Goal: Task Accomplishment & Management: Complete application form

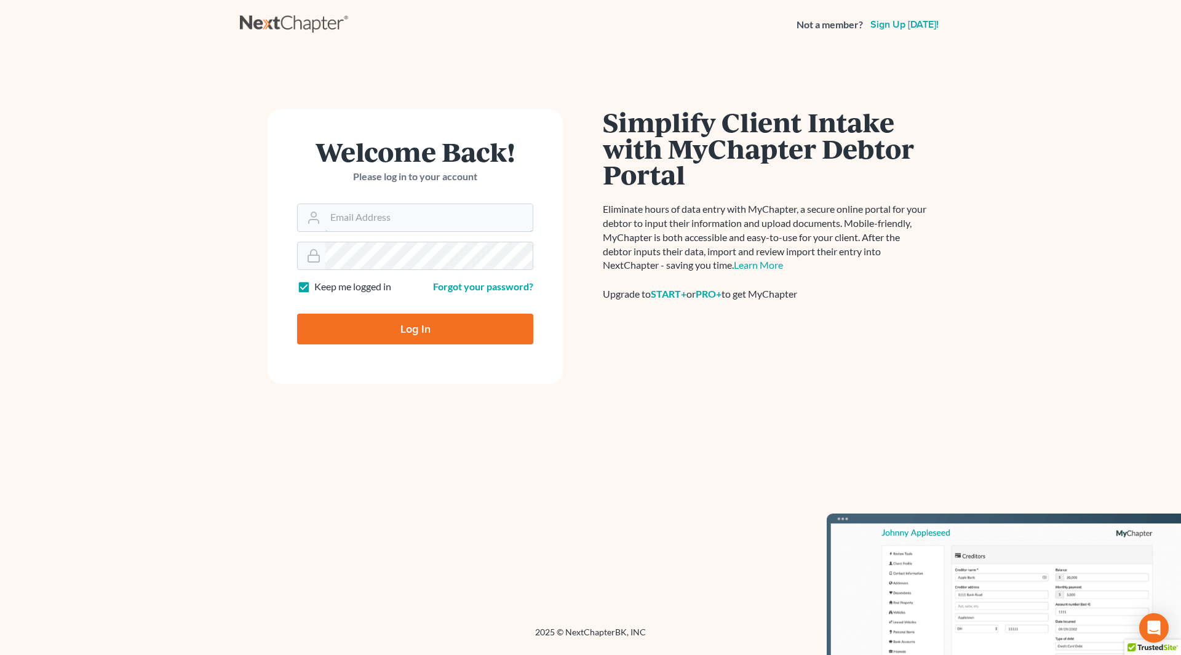
type input "nicole@cherylbergianlaw.com"
click at [420, 327] on input "Log In" at bounding box center [415, 329] width 236 height 31
type input "Thinking..."
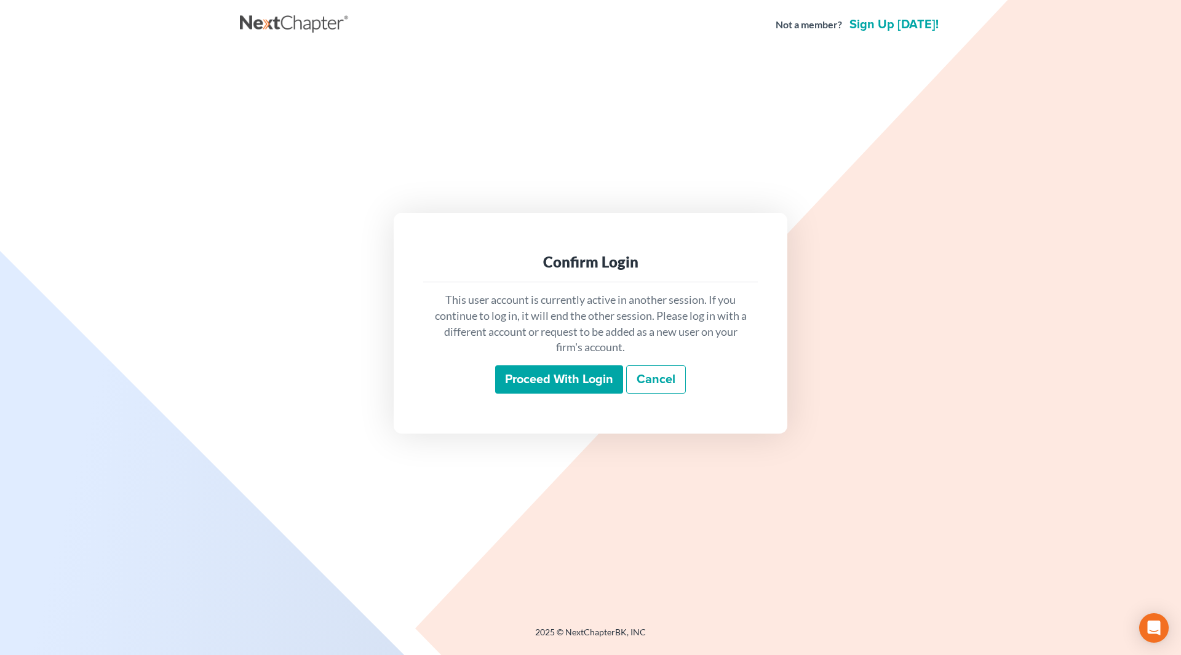
click at [510, 385] on input "Proceed with login" at bounding box center [559, 380] width 128 height 28
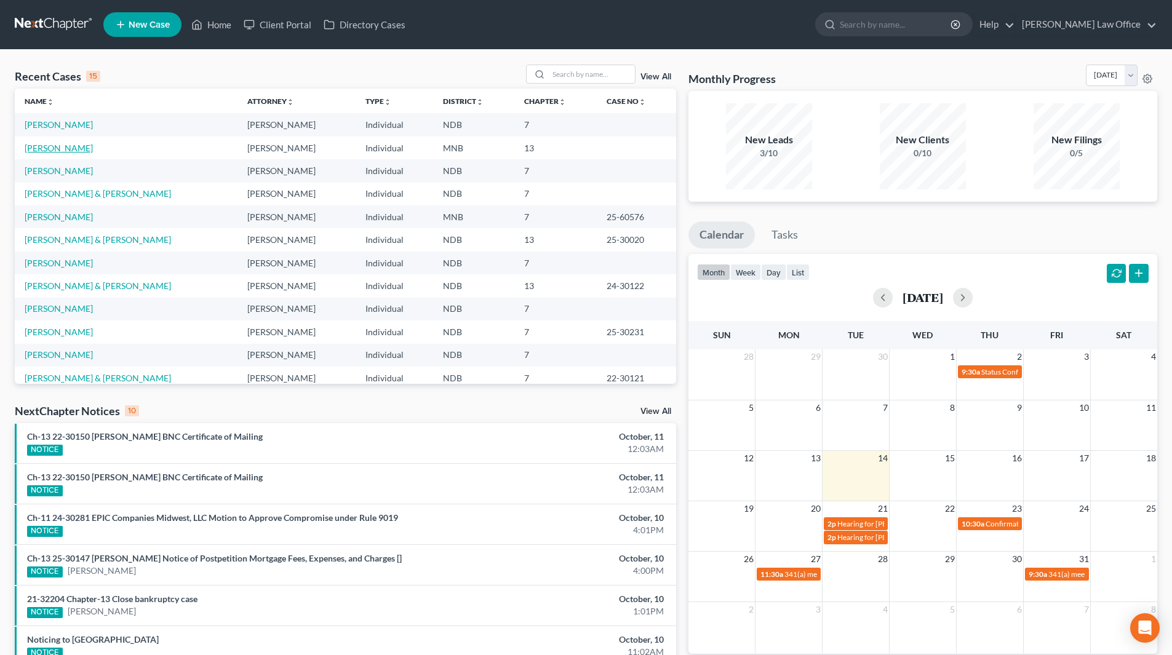
click at [66, 151] on link "LaCroix, Dawn" at bounding box center [59, 148] width 68 height 10
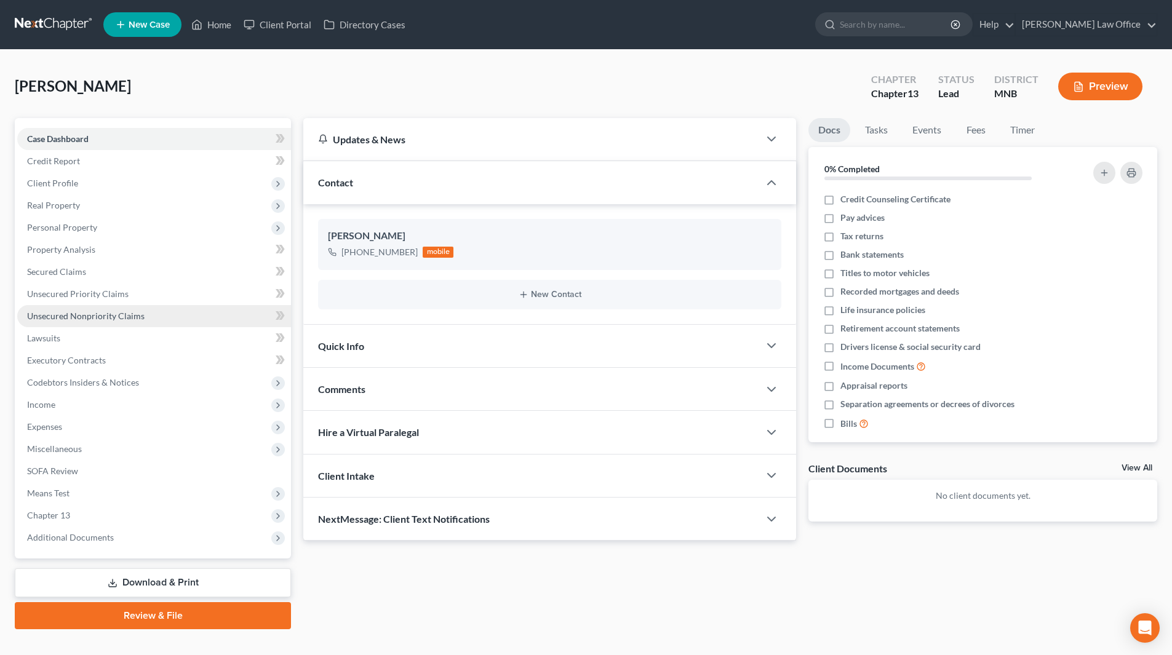
click at [66, 320] on span "Unsecured Nonpriority Claims" at bounding box center [86, 316] width 118 height 10
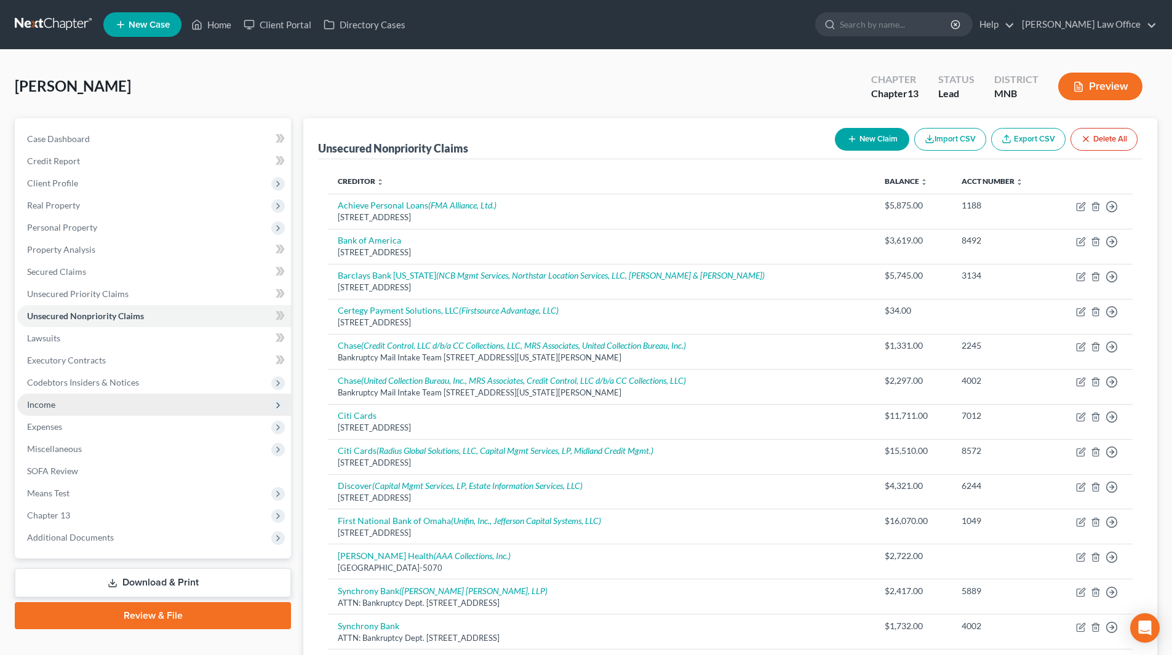
click at [53, 409] on span "Income" at bounding box center [41, 404] width 28 height 10
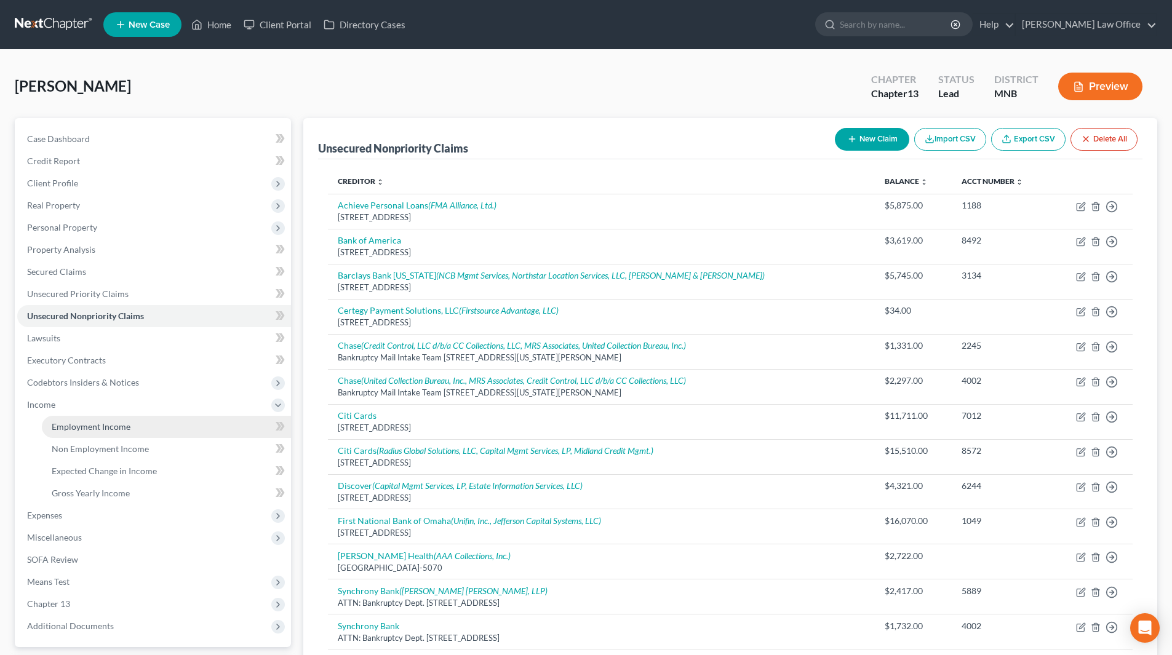
click at [101, 433] on link "Employment Income" at bounding box center [166, 427] width 249 height 22
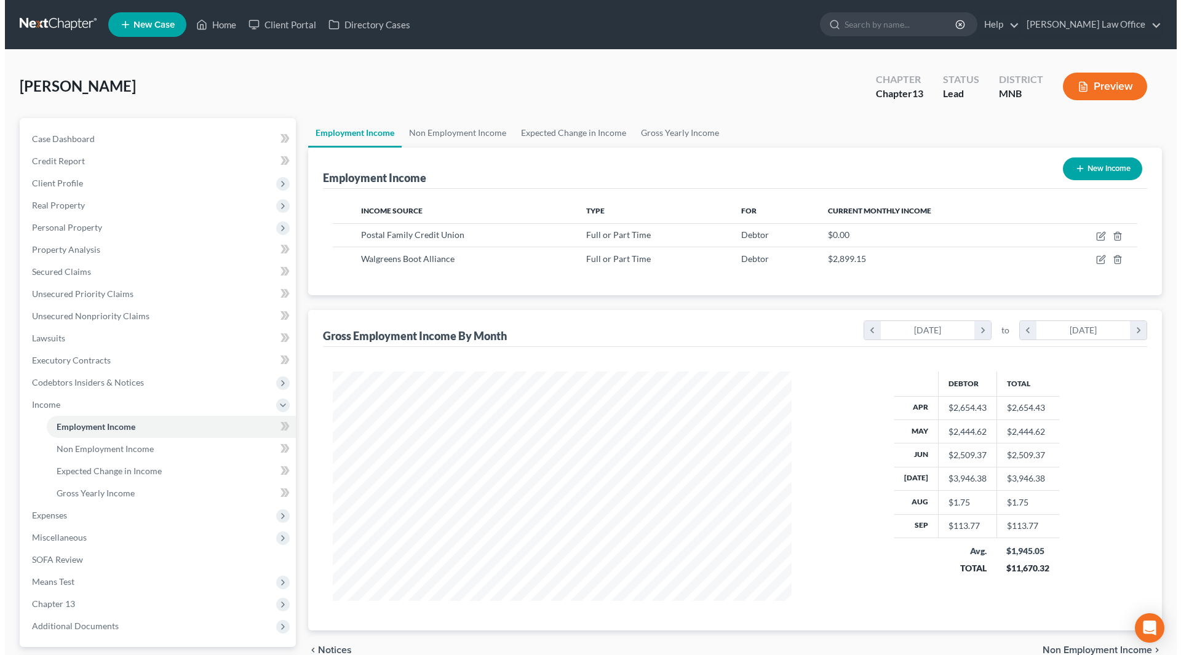
scroll to position [230, 484]
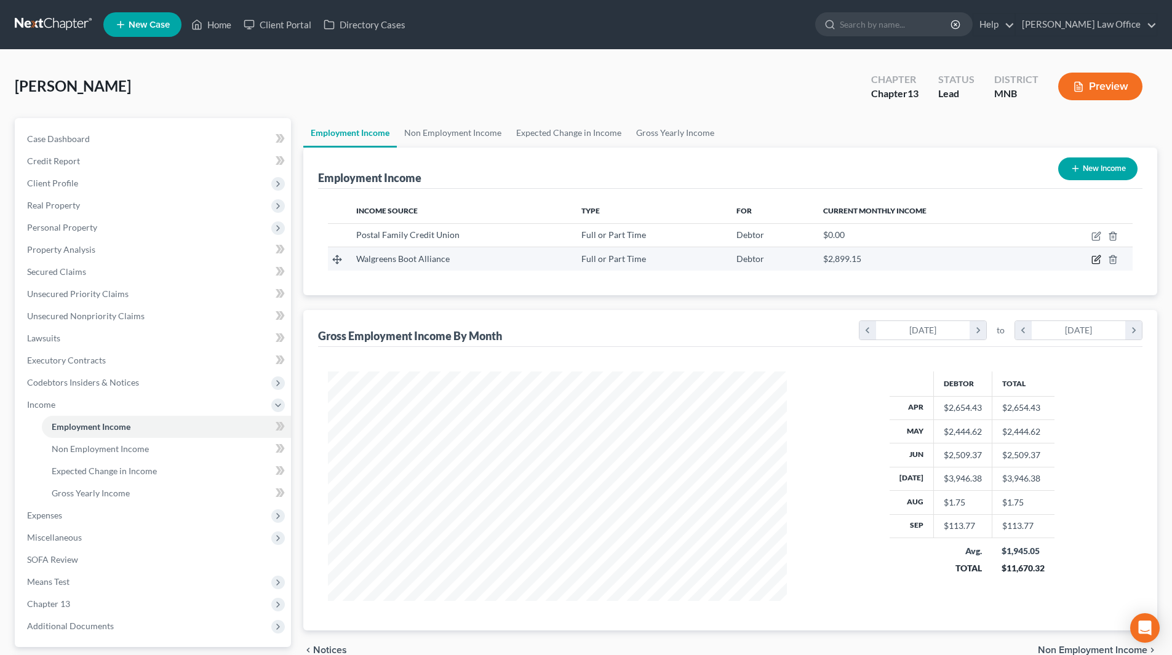
click at [1097, 258] on icon "button" at bounding box center [1098, 259] width 6 height 6
select select "0"
select select "2"
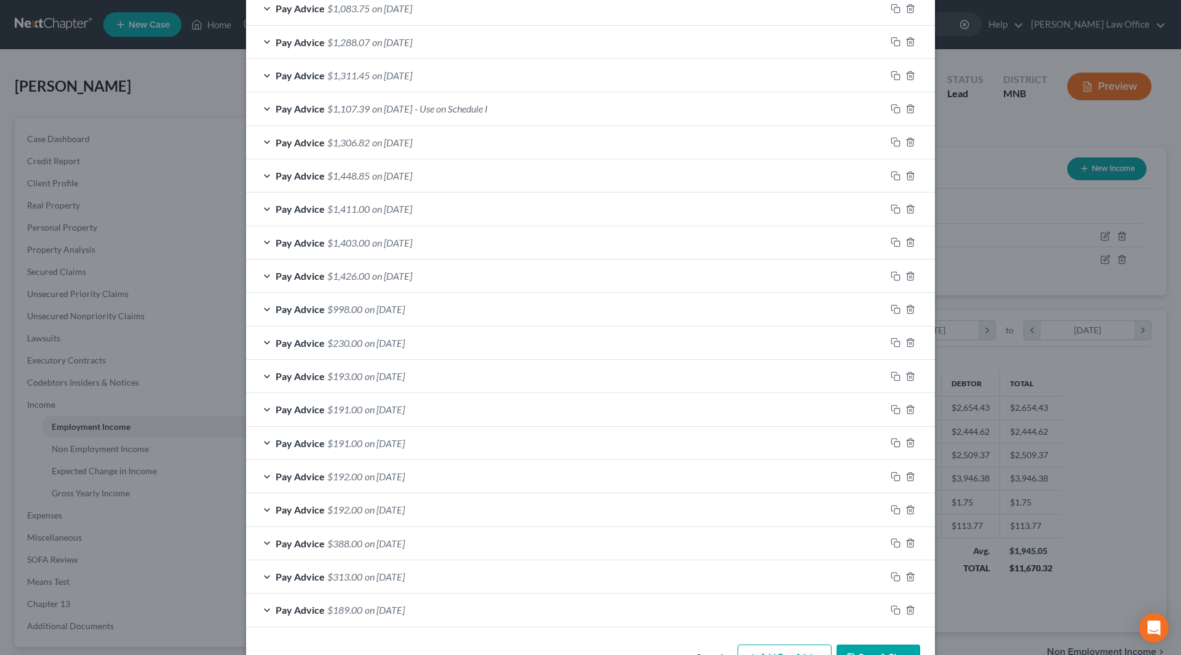
scroll to position [922, 0]
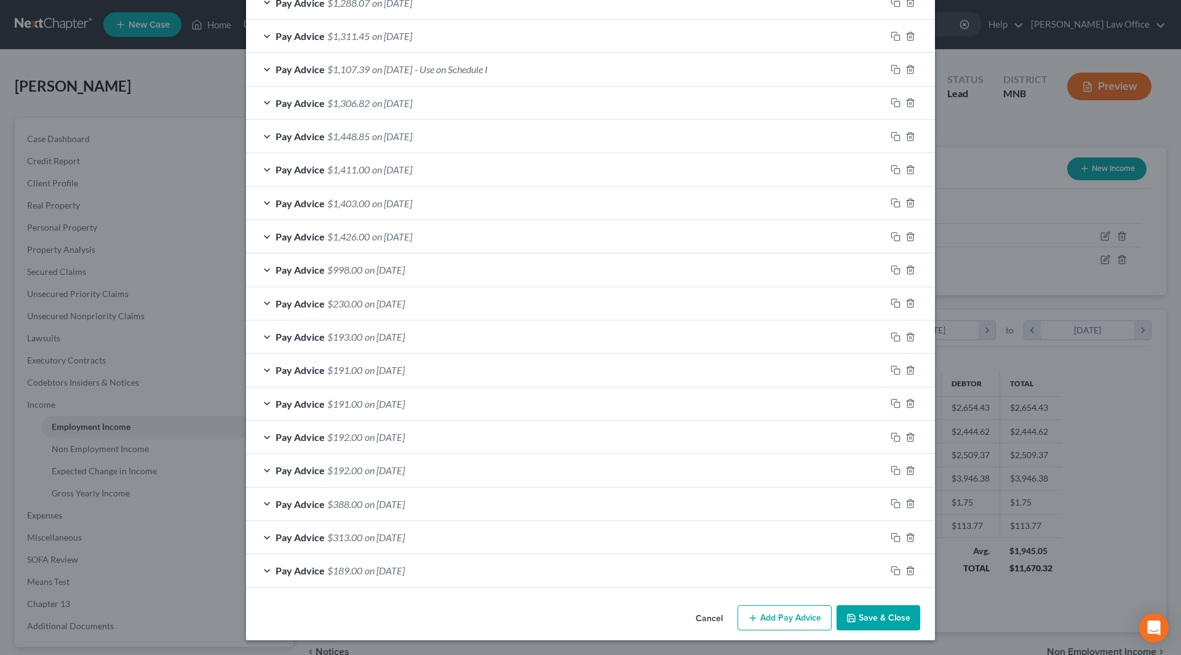
click at [792, 624] on button "Add Pay Advice" at bounding box center [785, 619] width 94 height 26
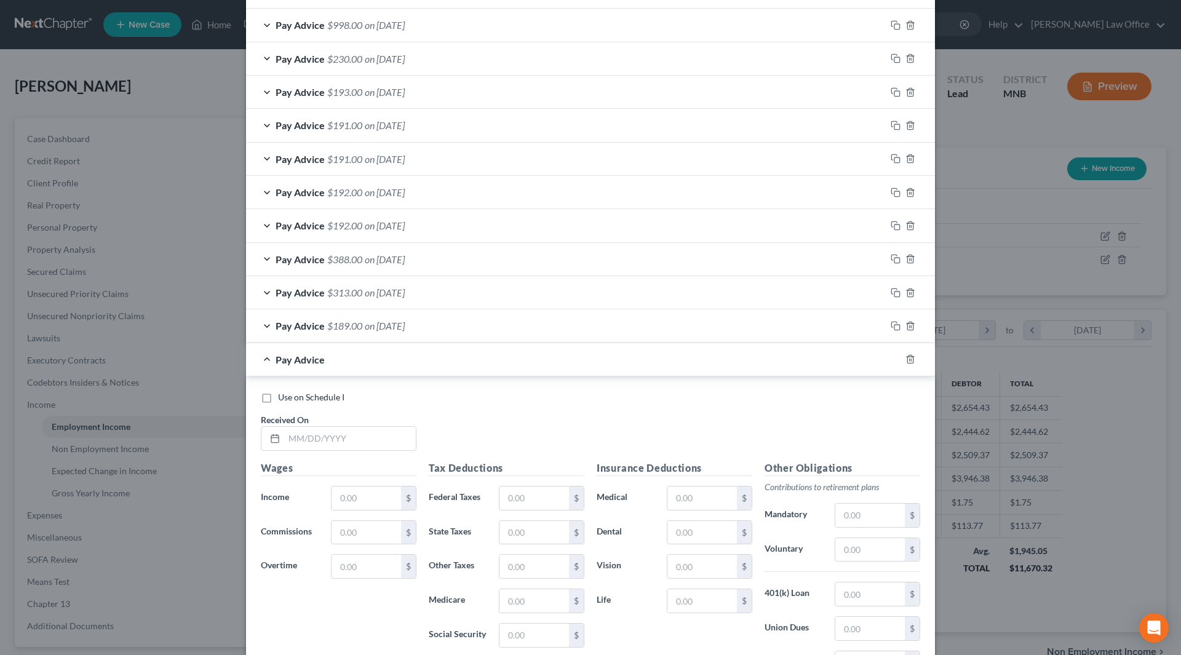
scroll to position [1230, 0]
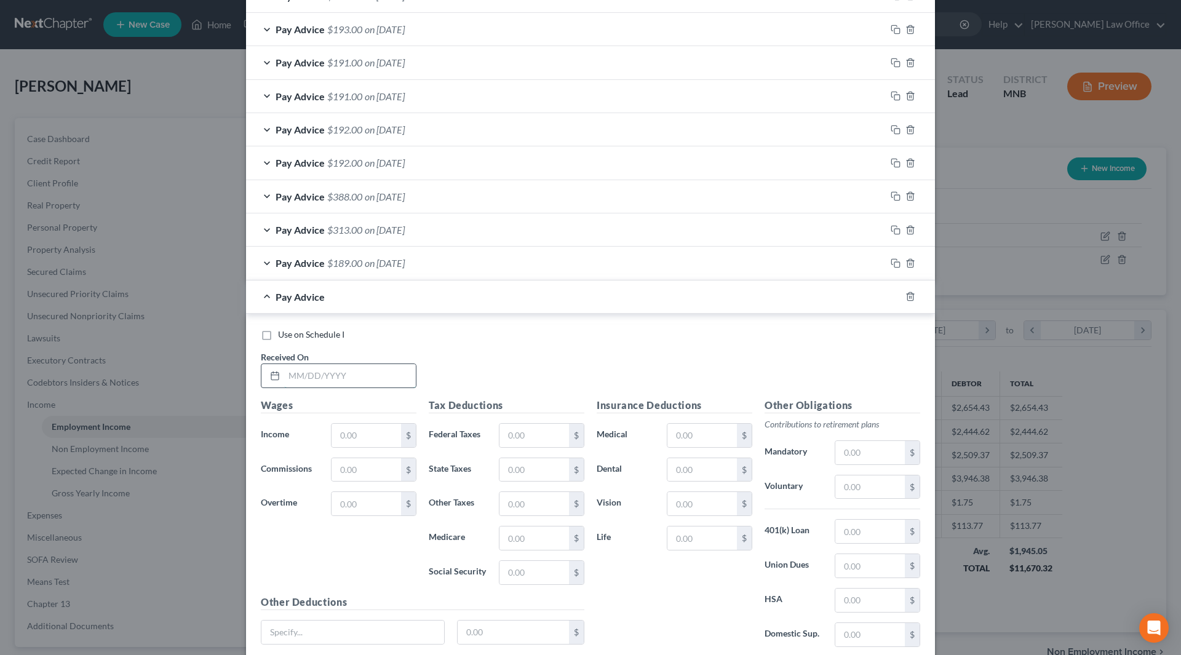
click at [335, 375] on input "text" at bounding box center [350, 375] width 132 height 23
type input "10/9/25"
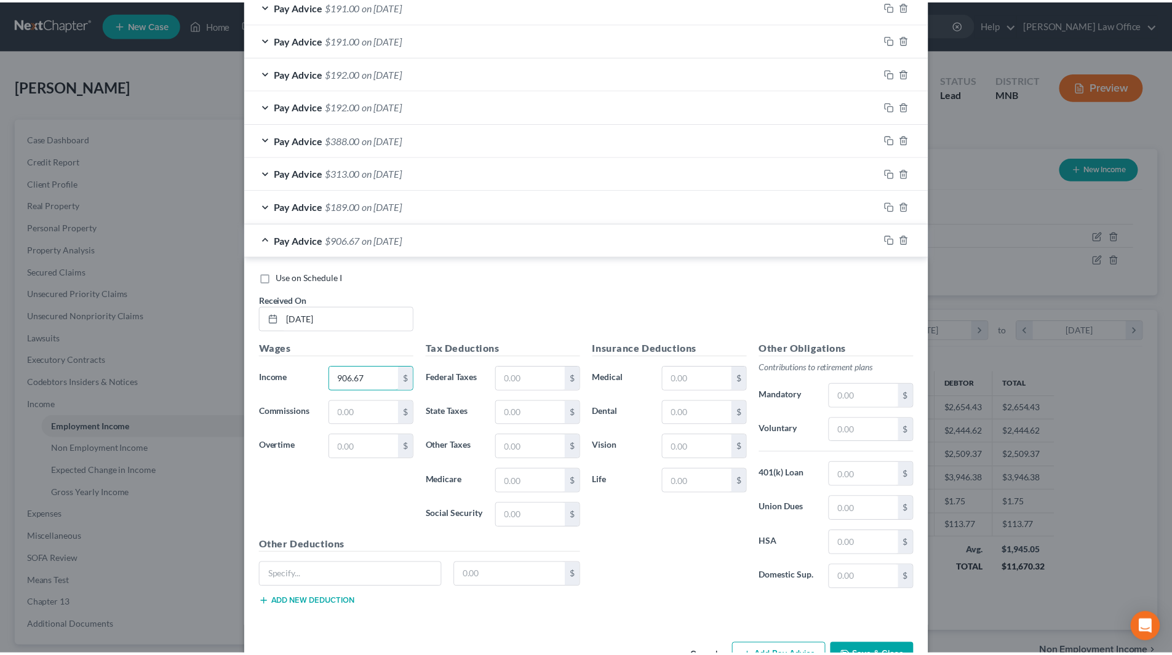
scroll to position [1326, 0]
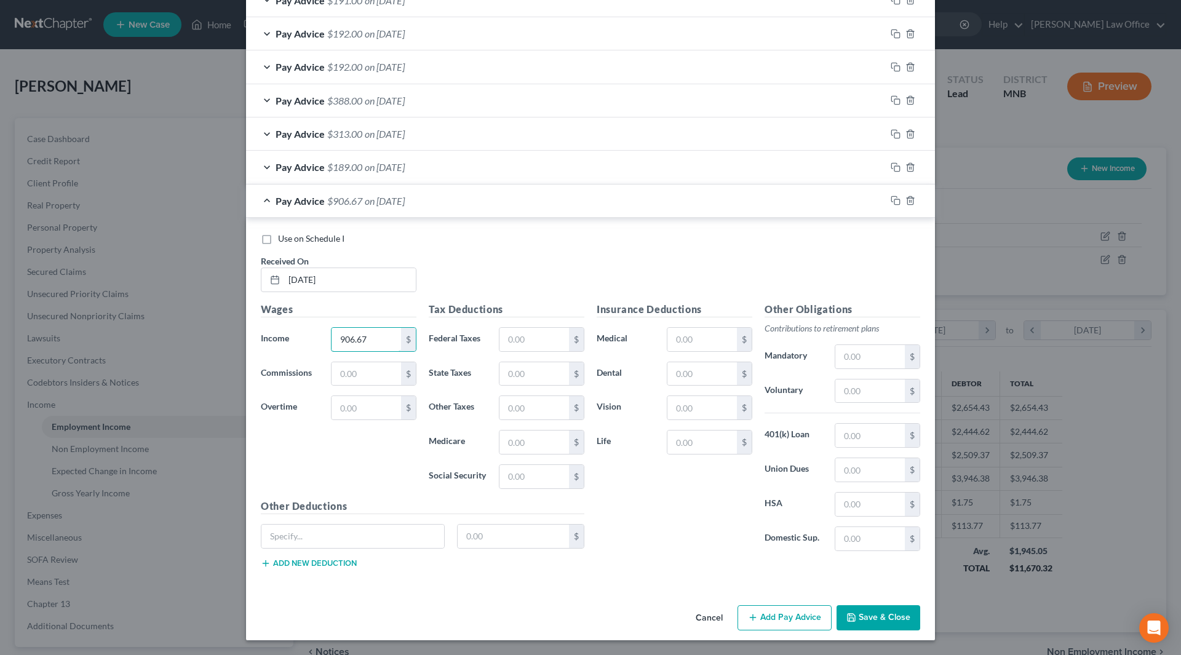
type input "906.67"
click at [869, 626] on button "Save & Close" at bounding box center [879, 619] width 84 height 26
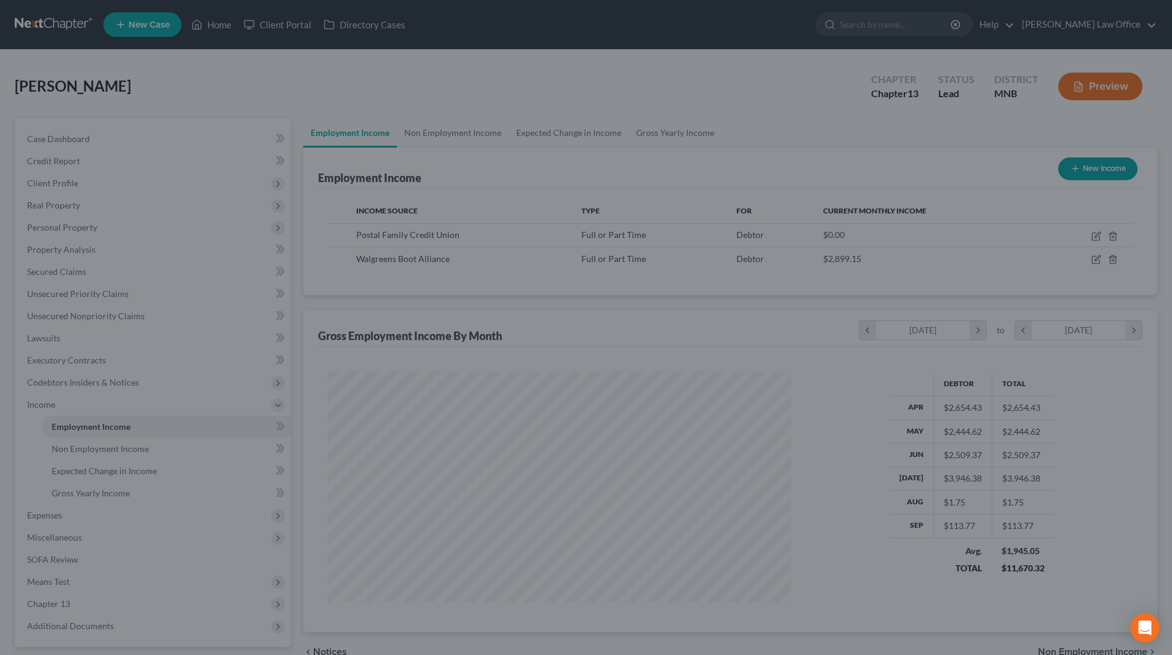
scroll to position [615126, 614871]
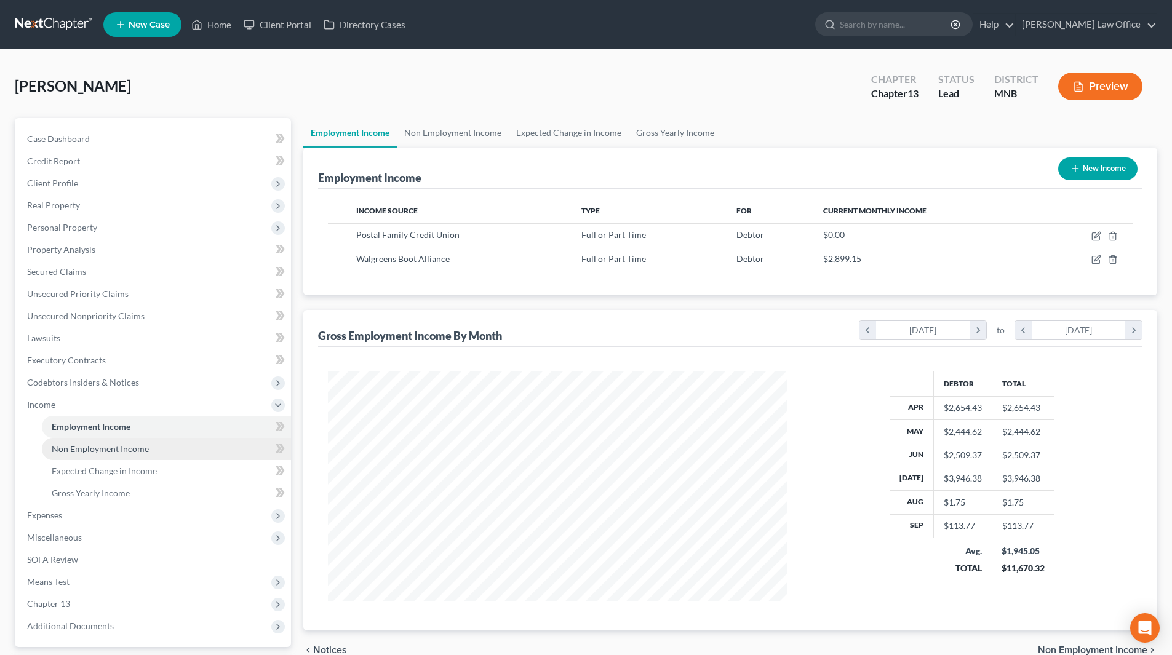
click at [95, 447] on span "Non Employment Income" at bounding box center [100, 449] width 97 height 10
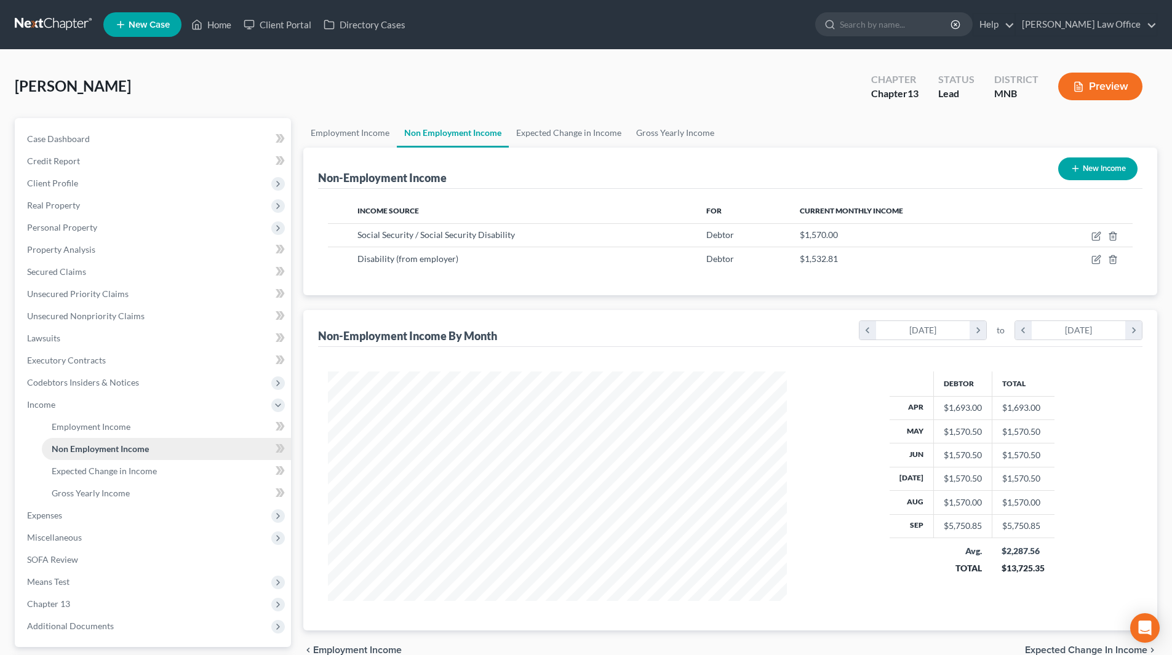
scroll to position [230, 484]
click at [82, 422] on span "Employment Income" at bounding box center [91, 427] width 79 height 10
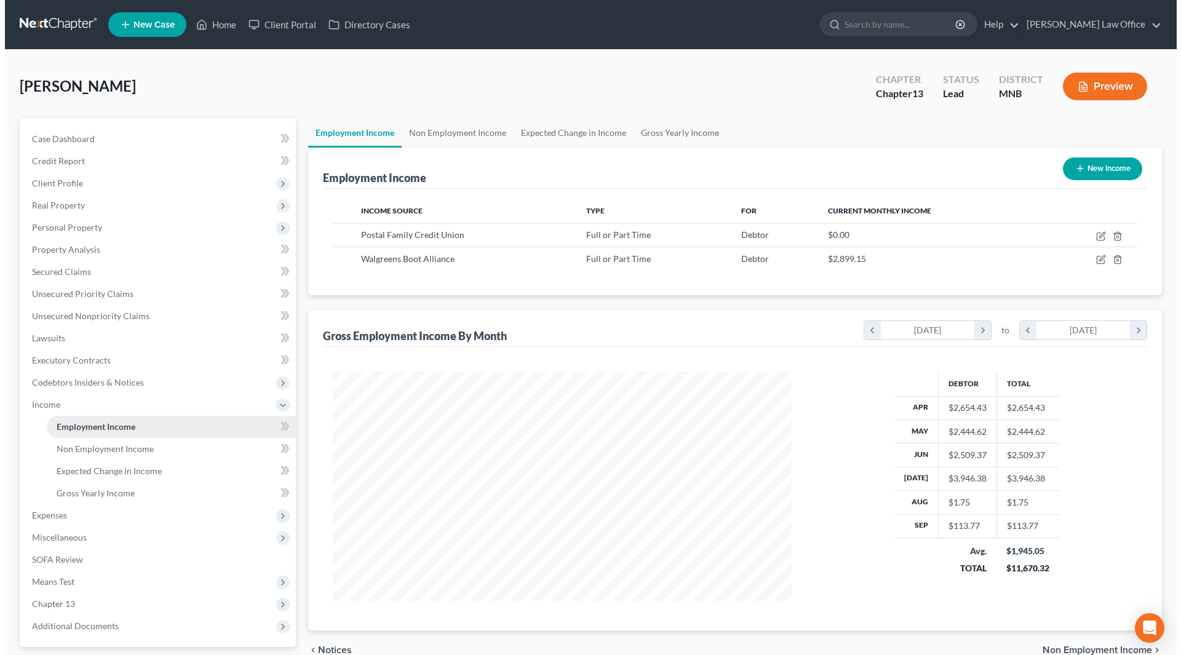
scroll to position [230, 484]
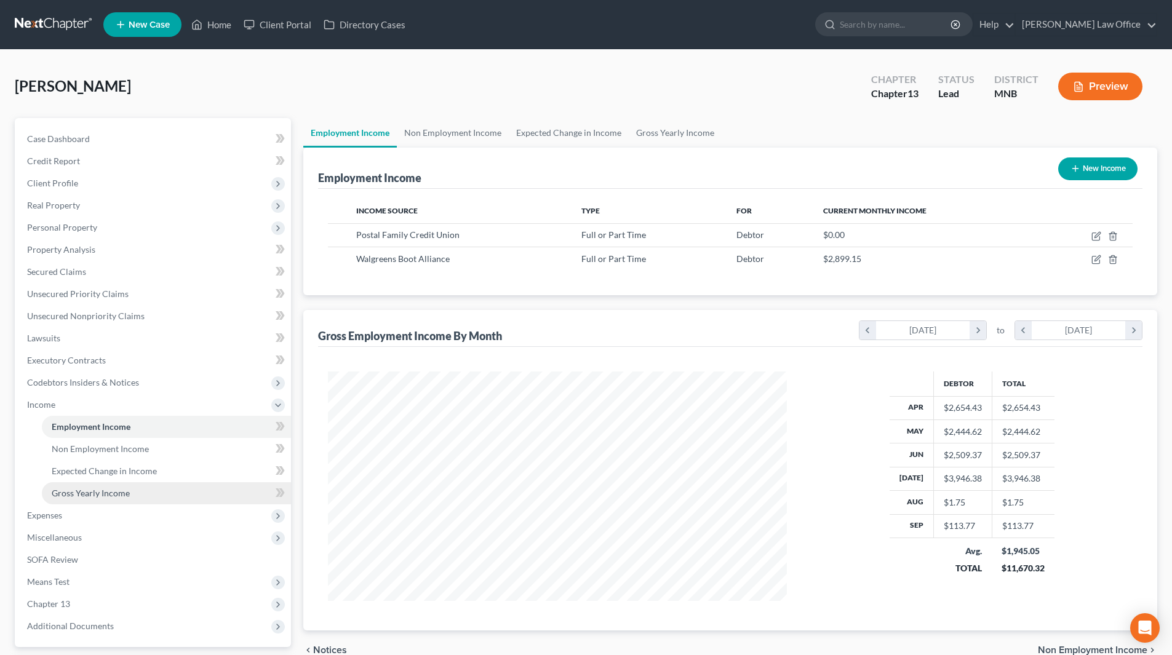
click at [111, 493] on span "Gross Yearly Income" at bounding box center [91, 493] width 78 height 10
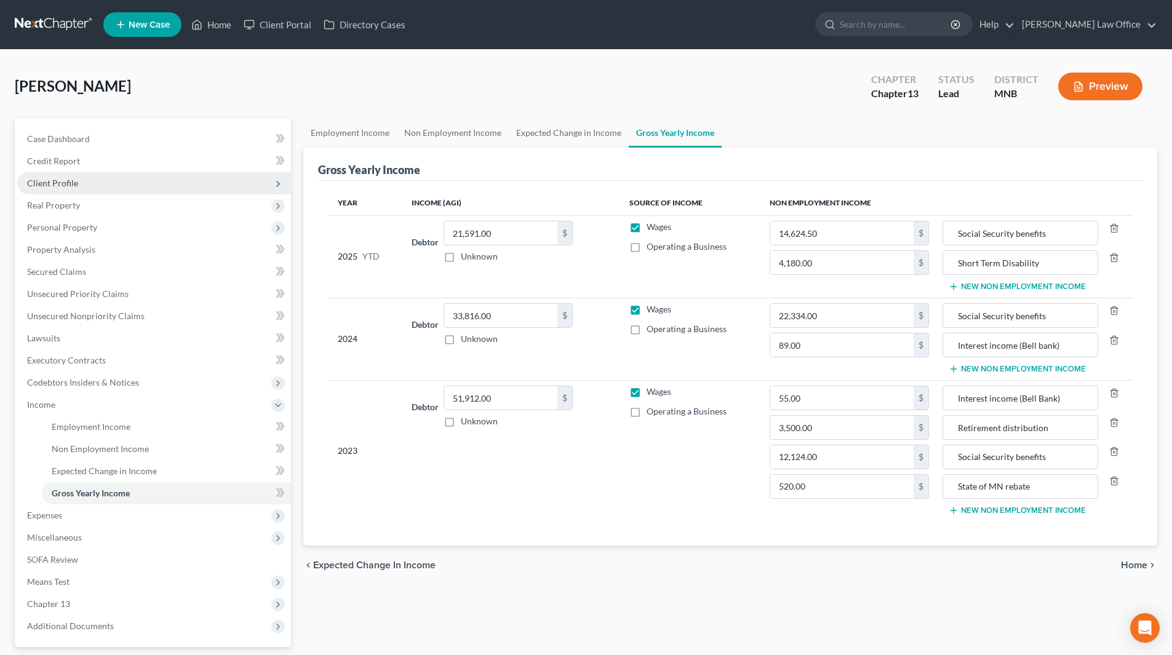
click at [81, 190] on span "Client Profile" at bounding box center [154, 183] width 274 height 22
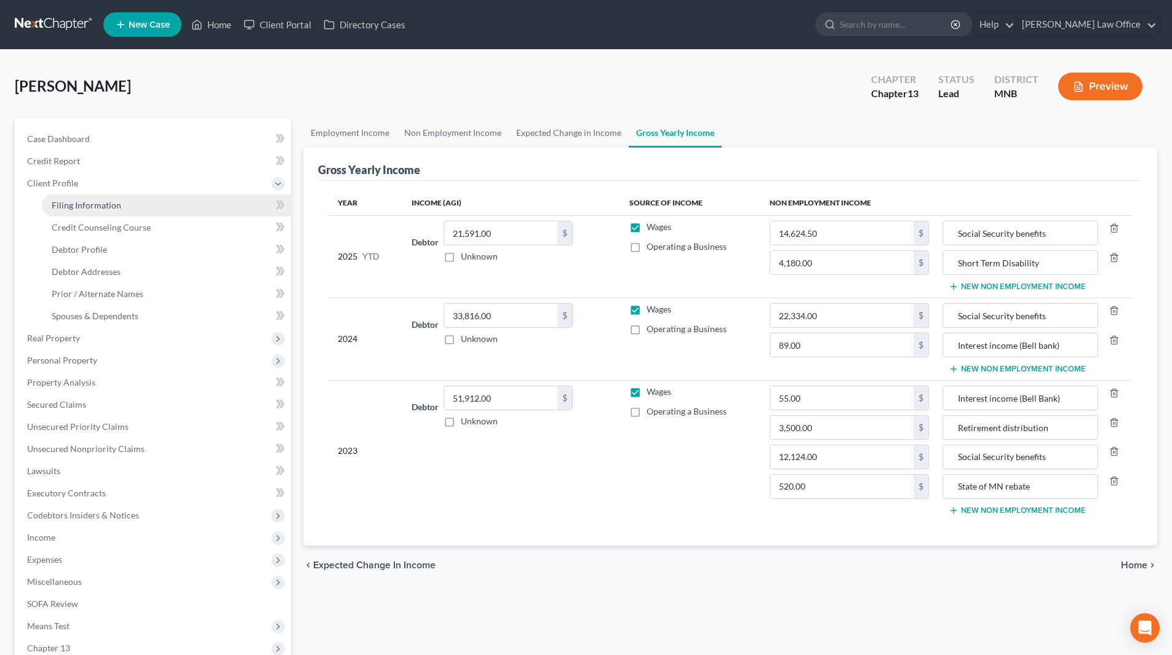
click at [102, 207] on span "Filing Information" at bounding box center [87, 205] width 70 height 10
select select "1"
select select "0"
select select "3"
select select "24"
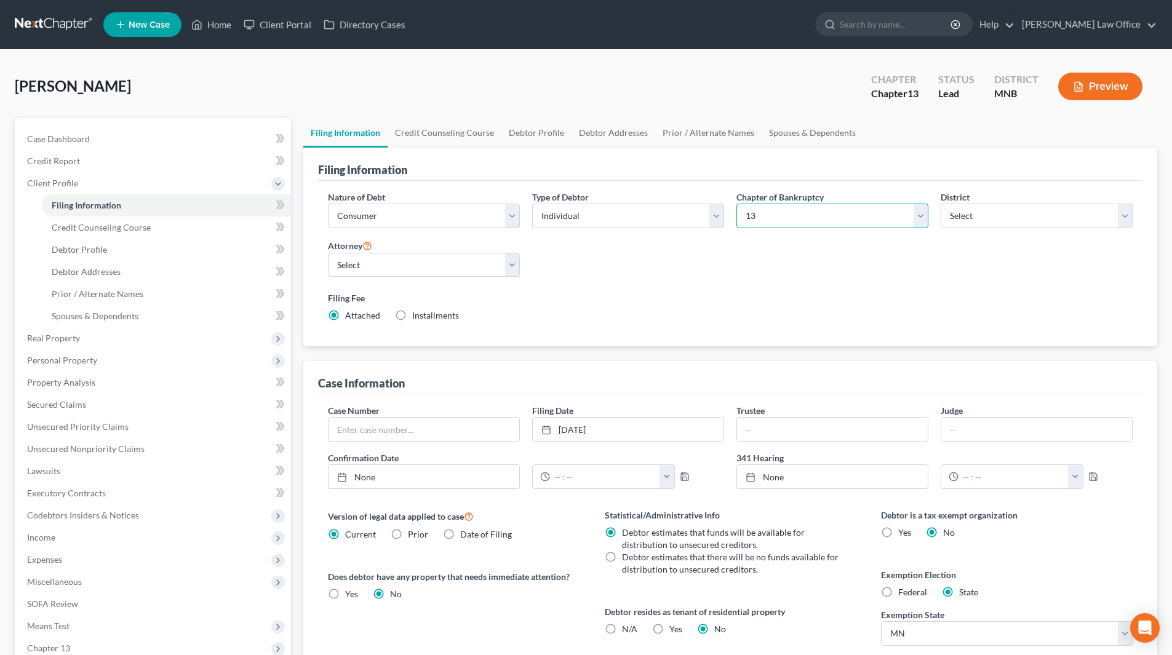
click at [916, 209] on select "Select 7 11 12 13" at bounding box center [833, 216] width 192 height 25
select select "0"
click at [737, 204] on select "Select 7 11 12 13" at bounding box center [833, 216] width 192 height 25
click at [566, 430] on link "10/21/2025" at bounding box center [628, 429] width 191 height 23
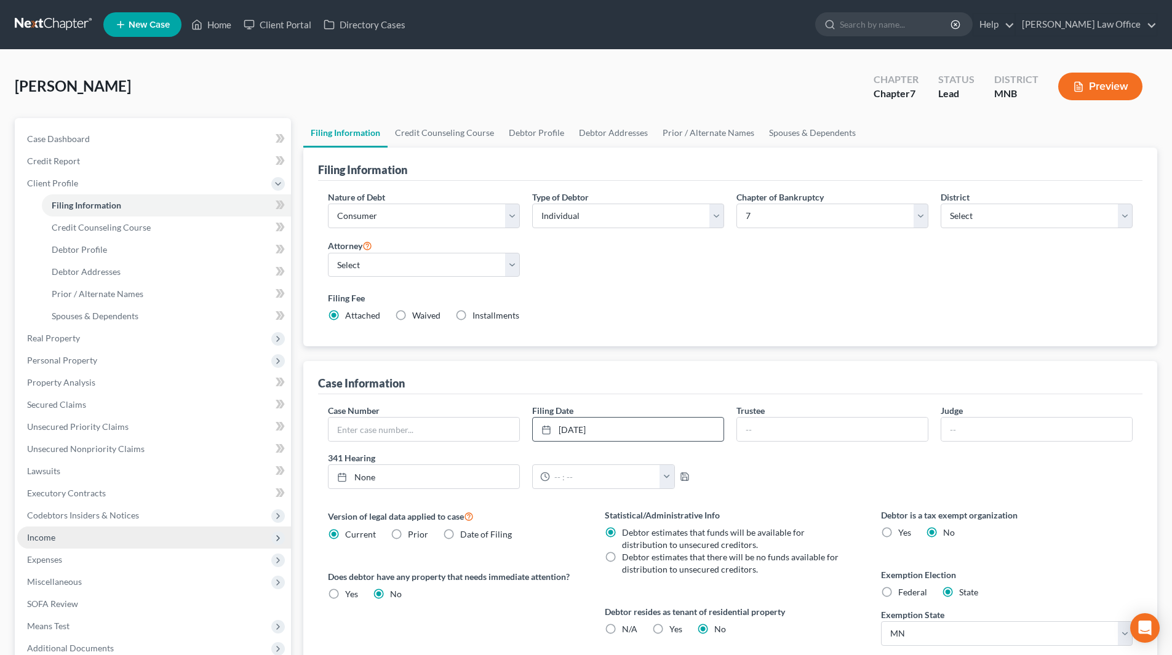
click at [60, 537] on span "Income" at bounding box center [154, 538] width 274 height 22
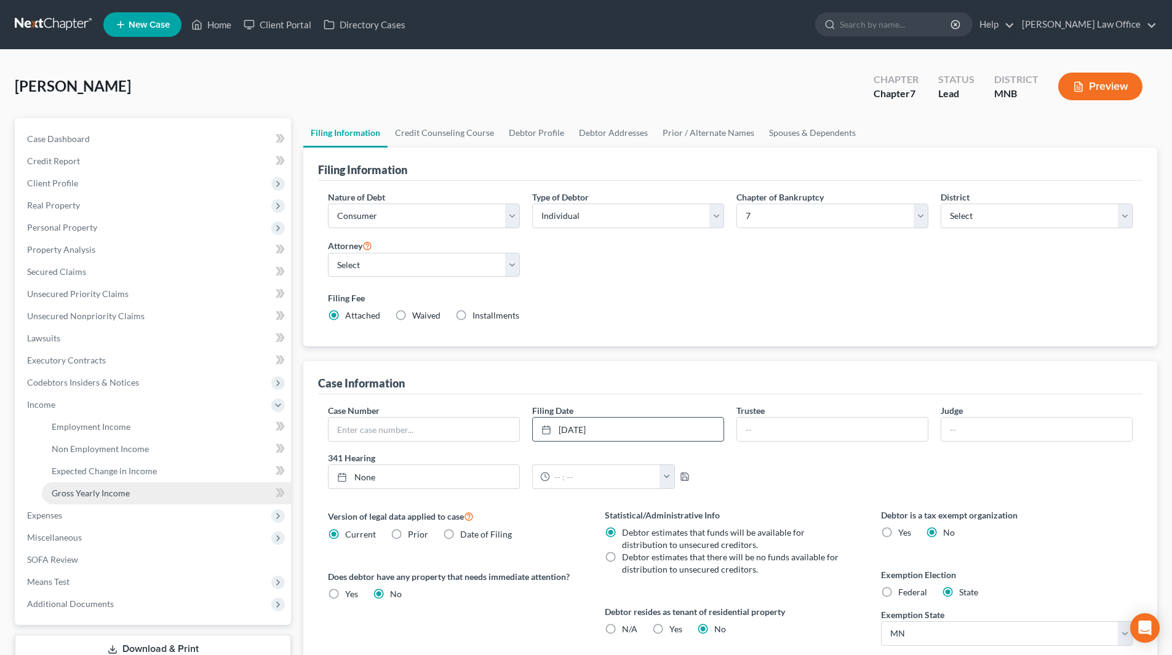
click at [83, 498] on link "Gross Yearly Income" at bounding box center [166, 493] width 249 height 22
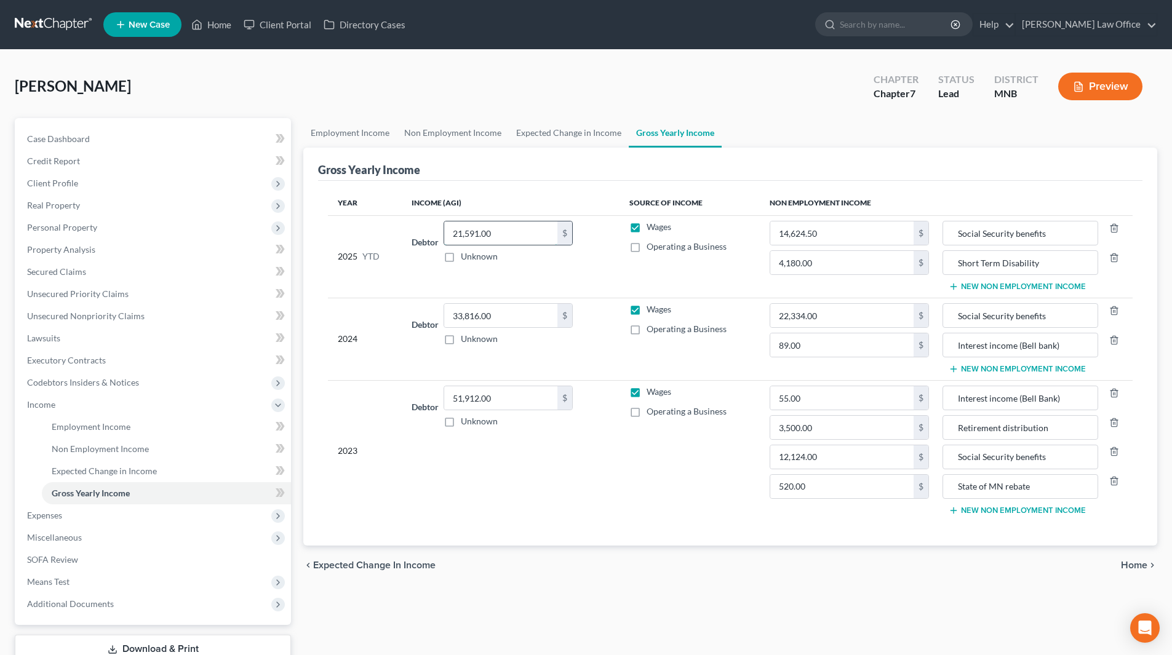
click at [523, 239] on input "21,591.00" at bounding box center [500, 233] width 113 height 23
type input "26,678"
click at [63, 406] on span "Income" at bounding box center [154, 405] width 274 height 22
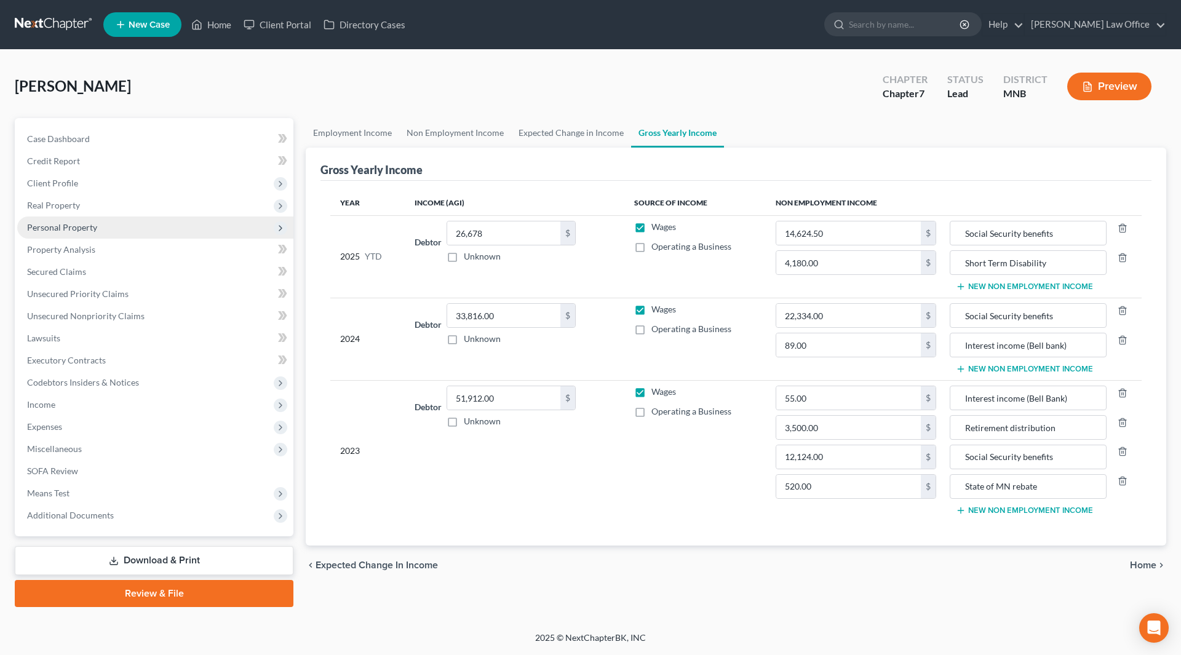
click at [51, 226] on span "Personal Property" at bounding box center [62, 227] width 70 height 10
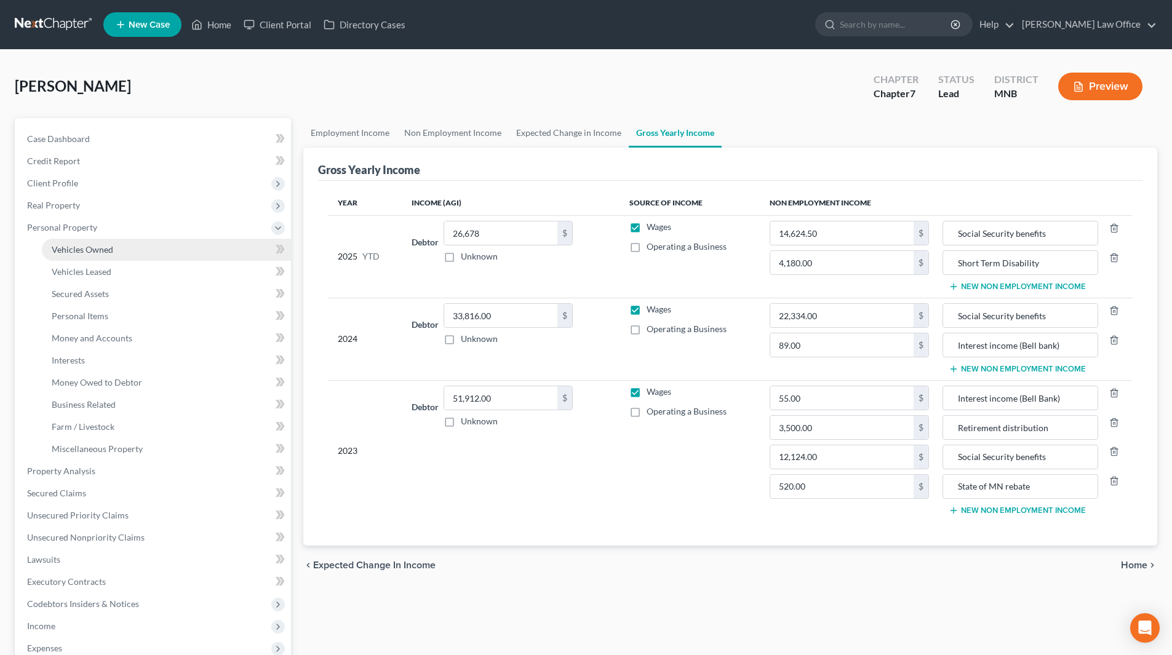
click at [102, 249] on span "Vehicles Owned" at bounding box center [83, 249] width 62 height 10
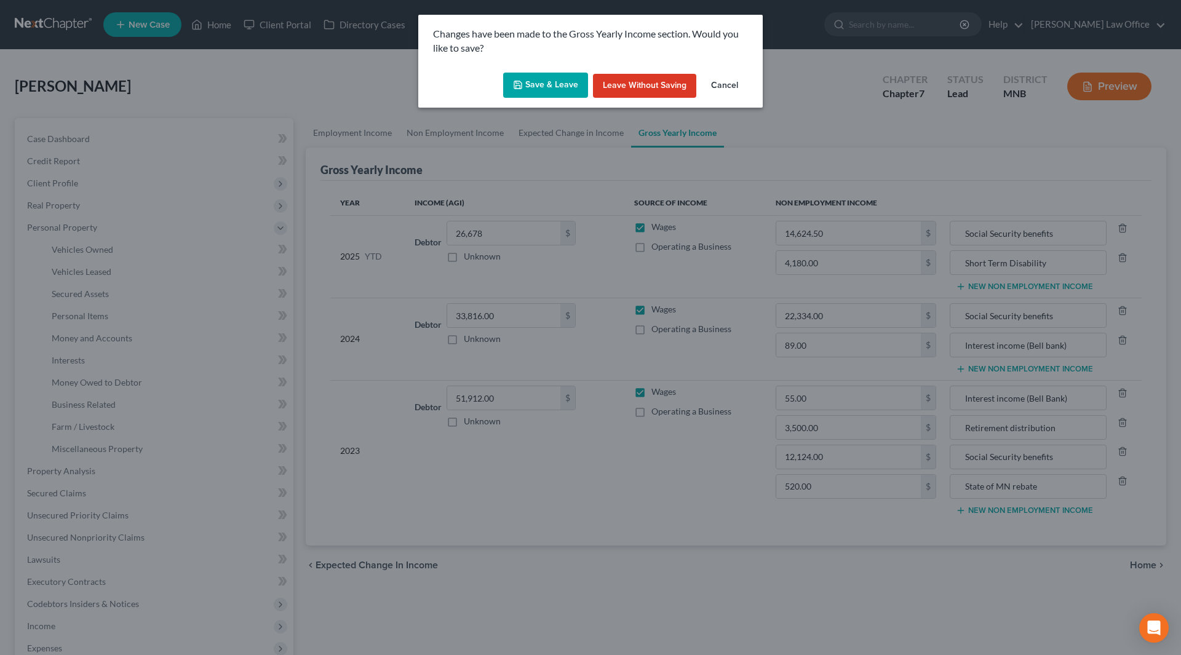
click at [537, 87] on button "Save & Leave" at bounding box center [545, 86] width 85 height 26
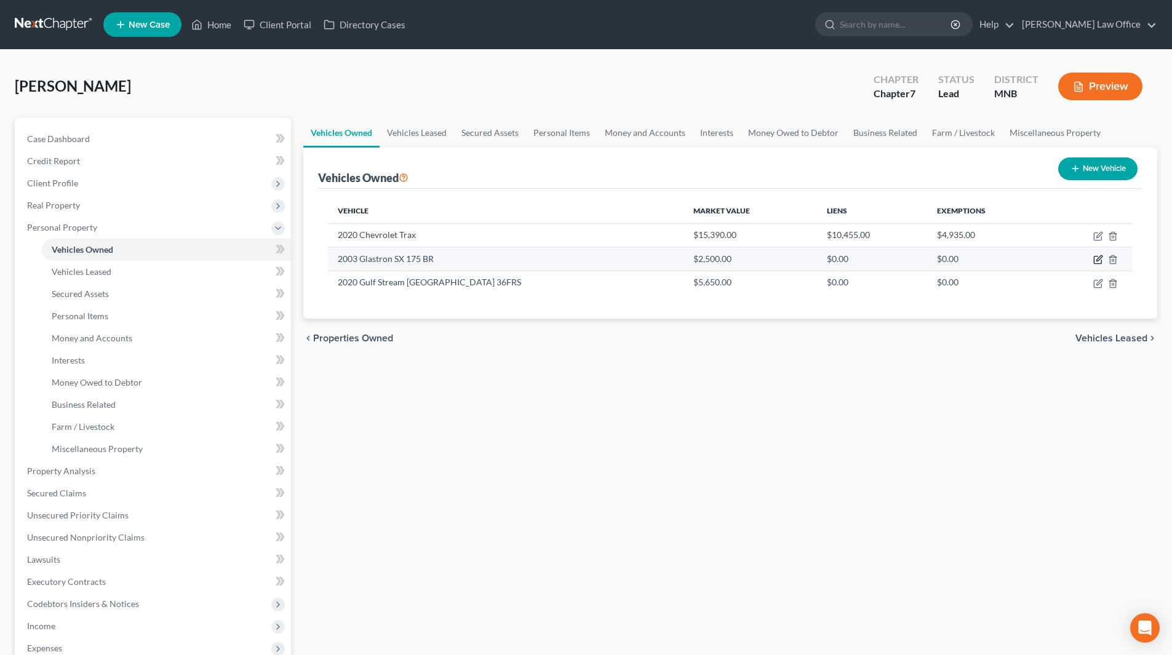
click at [1093, 257] on icon "button" at bounding box center [1098, 260] width 10 height 10
select select "3"
select select "23"
select select "3"
select select "0"
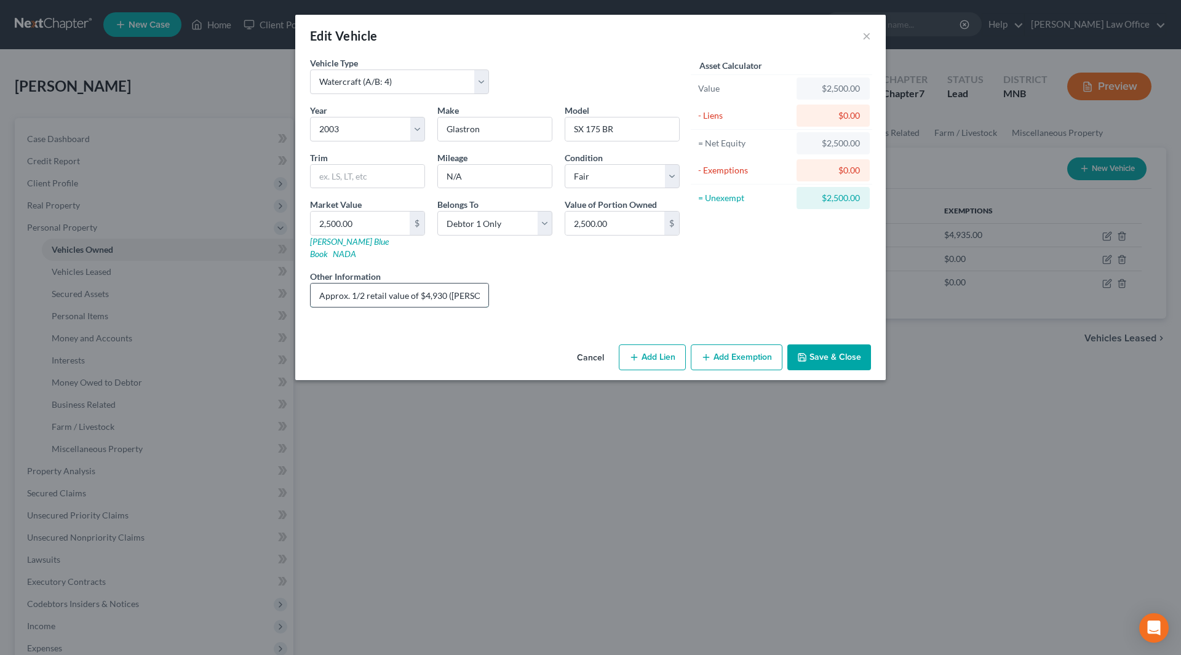
click at [365, 284] on input "Approx. 1/2 retail value of $4,930 (J.D. Power)" at bounding box center [400, 295] width 178 height 23
click at [463, 284] on input "Value per Debtor of $4,930 (J.D. Power)" at bounding box center [400, 295] width 178 height 23
drag, startPoint x: 393, startPoint y: 275, endPoint x: 478, endPoint y: 275, distance: 84.9
click at [393, 284] on input "Value per Debtor $4,930 (J.D. Power - $4,930)" at bounding box center [400, 295] width 178 height 23
type input "Value per Debtor $1,250 (J.D. Power - $4,930)"
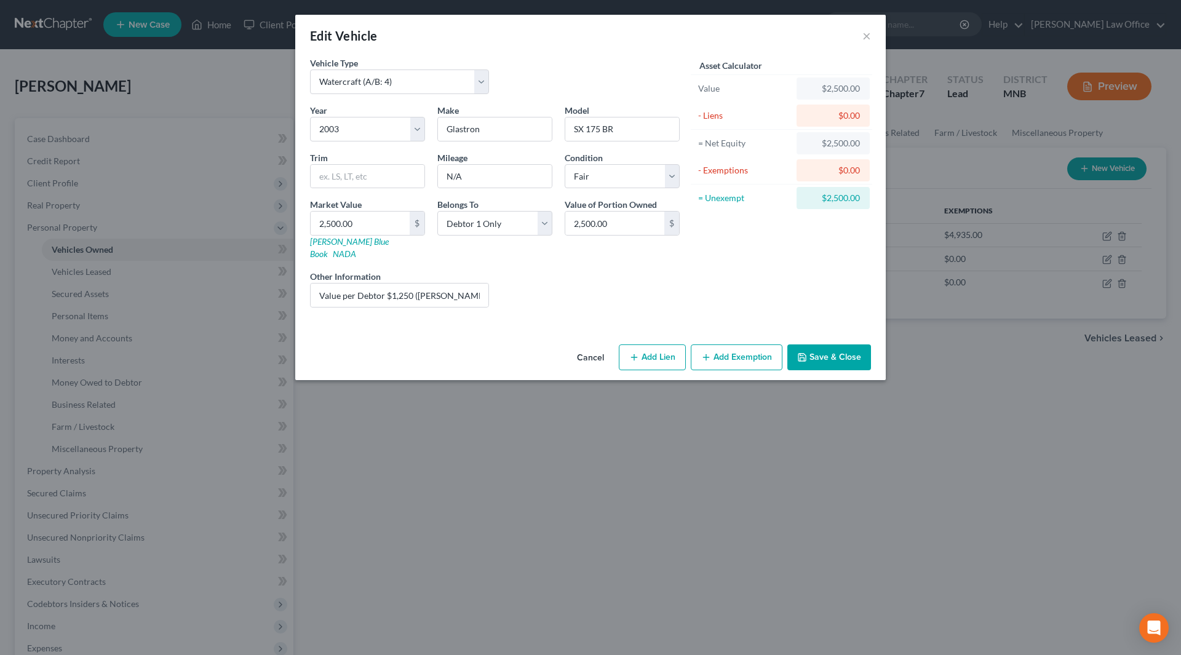
click at [379, 210] on div "Market Value 2,500.00 $ Kelly Blue Book NADA" at bounding box center [367, 229] width 127 height 62
click at [354, 220] on input "2,500.00" at bounding box center [360, 223] width 99 height 23
type input "1"
type input "1.00"
type input "12"
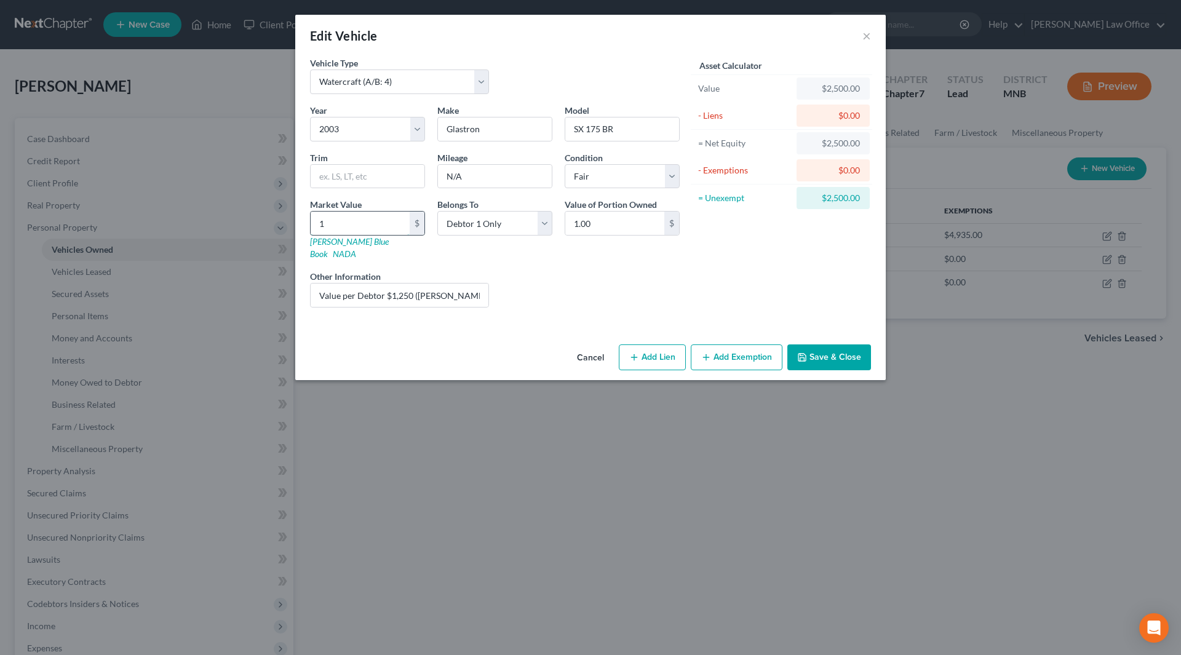
type input "12.00"
type input "125"
type input "125.00"
type input "1250"
type input "1,250.00"
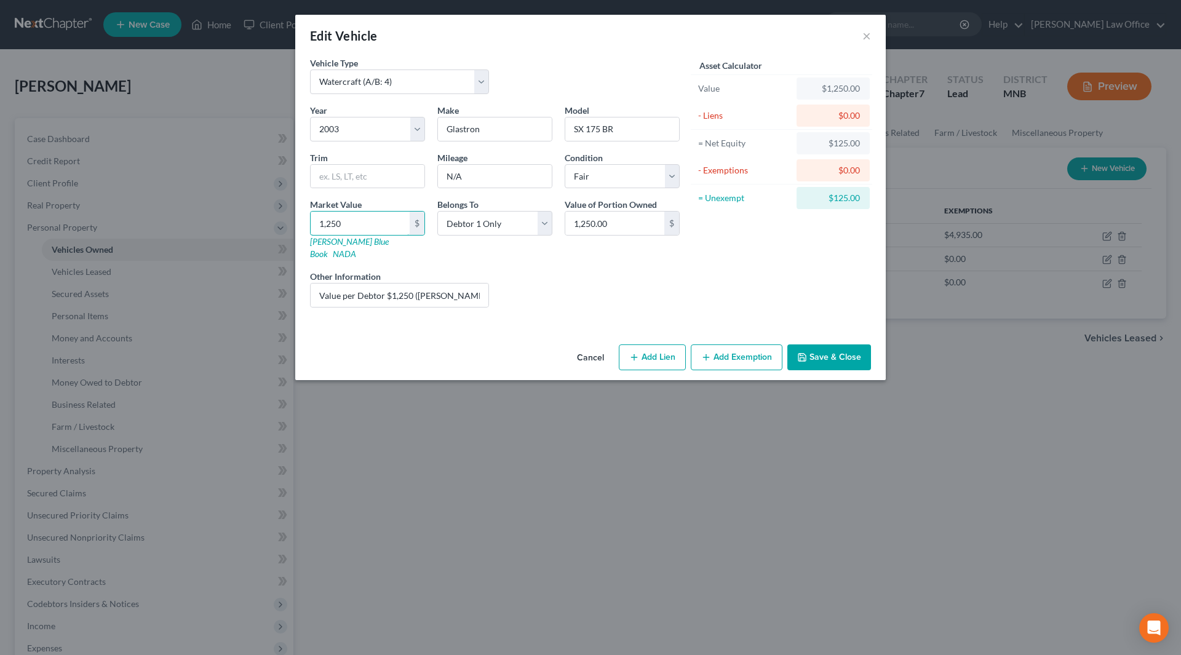
type input "1,250"
click at [844, 345] on button "Save & Close" at bounding box center [830, 358] width 84 height 26
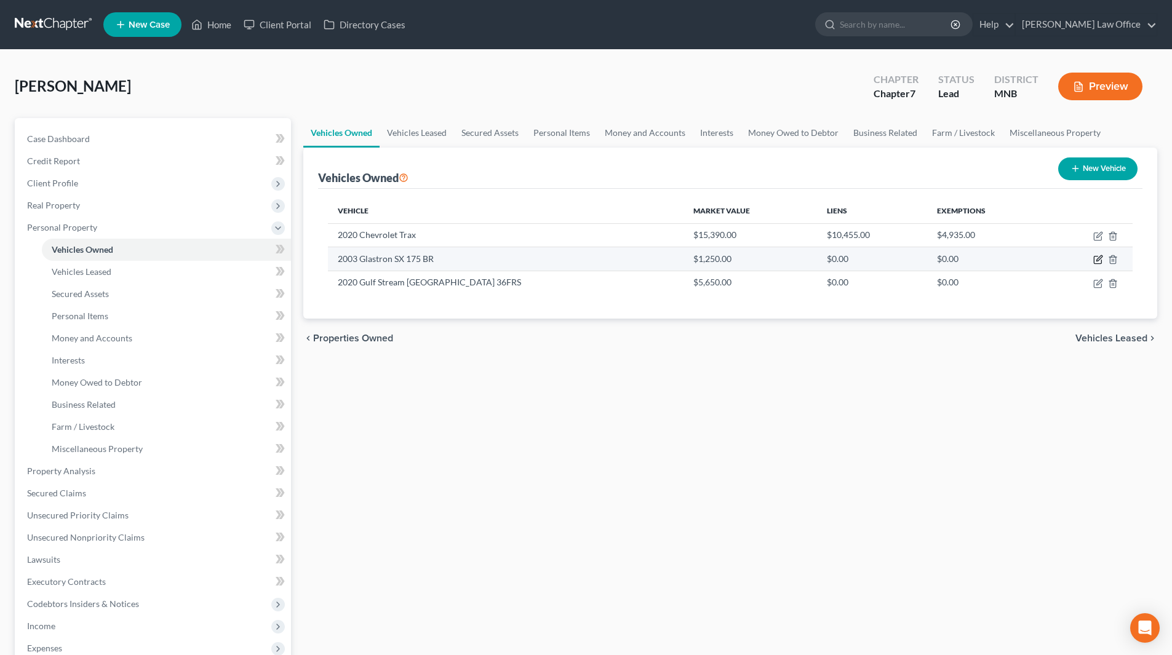
click at [1095, 260] on icon "button" at bounding box center [1098, 260] width 10 height 10
select select "3"
select select "23"
select select "3"
select select "0"
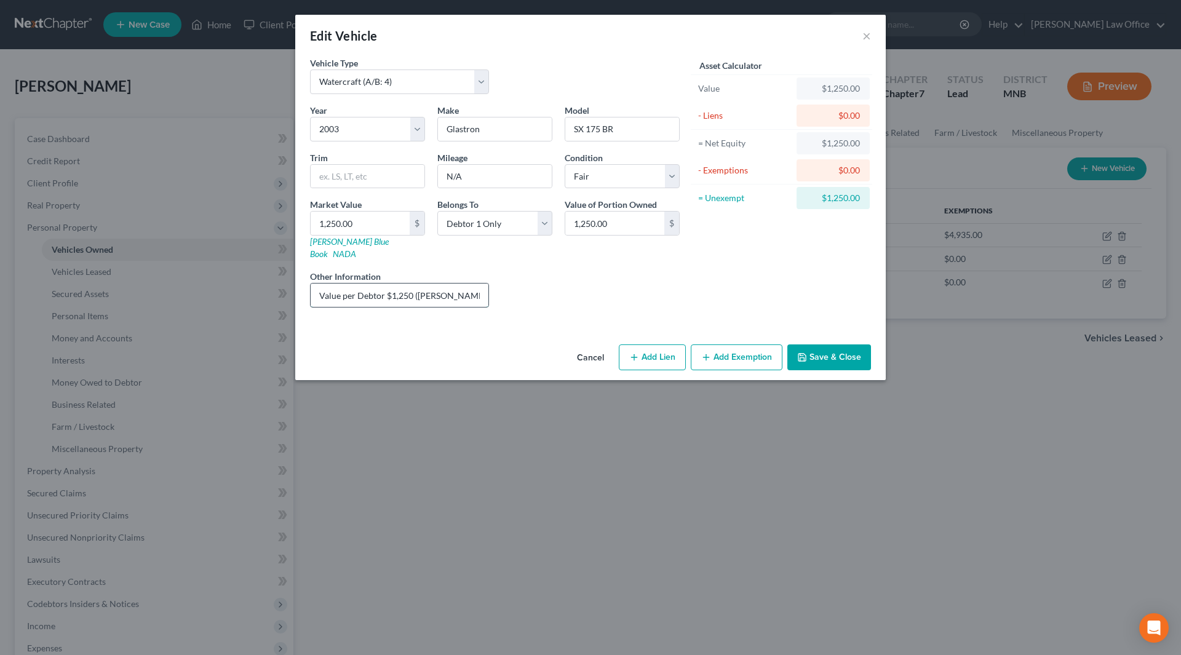
click at [428, 286] on input "Value per Debtor $1,250 (J.D. Power - $4,930)" at bounding box center [400, 295] width 178 height 23
click at [426, 286] on input "Value per Debtor $1,250 (J.D. Power - $4,930)" at bounding box center [400, 295] width 178 height 23
click at [825, 353] on button "Save & Close" at bounding box center [830, 358] width 84 height 26
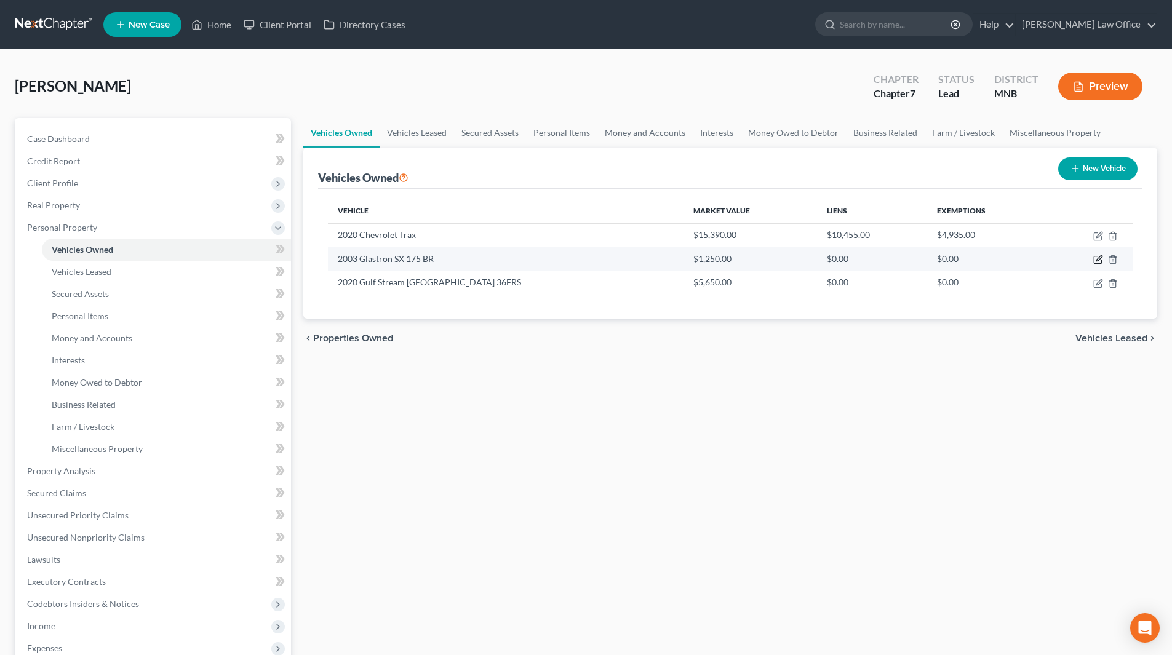
click at [1103, 258] on icon "button" at bounding box center [1098, 260] width 10 height 10
select select "3"
select select "23"
select select "3"
select select "0"
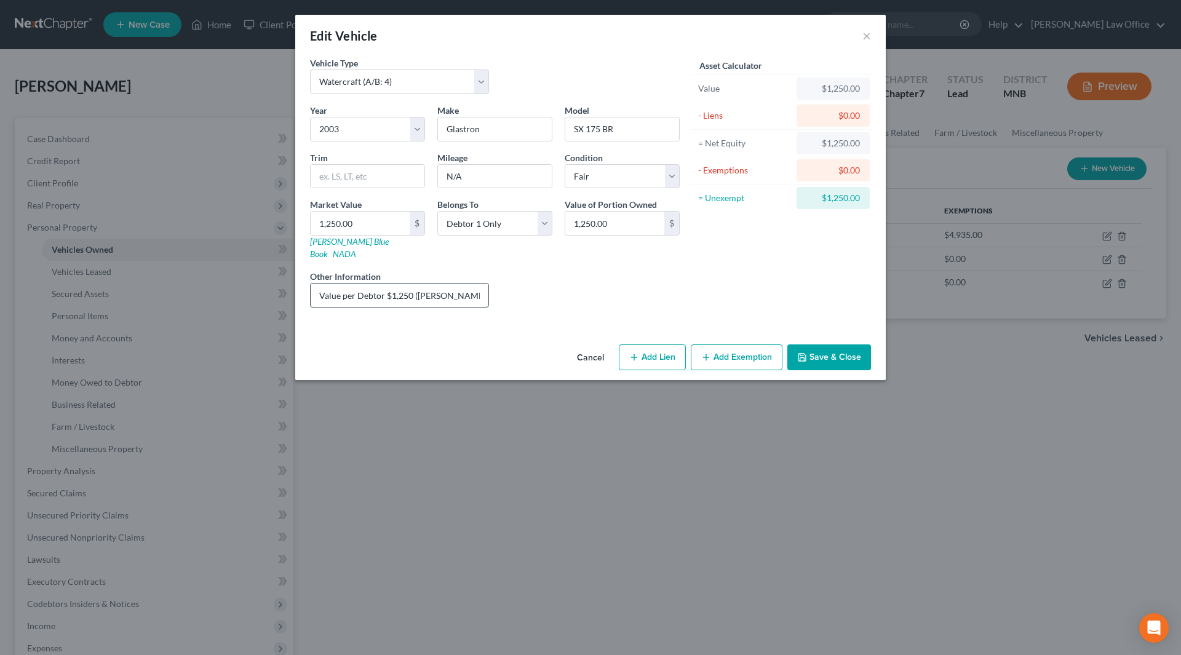
click at [321, 284] on input "Value per Debtor $1,250 (J.D. Power - $4,930)" at bounding box center [400, 295] width 178 height 23
type input "Value per Debtor $1,250 (J.D. Power - $4,930)"
click at [821, 345] on button "Save & Close" at bounding box center [830, 358] width 84 height 26
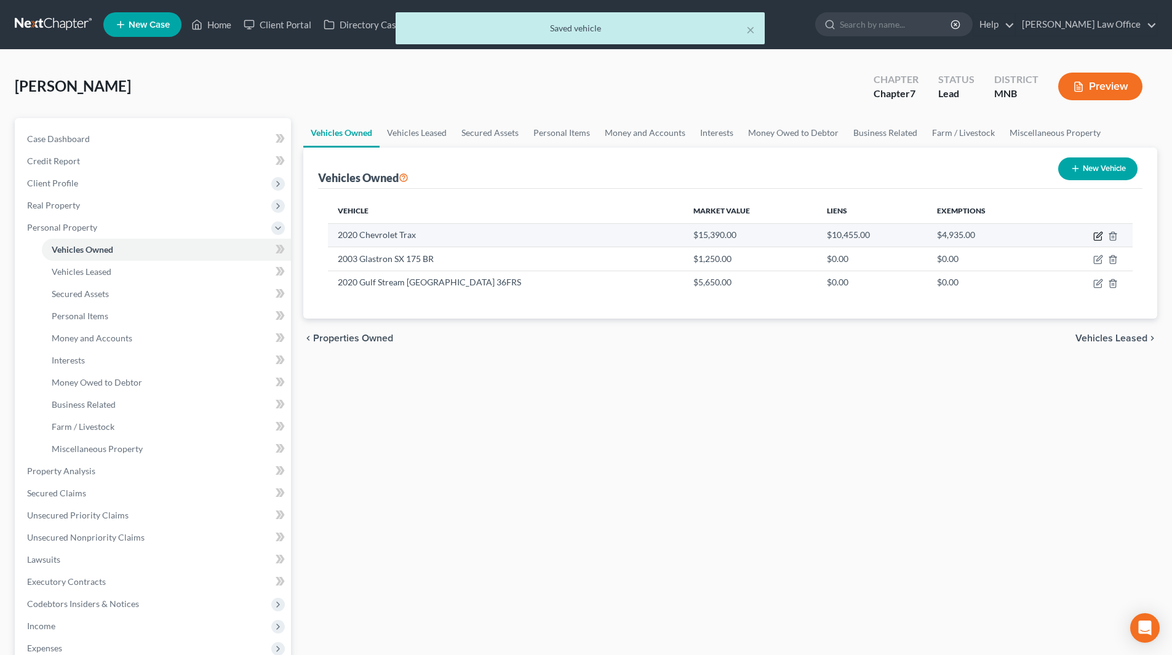
click at [1095, 238] on icon "button" at bounding box center [1097, 236] width 7 height 7
select select "0"
select select "6"
select select "2"
select select "0"
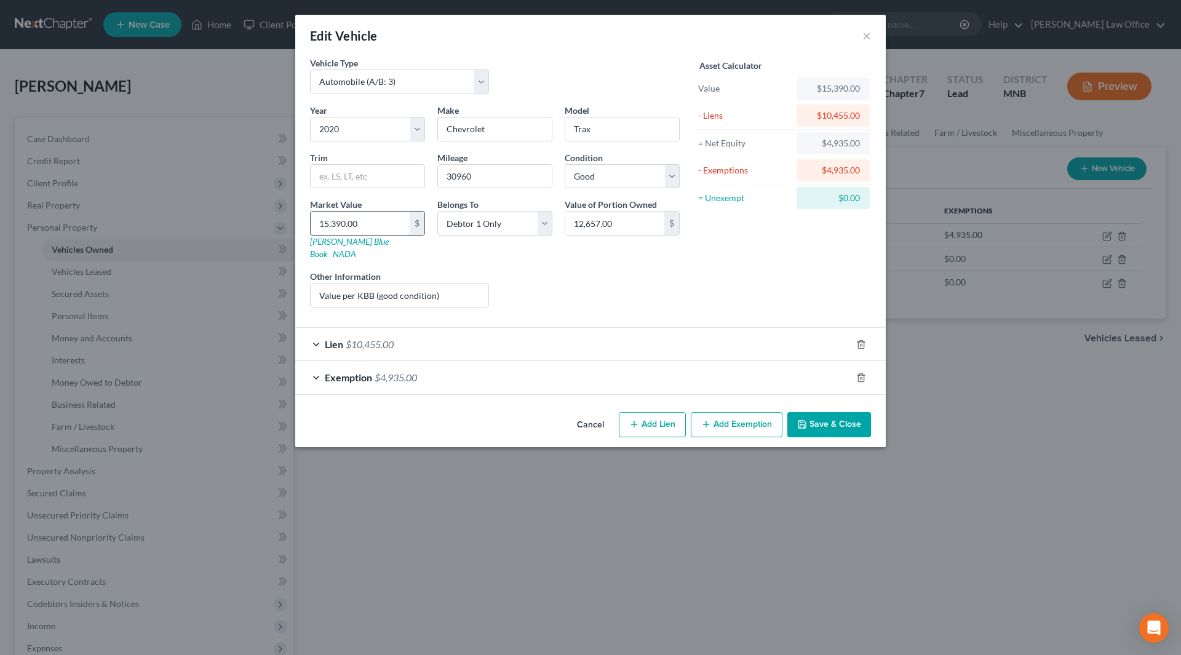
click at [367, 220] on input "15,390.00" at bounding box center [360, 223] width 99 height 23
type input "1"
type input "1.00"
type input "12"
type input "12.00"
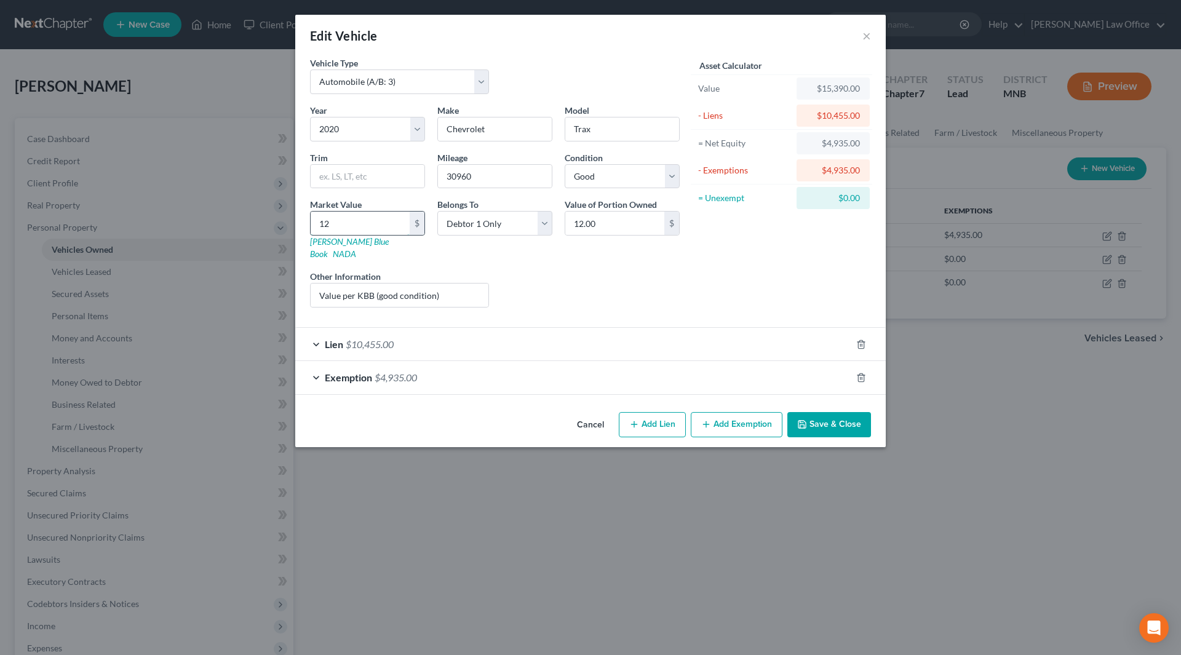
type input "126"
type input "126.00"
type input "1265"
type input "1,265.00"
type input "1,2657"
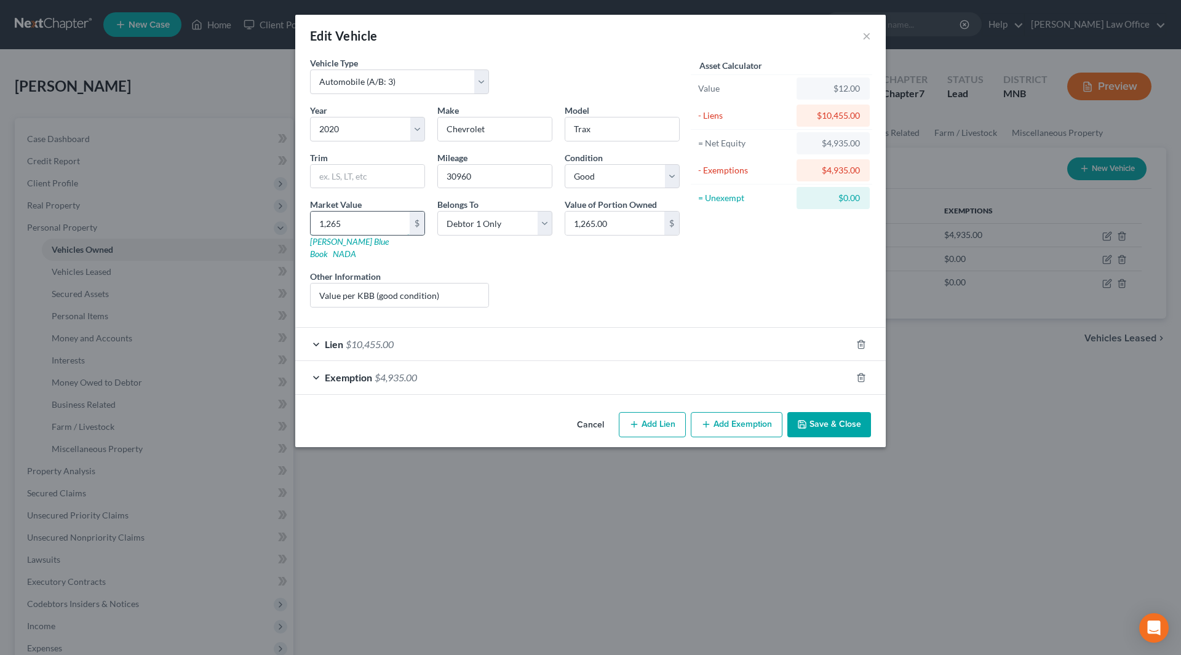
type input "12,657.00"
type input "12,657"
click at [862, 377] on line "button" at bounding box center [862, 378] width 0 height 2
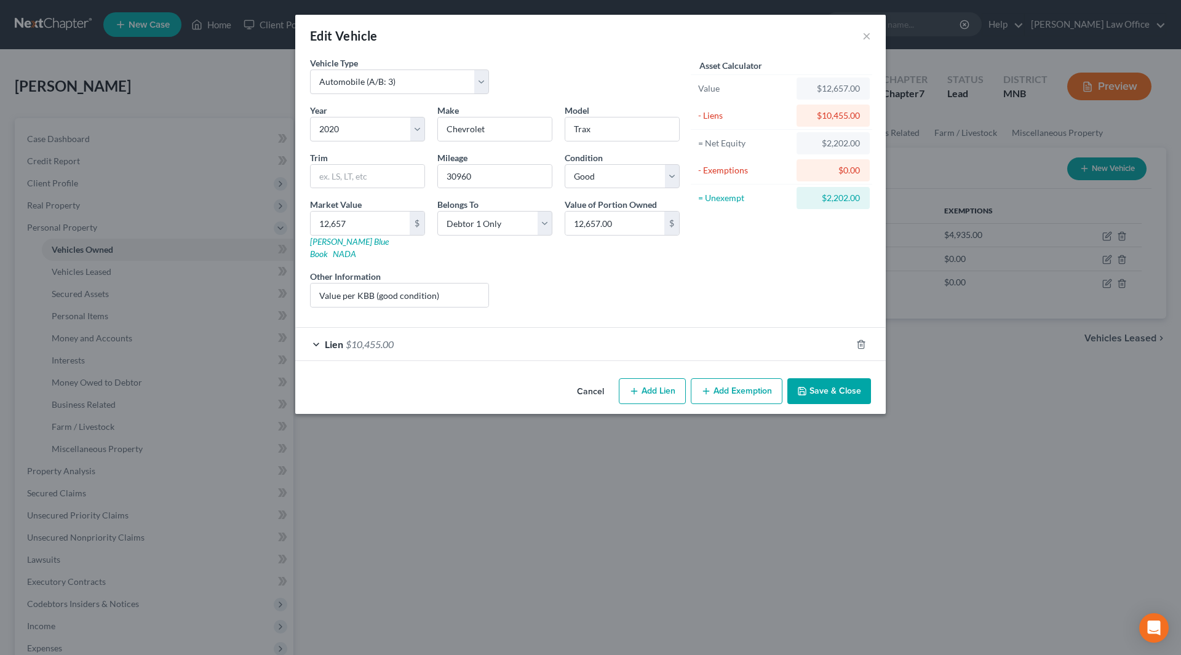
click at [861, 378] on button "Save & Close" at bounding box center [830, 391] width 84 height 26
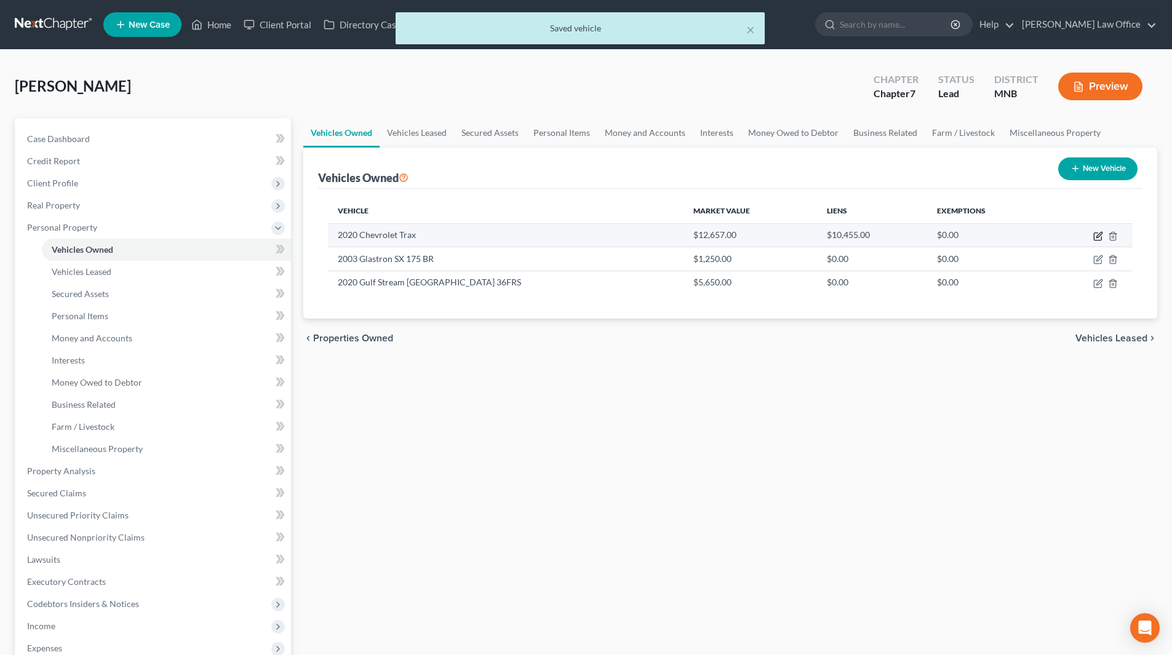
click at [1097, 235] on icon "button" at bounding box center [1098, 236] width 10 height 10
select select "0"
select select "6"
select select "2"
select select "0"
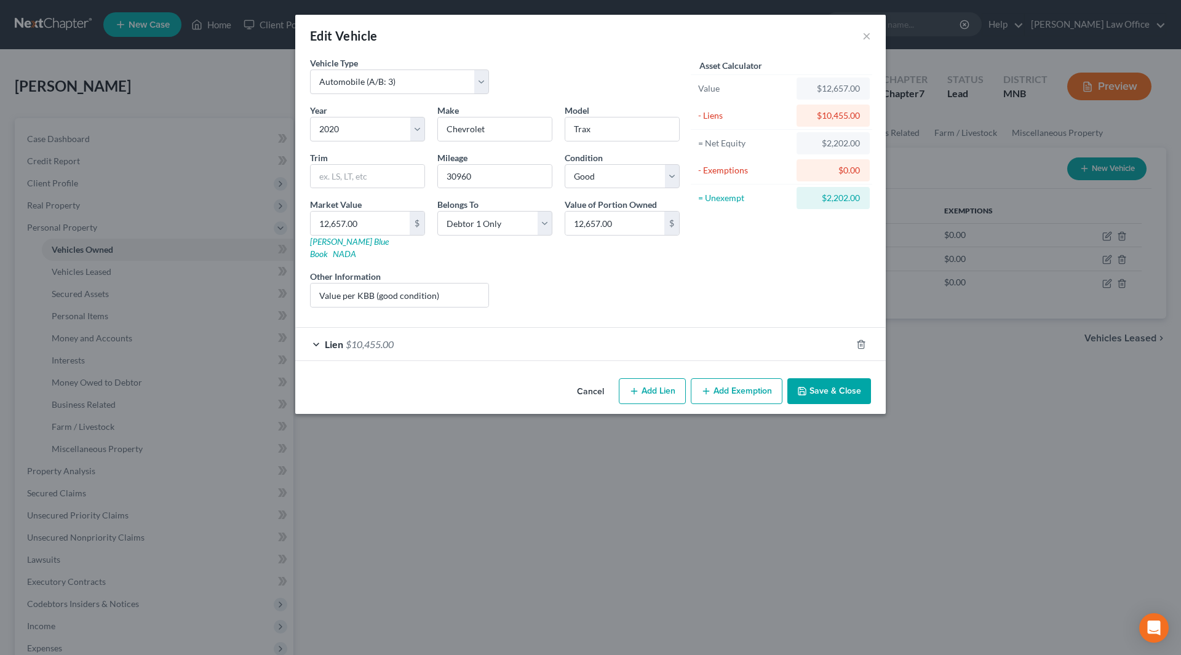
click at [729, 378] on button "Add Exemption" at bounding box center [737, 391] width 92 height 26
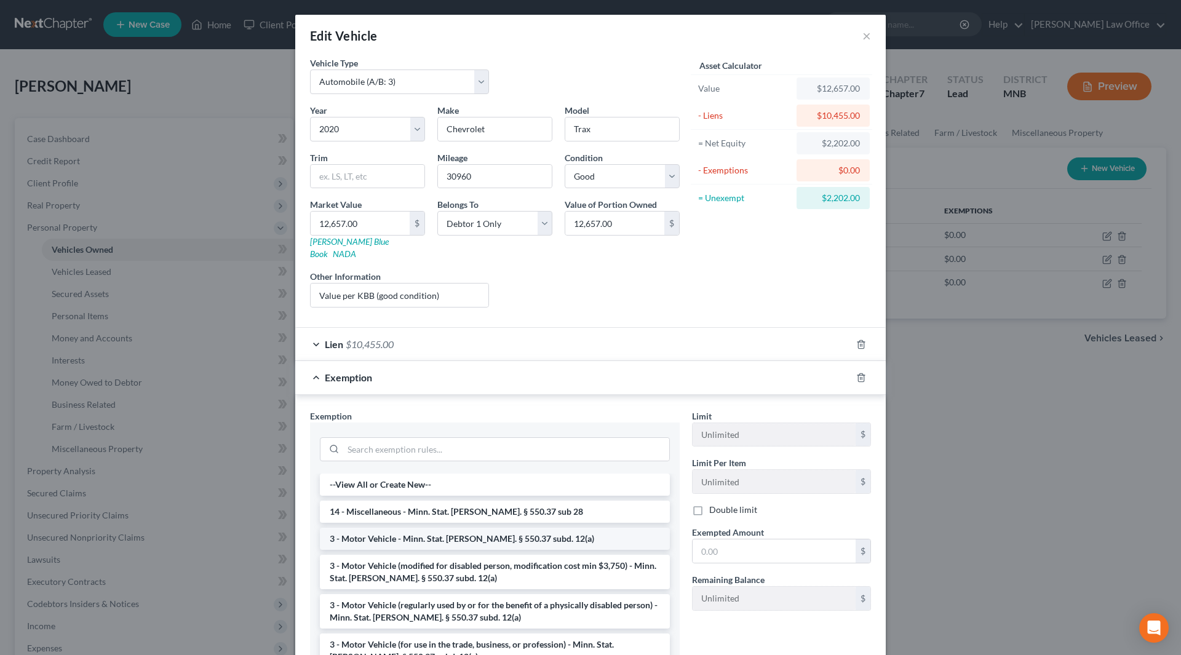
click at [482, 528] on li "3 - Motor Vehicle - Minn. Stat. Ann. § 550.37 subd. 12(a)" at bounding box center [495, 539] width 350 height 22
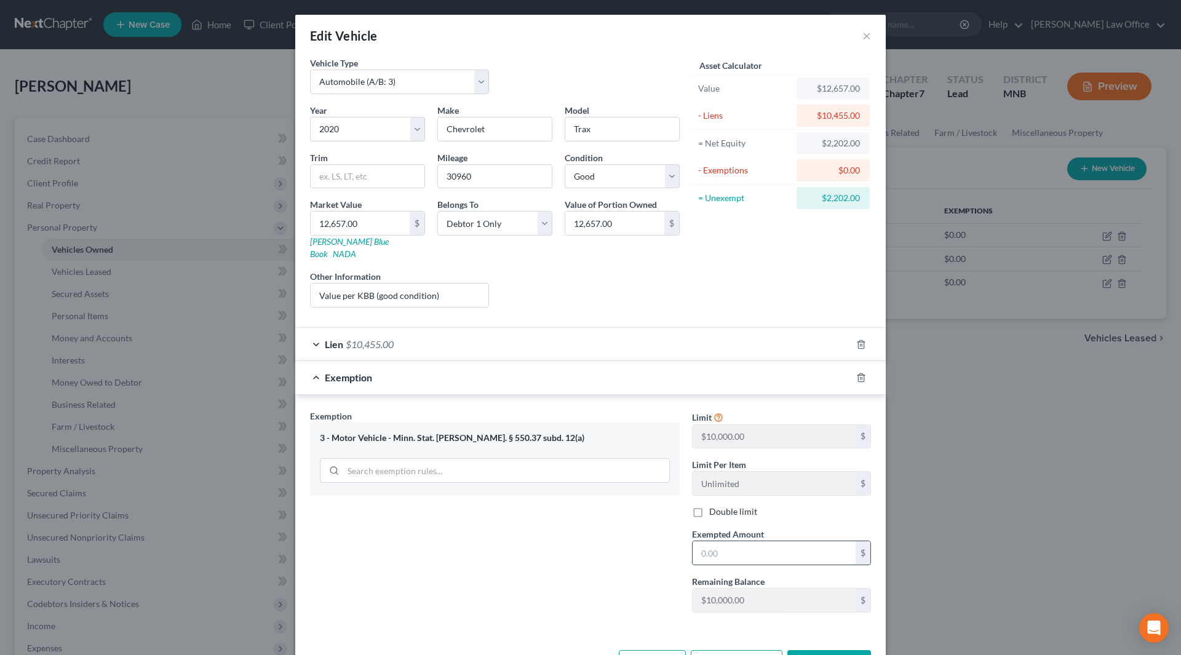
click at [782, 546] on input "text" at bounding box center [774, 553] width 163 height 23
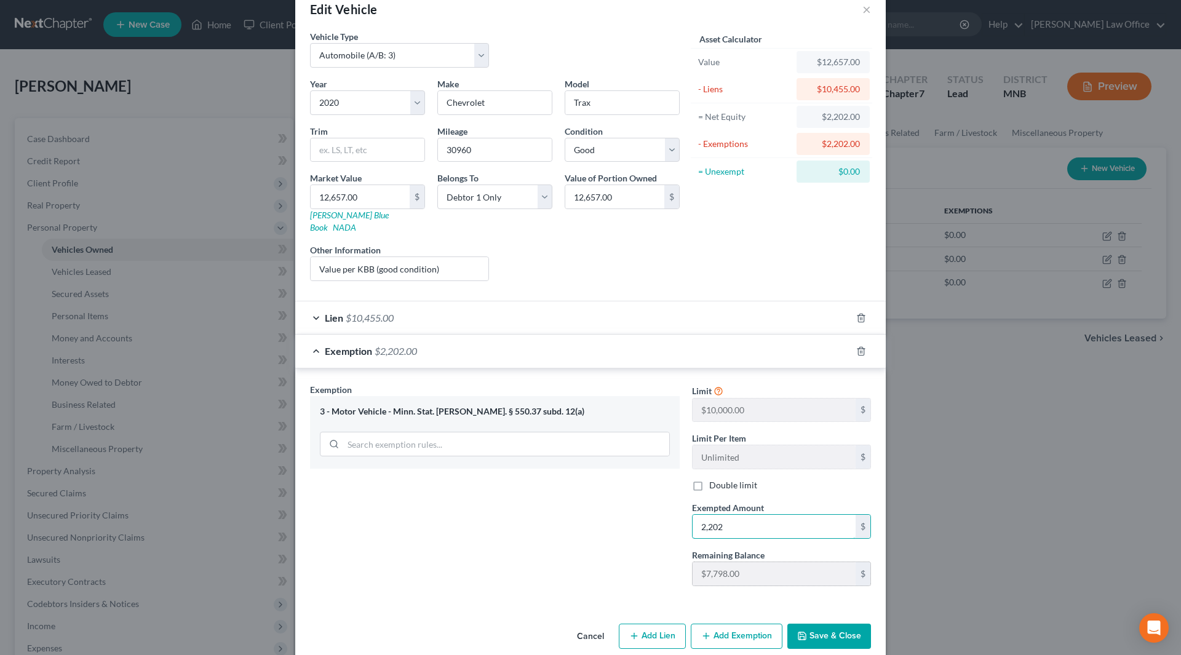
scroll to position [33, 0]
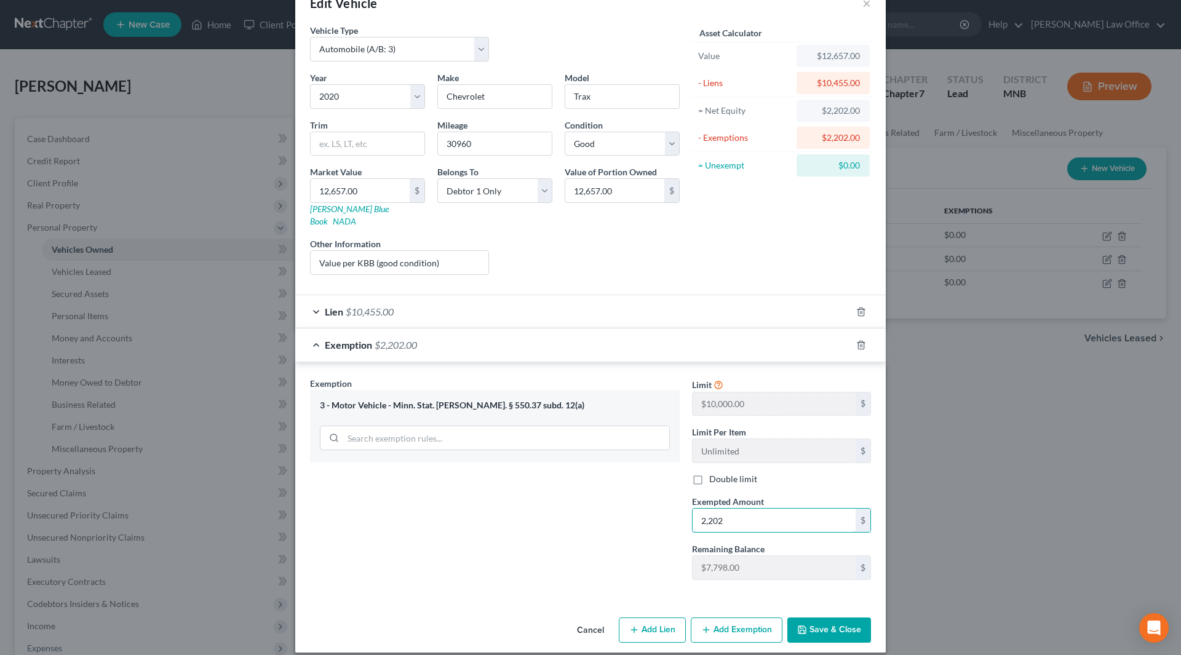
type input "2,202"
click at [813, 618] on button "Save & Close" at bounding box center [830, 631] width 84 height 26
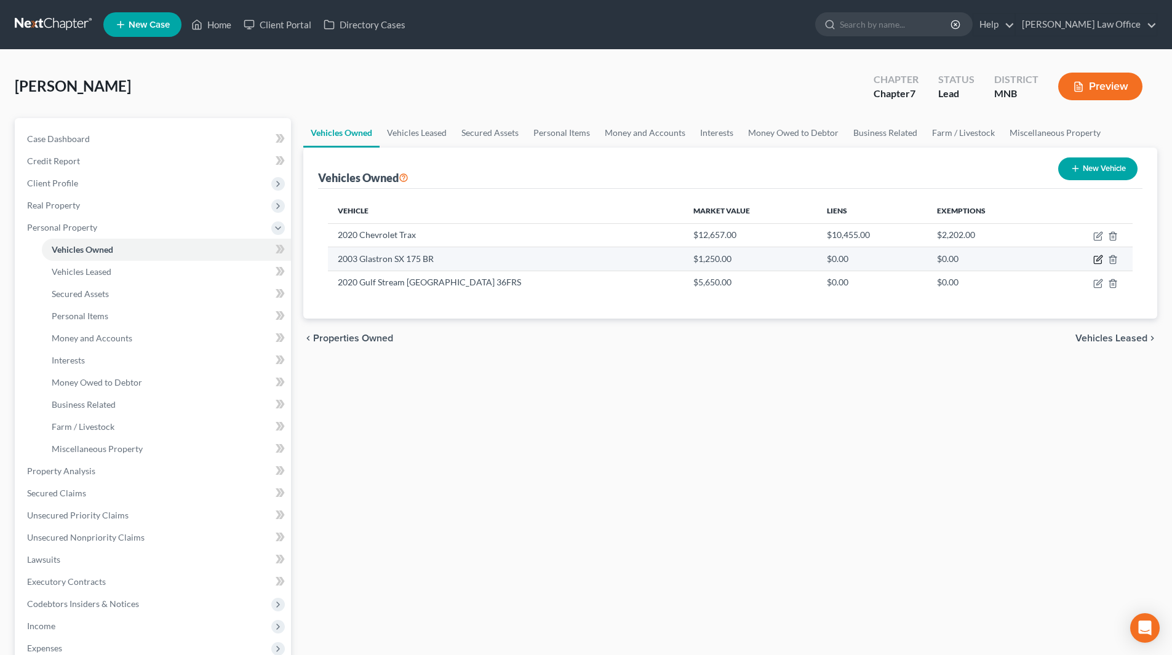
click at [1095, 260] on icon "button" at bounding box center [1098, 260] width 10 height 10
select select "3"
select select "23"
select select "3"
select select "0"
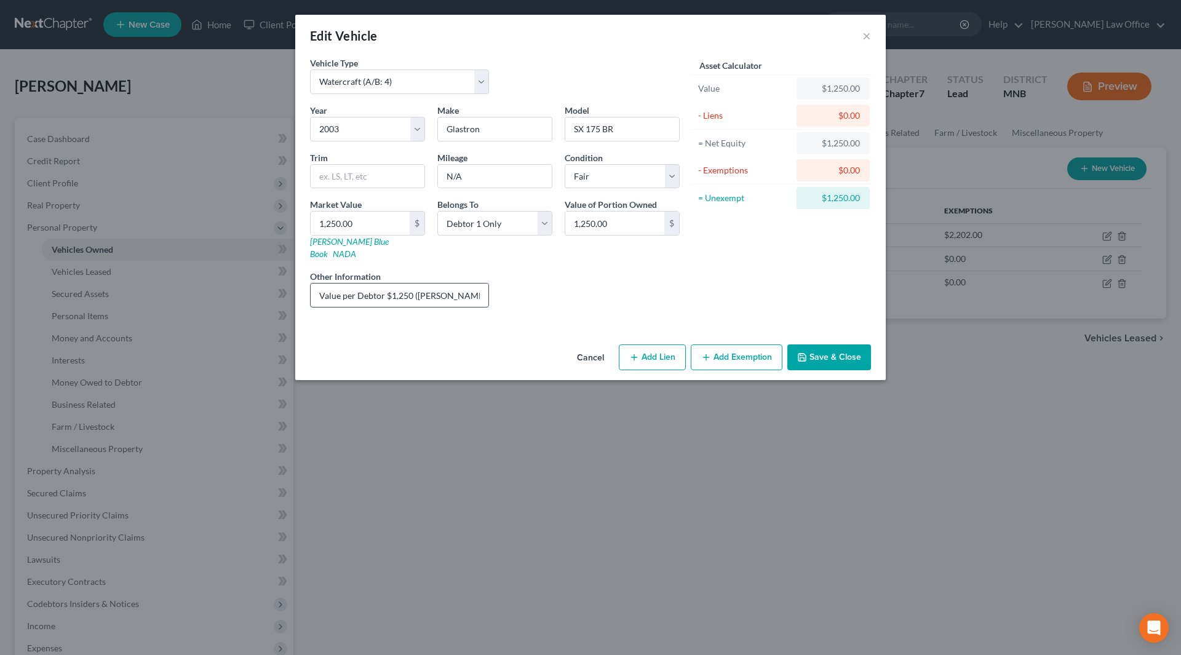
click at [320, 285] on input "Value per Debtor $1,250 (J.D. Power - $4,930)" at bounding box center [400, 295] width 178 height 23
type input "With boat trailer; value per Debtor $1,250 (J.D. Power - $4,930)"
click at [837, 346] on button "Save & Close" at bounding box center [830, 358] width 84 height 26
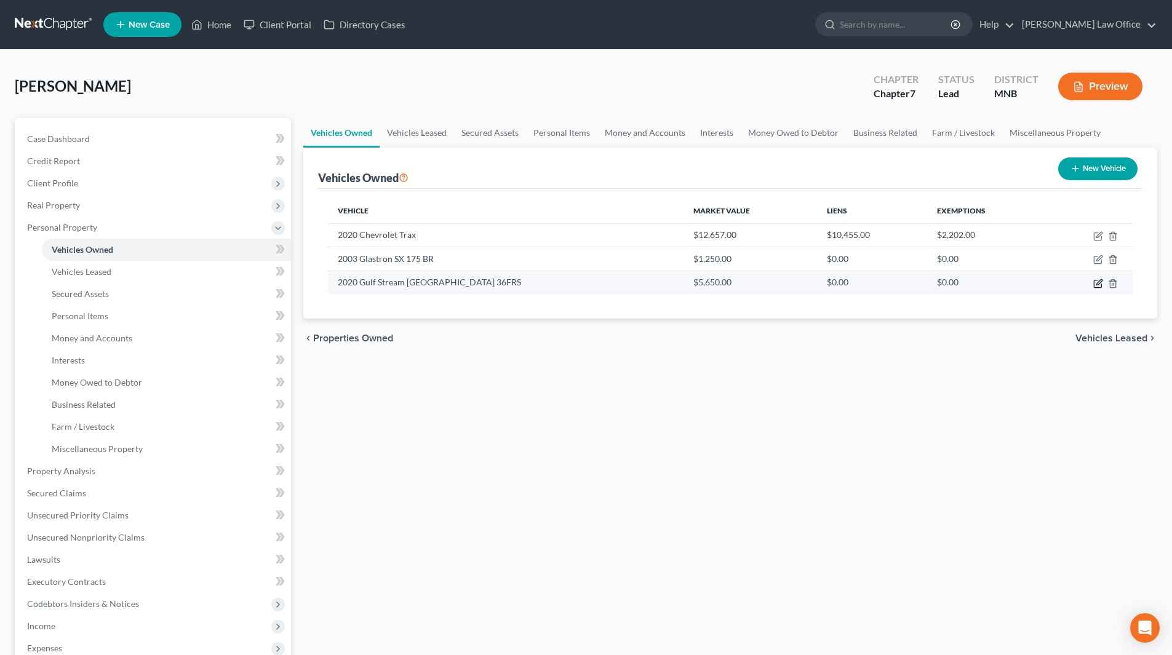
click at [1095, 283] on icon "button" at bounding box center [1097, 283] width 7 height 7
select select "5"
select select "6"
select select "2"
select select "3"
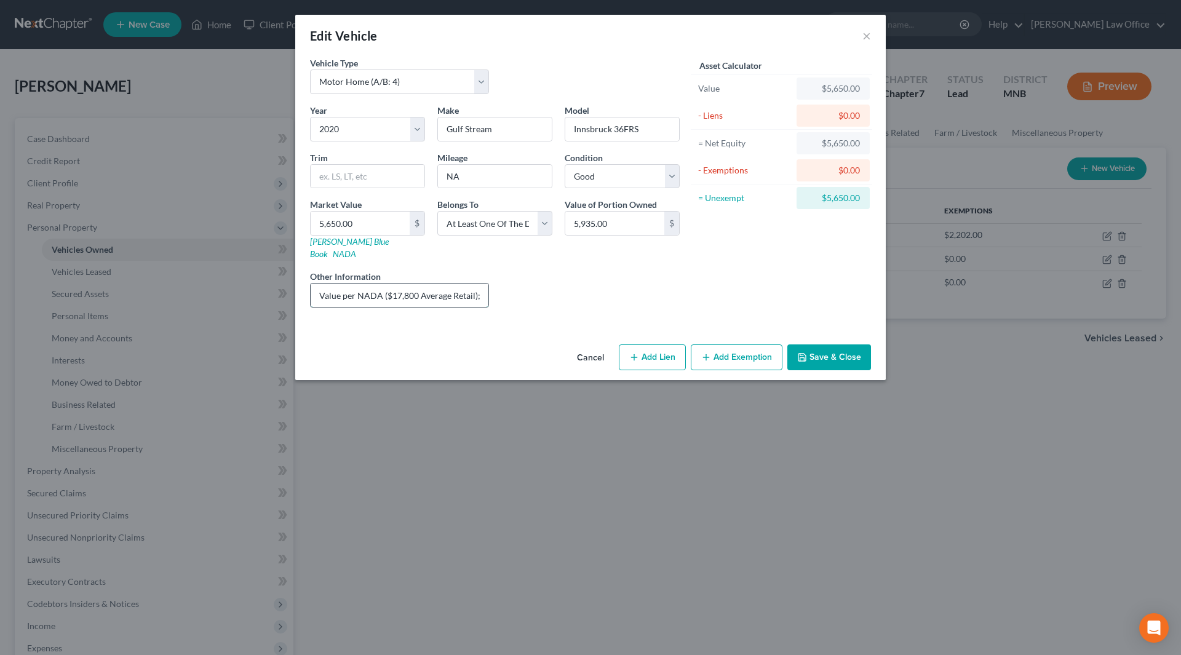
click at [342, 287] on input "Value per NADA ($17,800 Average Retail); Camper; Debtor has 1/3 interest" at bounding box center [400, 295] width 178 height 23
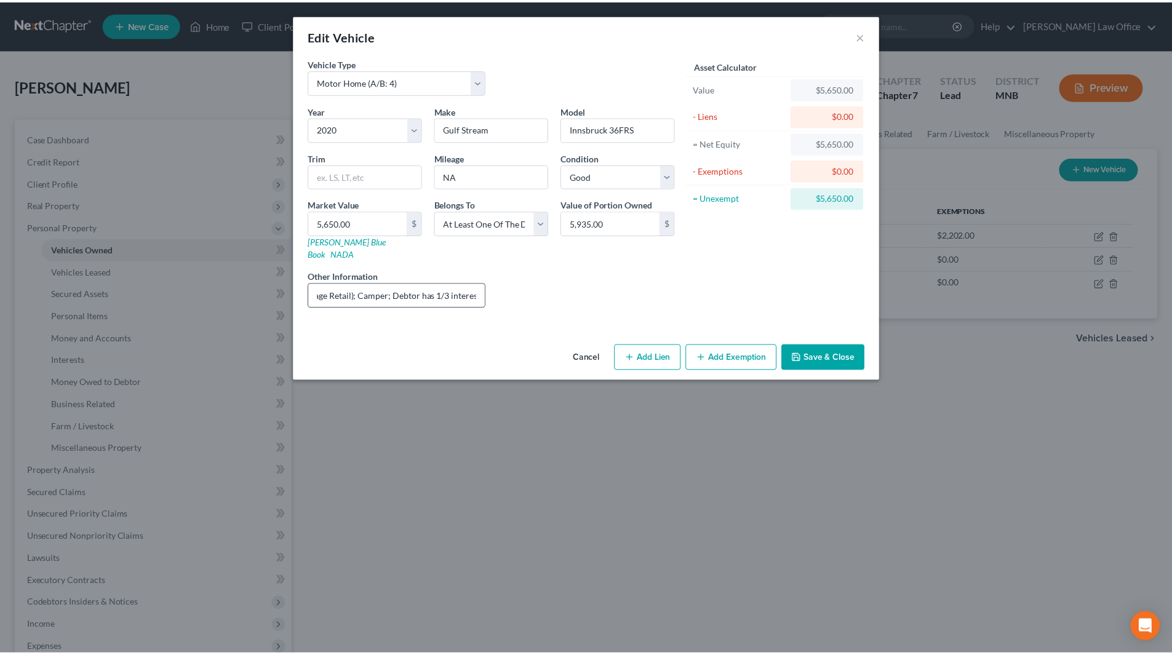
scroll to position [0, 0]
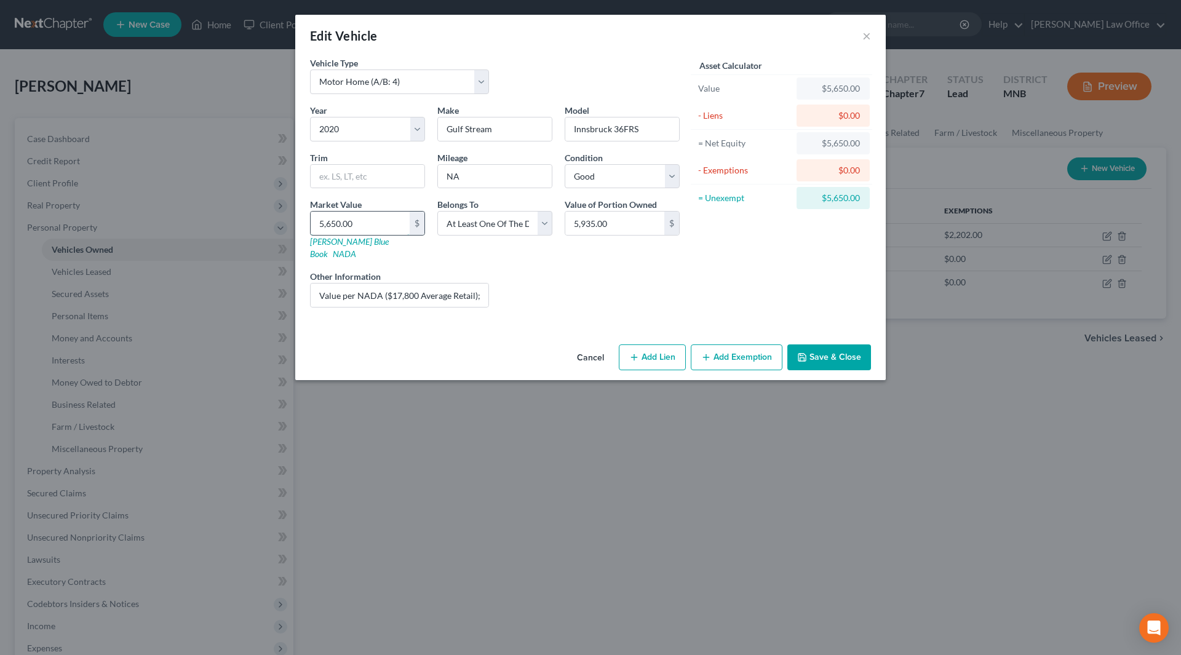
click at [394, 228] on input "5,650.00" at bounding box center [360, 223] width 99 height 23
type input "5"
type input "5.00"
type input "59"
type input "59.00"
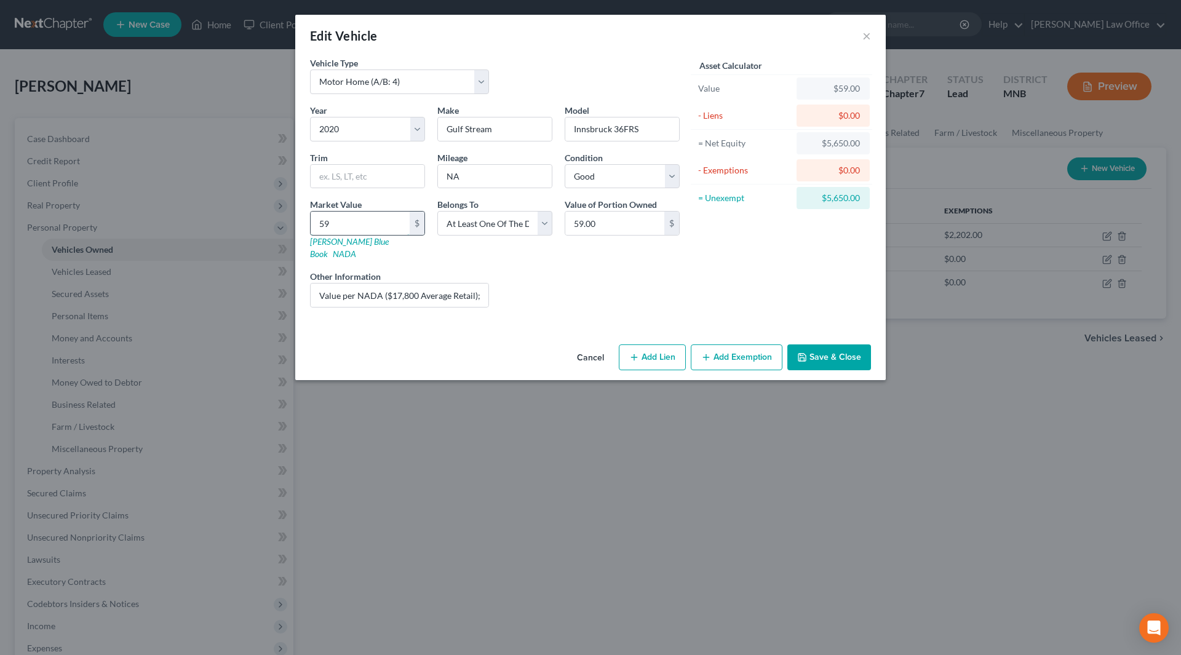
type input "593"
type input "593.00"
type input "5933"
type input "5,933.00"
click at [606, 224] on input "5,933.00" at bounding box center [615, 223] width 99 height 23
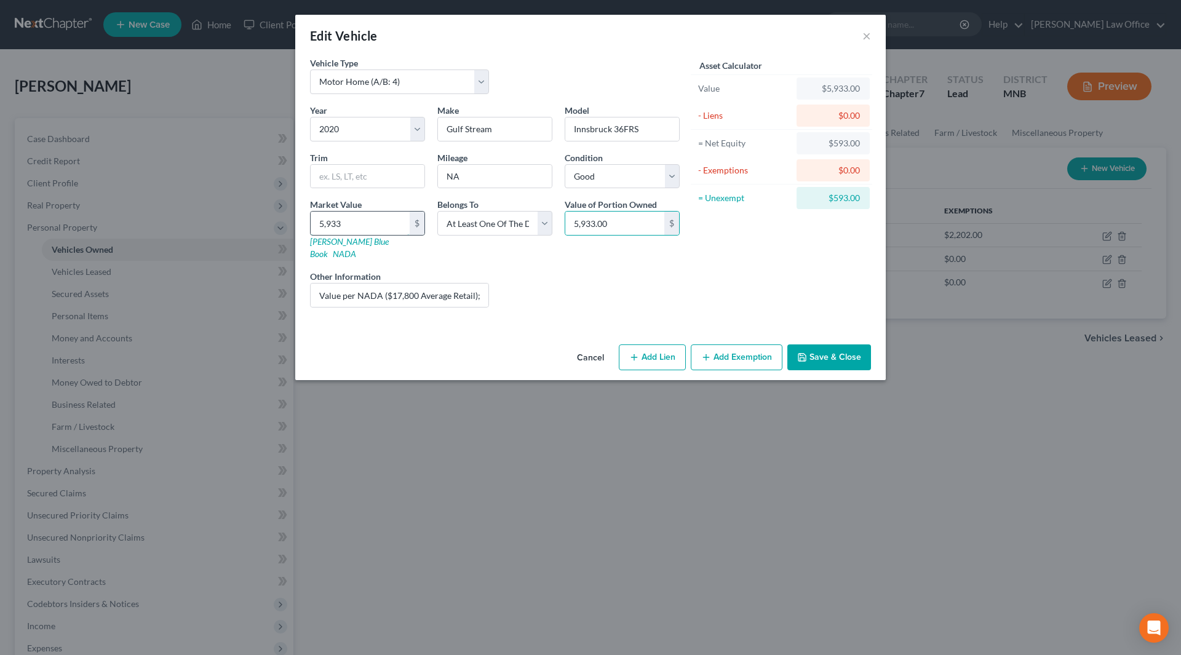
click at [363, 226] on input "5,933" at bounding box center [360, 223] width 99 height 23
type input "5"
type input "5.00"
type input "59"
type input "59.00"
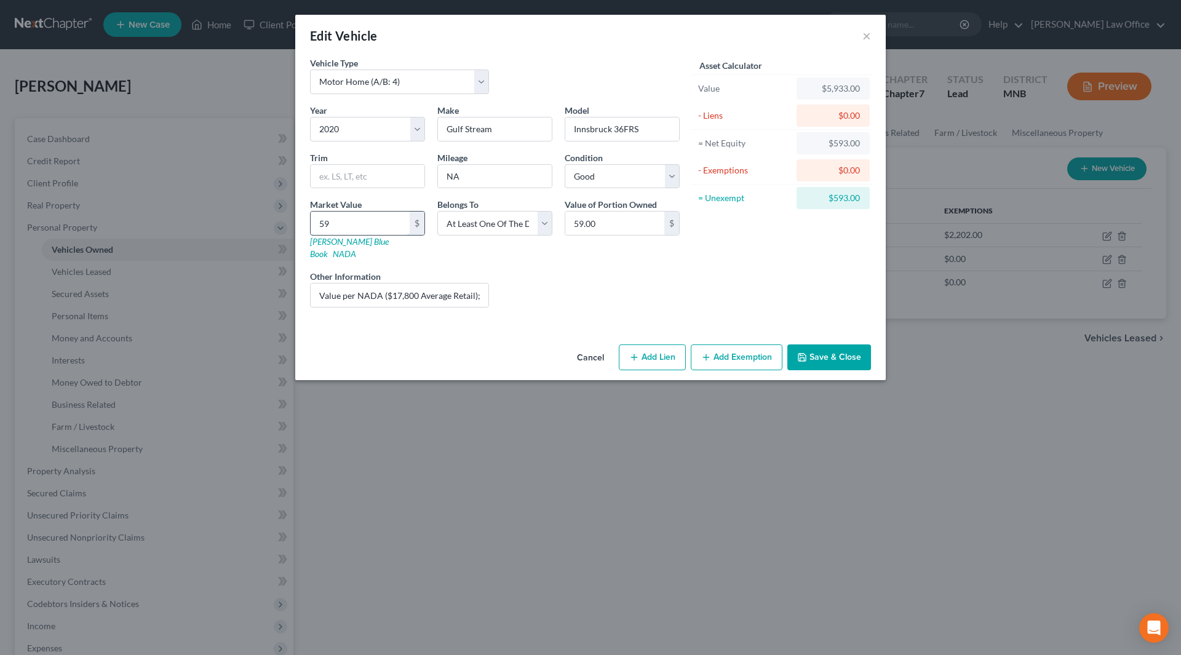
type input "593"
type input "593.00"
type input "5935"
type input "5,935.00"
type input "5,935"
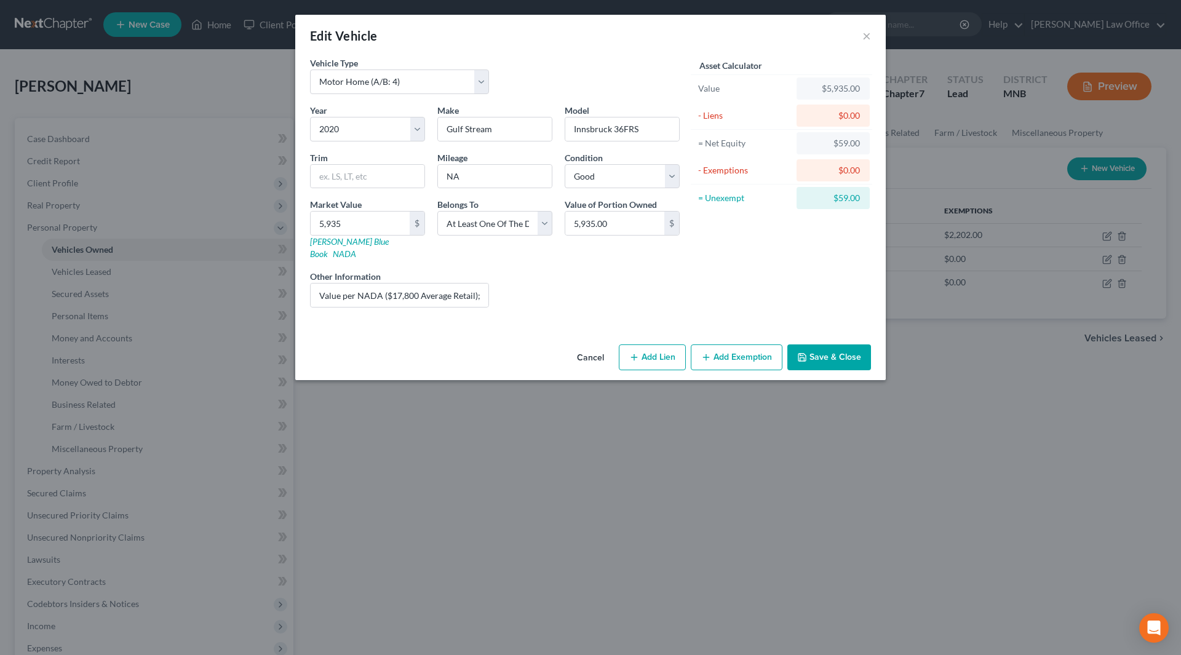
click at [838, 345] on button "Save & Close" at bounding box center [830, 358] width 84 height 26
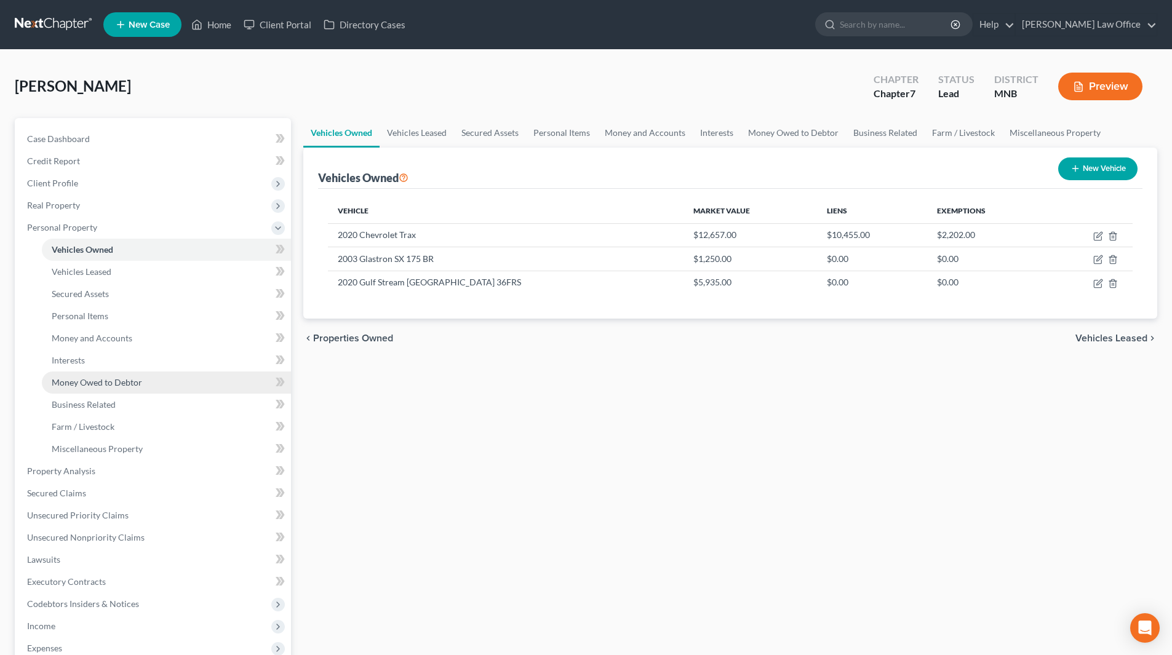
click at [94, 382] on span "Money Owed to Debtor" at bounding box center [97, 382] width 90 height 10
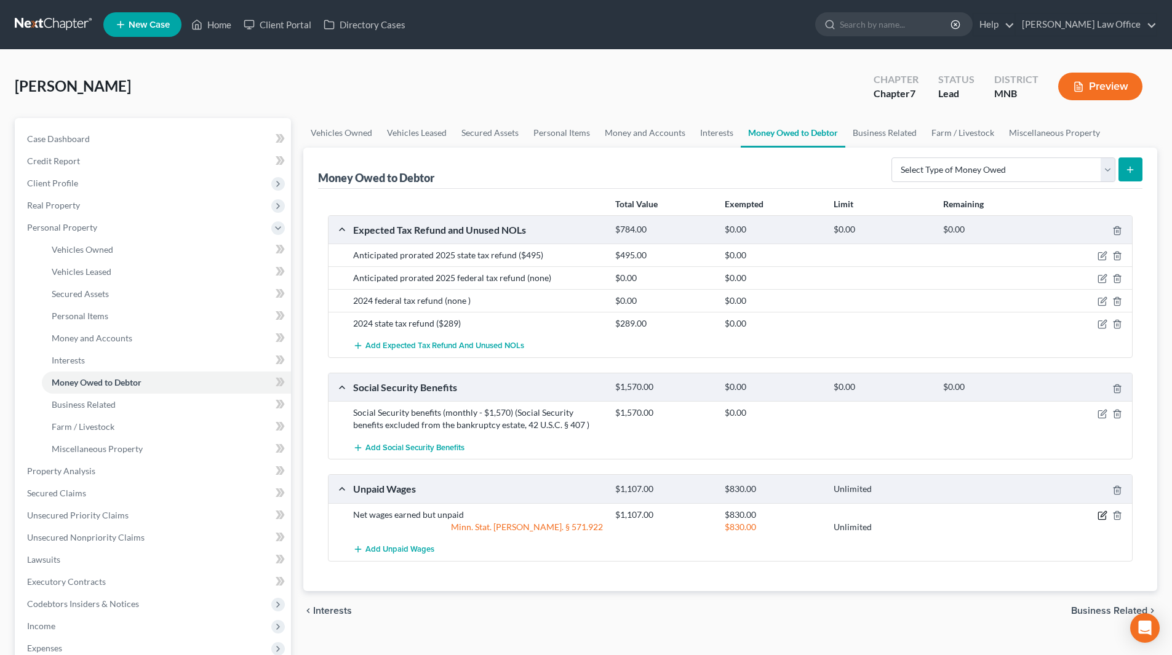
click at [1105, 511] on icon "button" at bounding box center [1103, 516] width 10 height 10
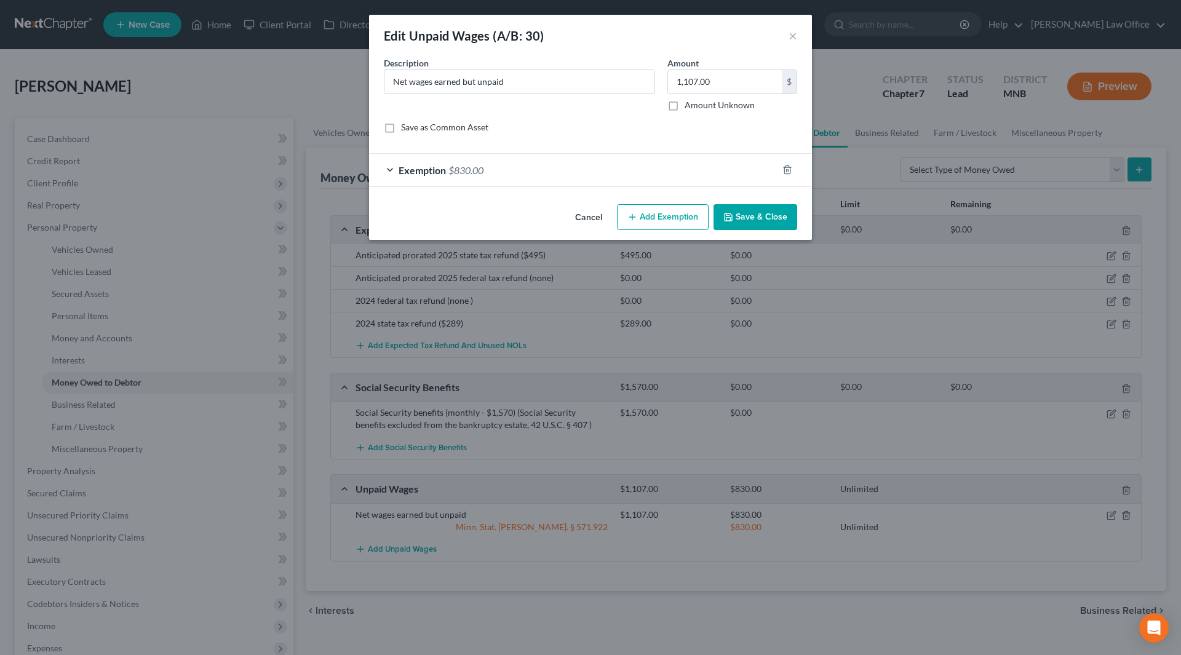
click at [582, 215] on button "Cancel" at bounding box center [589, 218] width 47 height 25
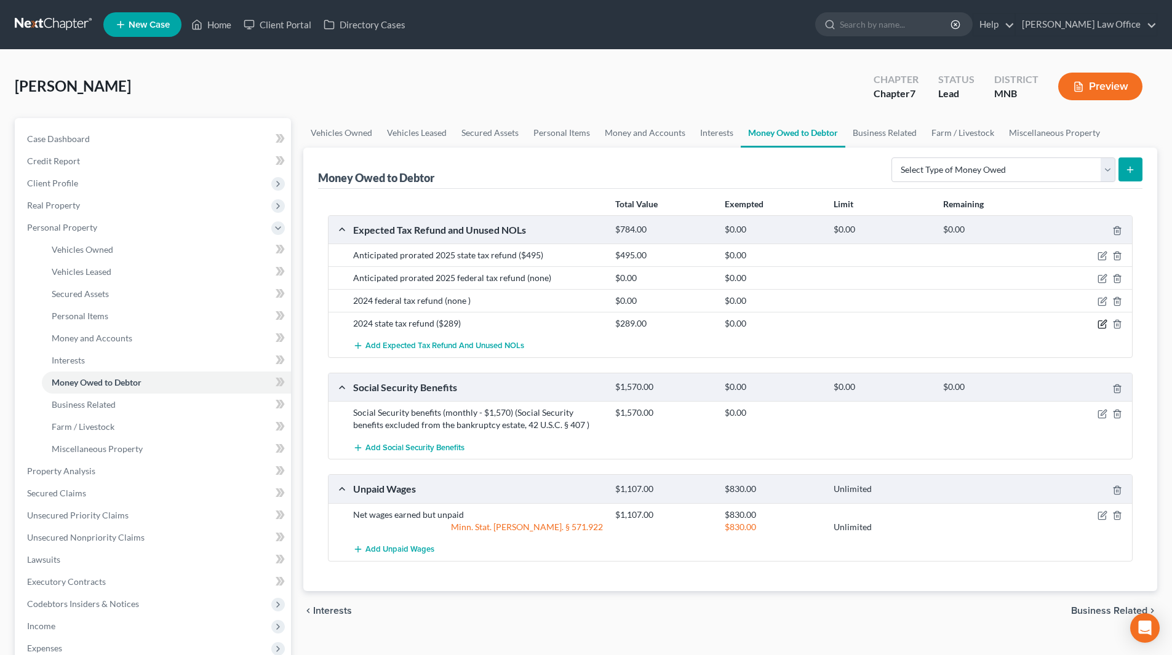
click at [1101, 326] on icon "button" at bounding box center [1104, 324] width 6 height 6
select select "1"
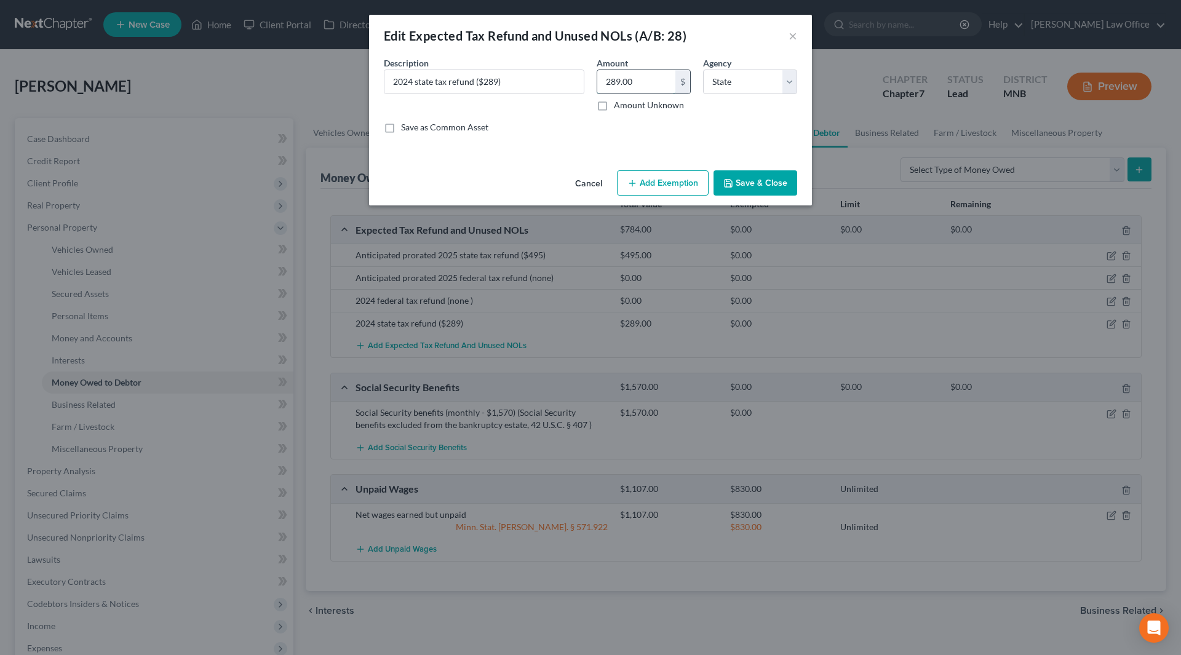
click at [636, 77] on input "289.00" at bounding box center [637, 81] width 78 height 23
click at [794, 39] on button "×" at bounding box center [793, 35] width 9 height 15
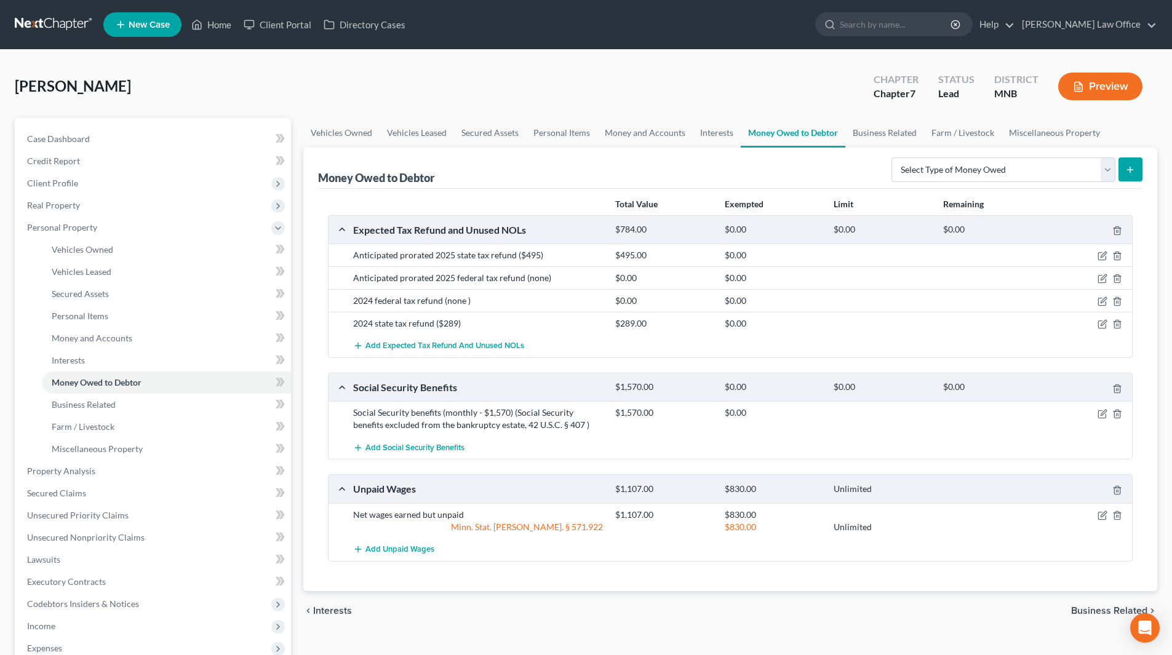
click at [391, 301] on div "2024 federal tax refund (none )" at bounding box center [478, 301] width 262 height 12
click at [207, 29] on link "Home" at bounding box center [211, 25] width 52 height 22
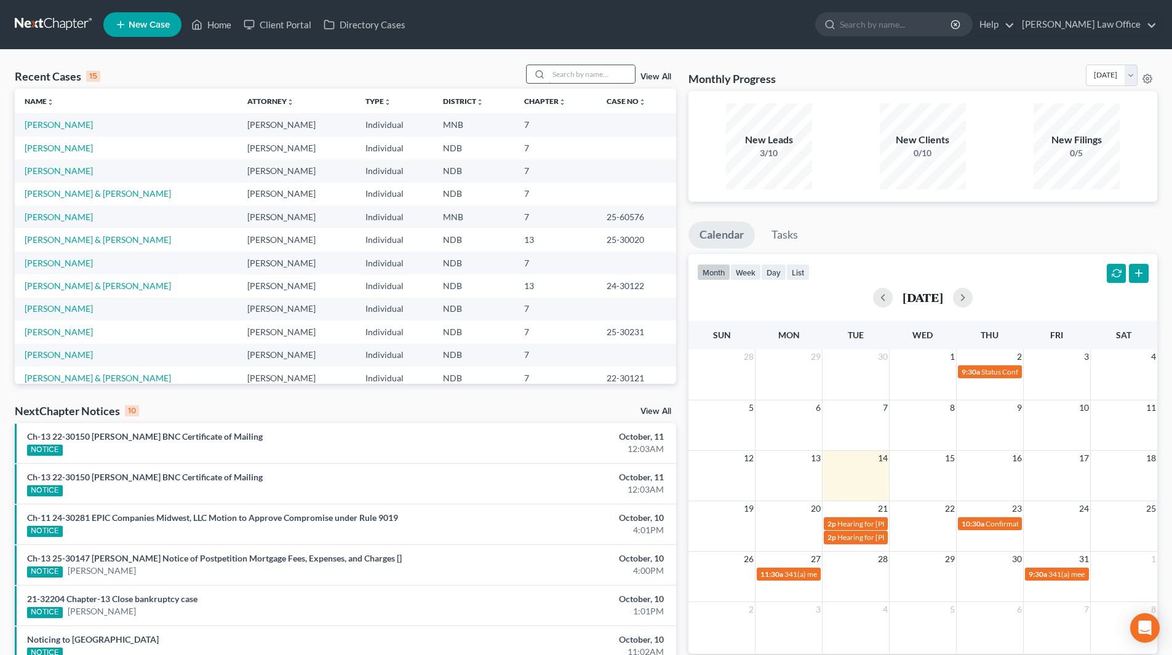
click at [593, 77] on input "search" at bounding box center [592, 74] width 86 height 18
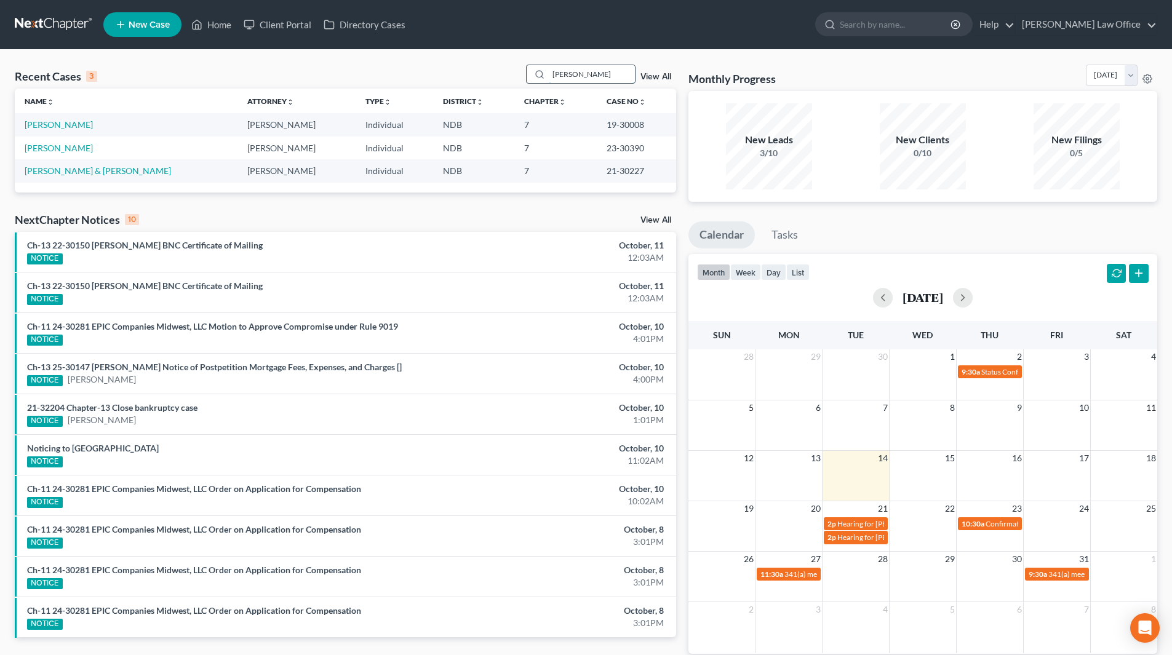
type input "brackins"
click at [223, 27] on link "Home" at bounding box center [211, 25] width 52 height 22
click at [217, 27] on link "Home" at bounding box center [211, 25] width 52 height 22
click at [208, 15] on link "Home" at bounding box center [211, 25] width 52 height 22
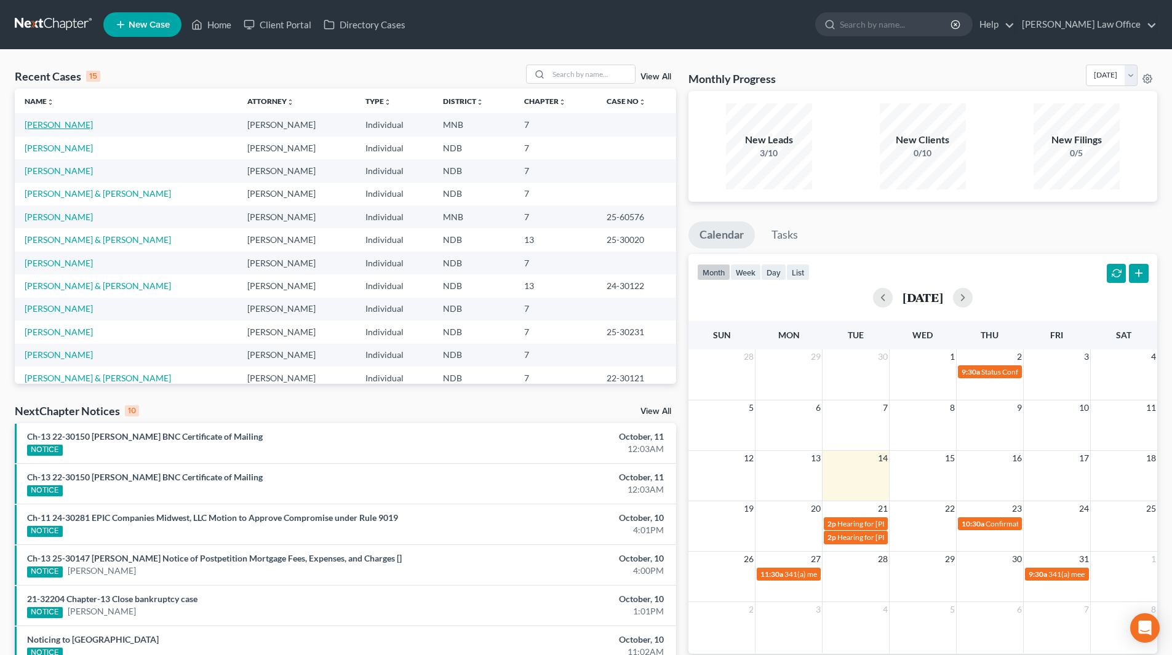
click at [53, 124] on link "LaCroix, Dawn" at bounding box center [59, 124] width 68 height 10
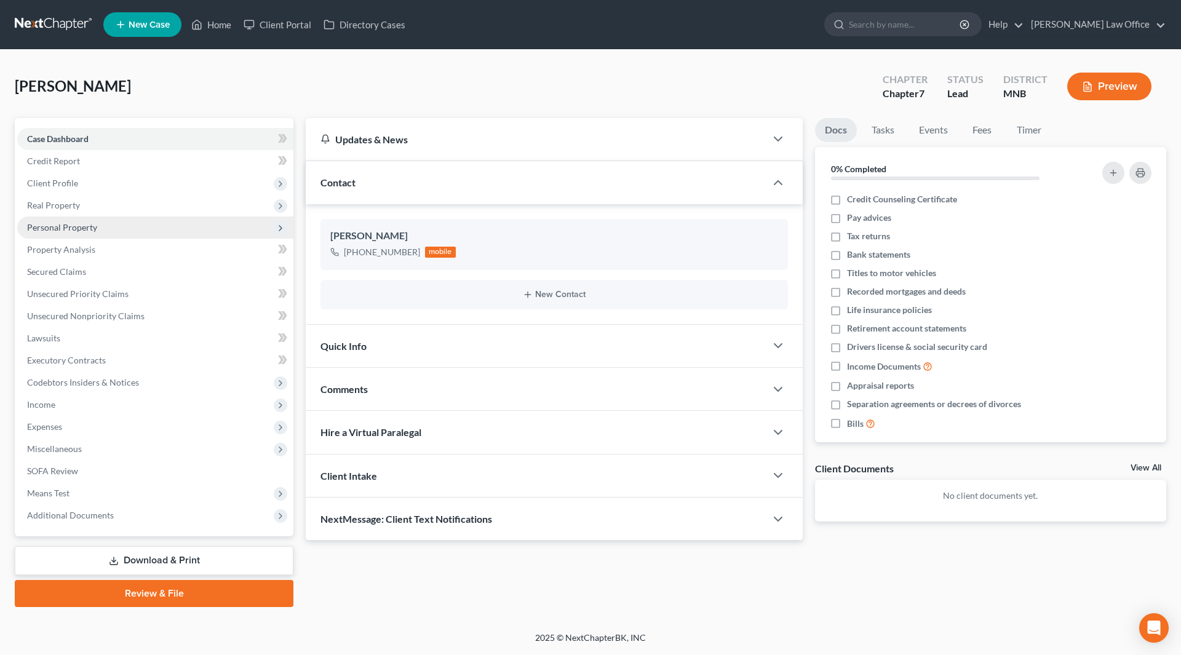
click at [79, 228] on span "Personal Property" at bounding box center [62, 227] width 70 height 10
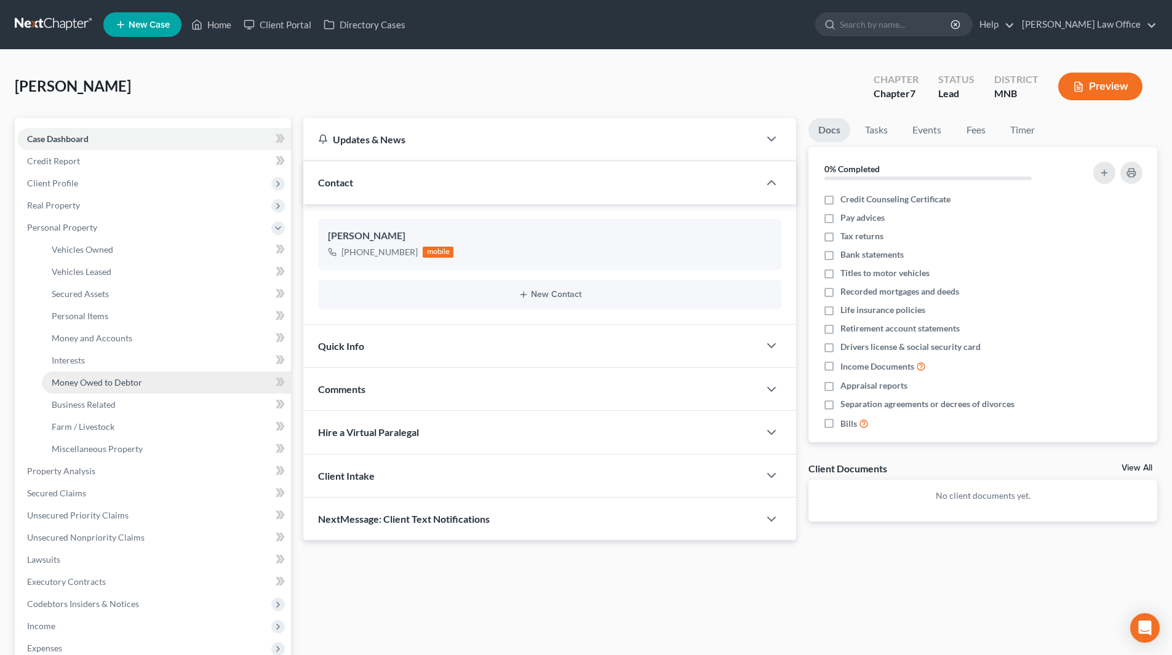
click at [84, 382] on span "Money Owed to Debtor" at bounding box center [97, 382] width 90 height 10
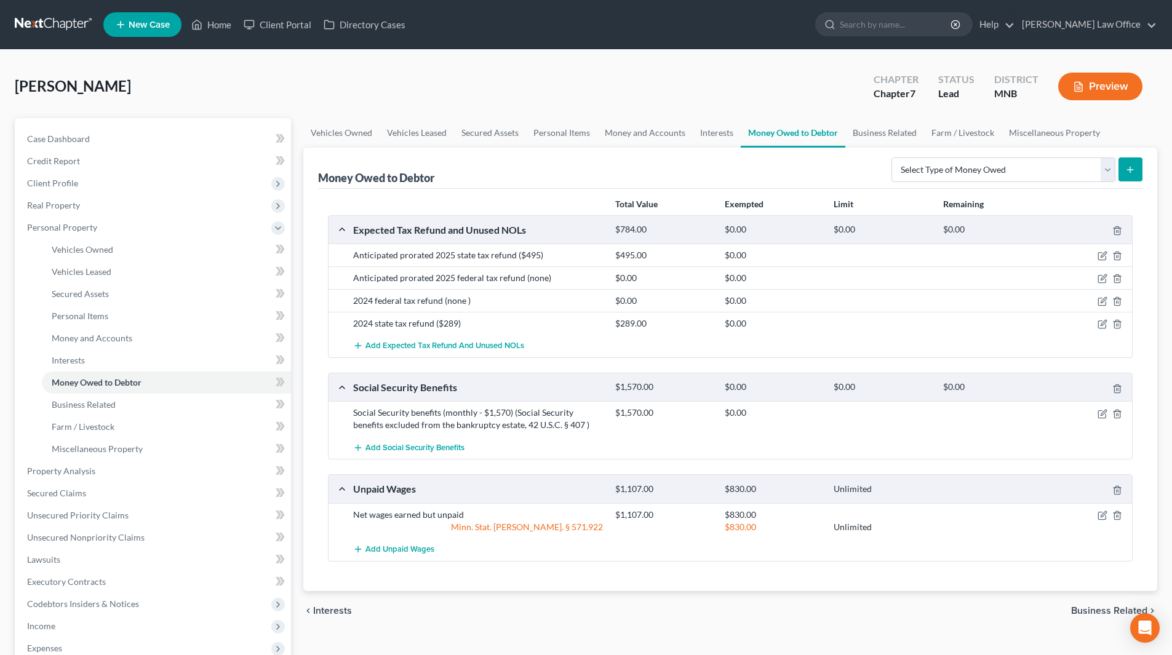
click at [1093, 98] on button "Preview" at bounding box center [1100, 87] width 84 height 28
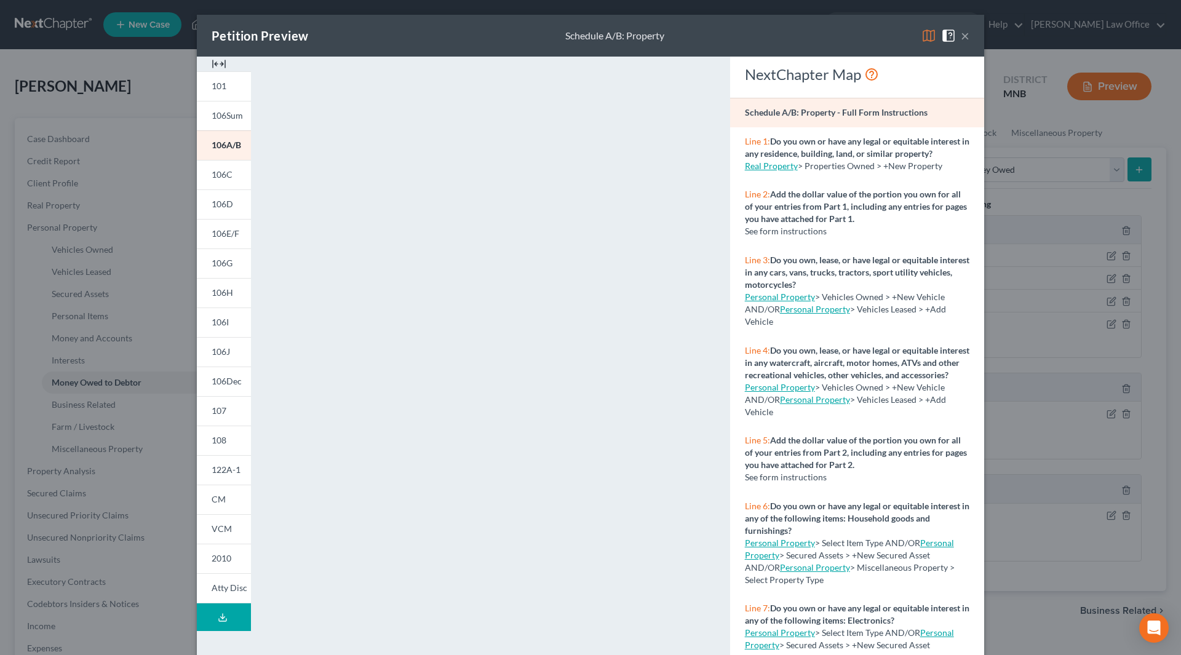
click at [212, 63] on img at bounding box center [219, 64] width 15 height 15
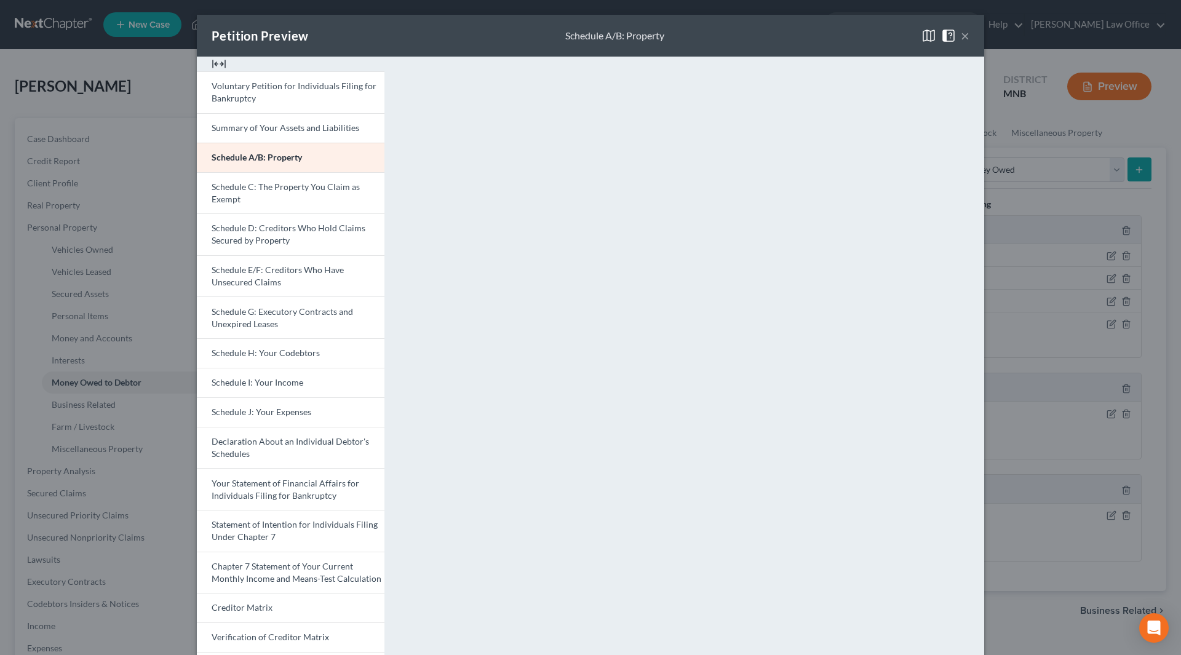
click at [961, 34] on button "×" at bounding box center [965, 35] width 9 height 15
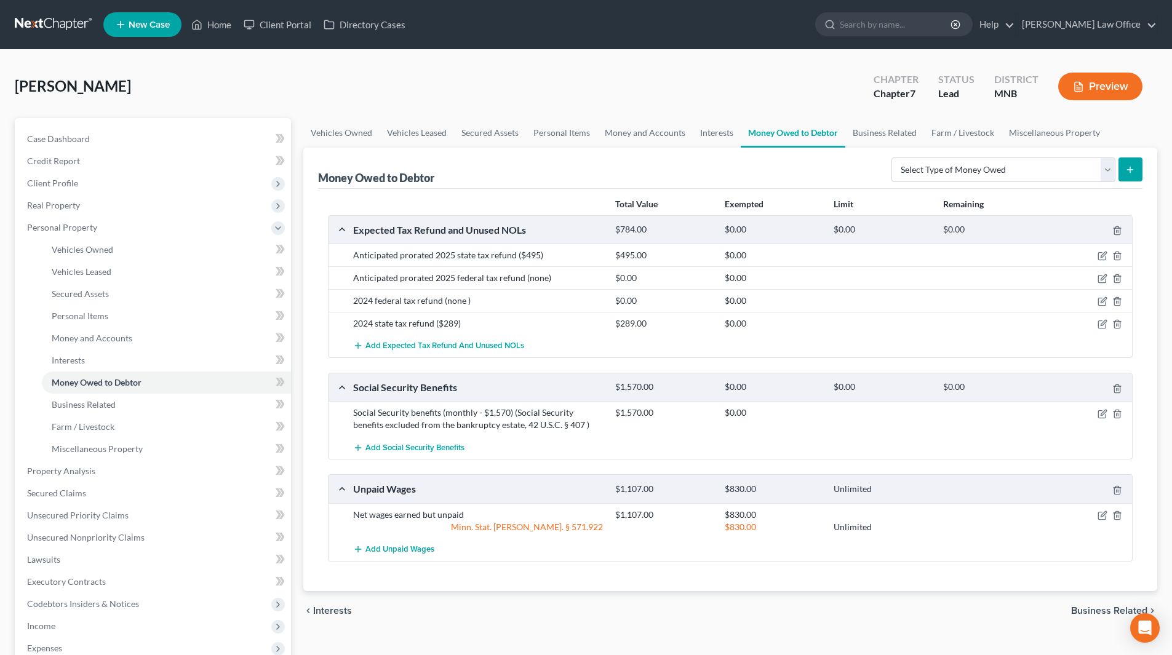
click at [1095, 94] on button "Preview" at bounding box center [1100, 87] width 84 height 28
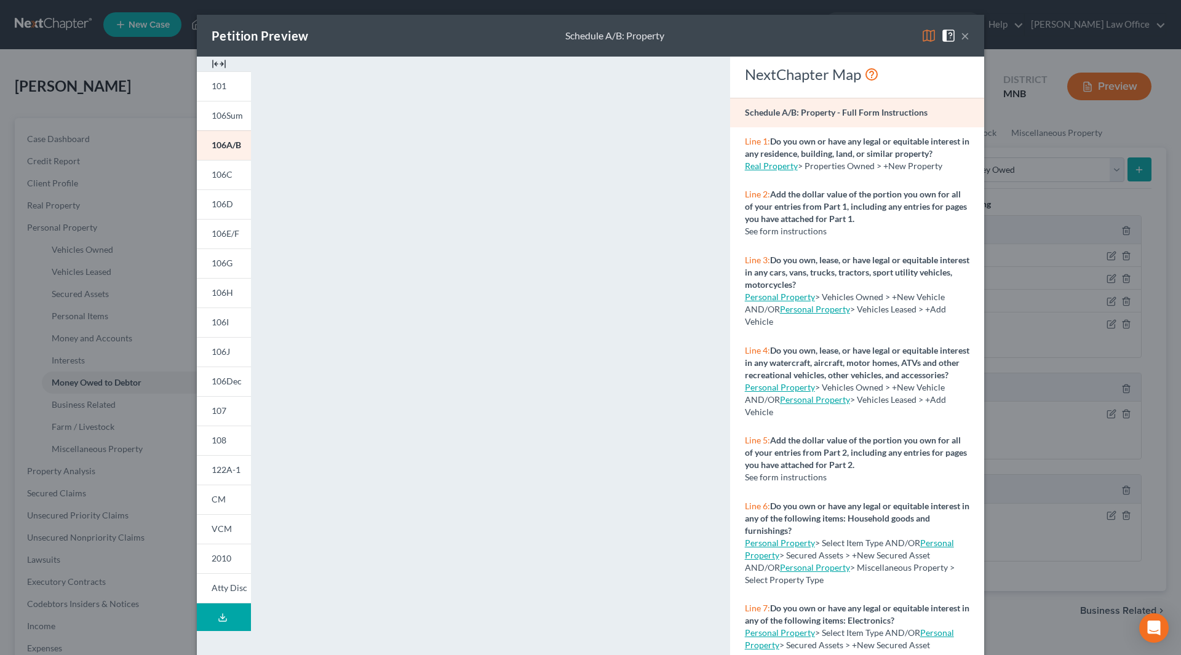
click at [961, 36] on button "×" at bounding box center [965, 35] width 9 height 15
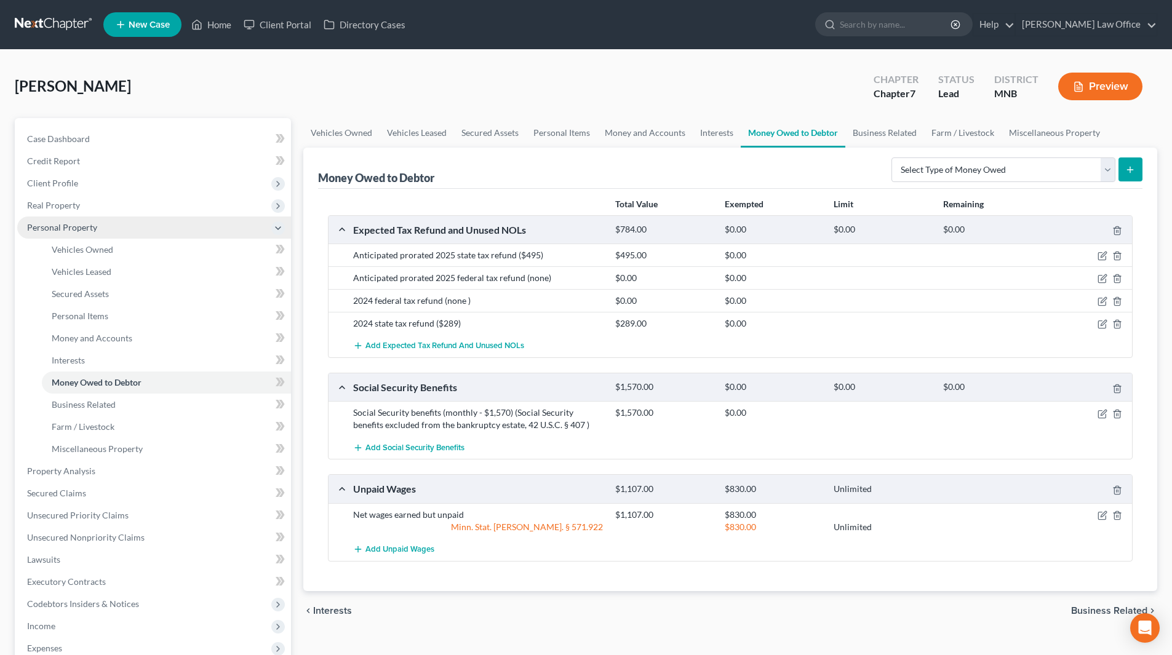
click at [78, 228] on span "Personal Property" at bounding box center [62, 227] width 70 height 10
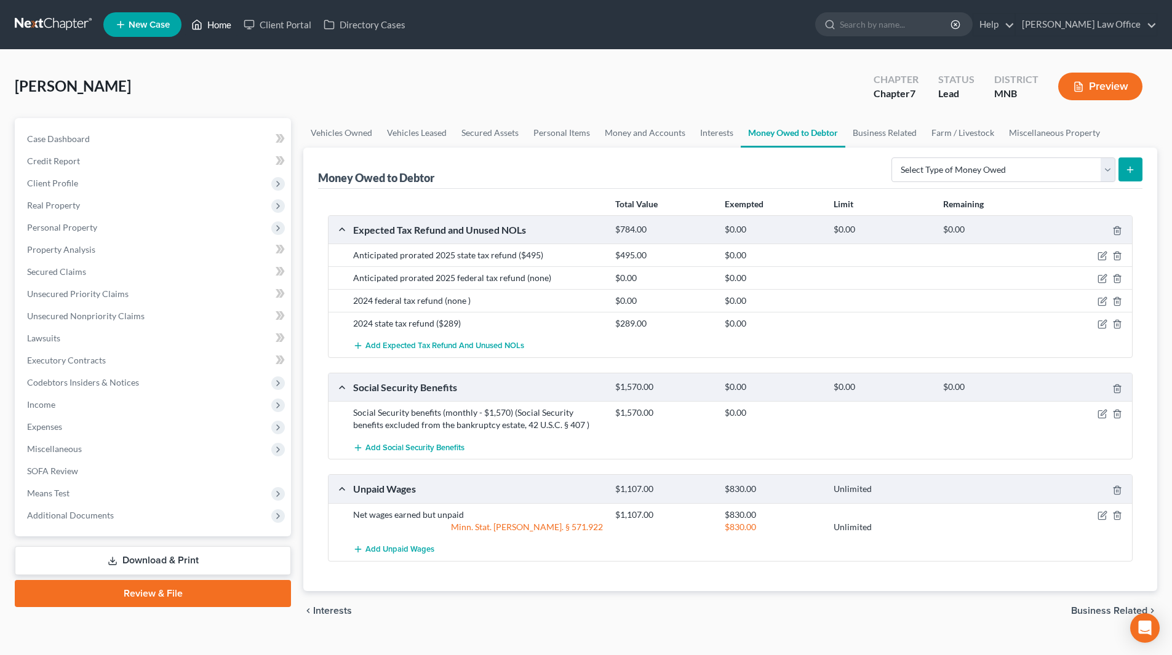
click at [227, 25] on link "Home" at bounding box center [211, 25] width 52 height 22
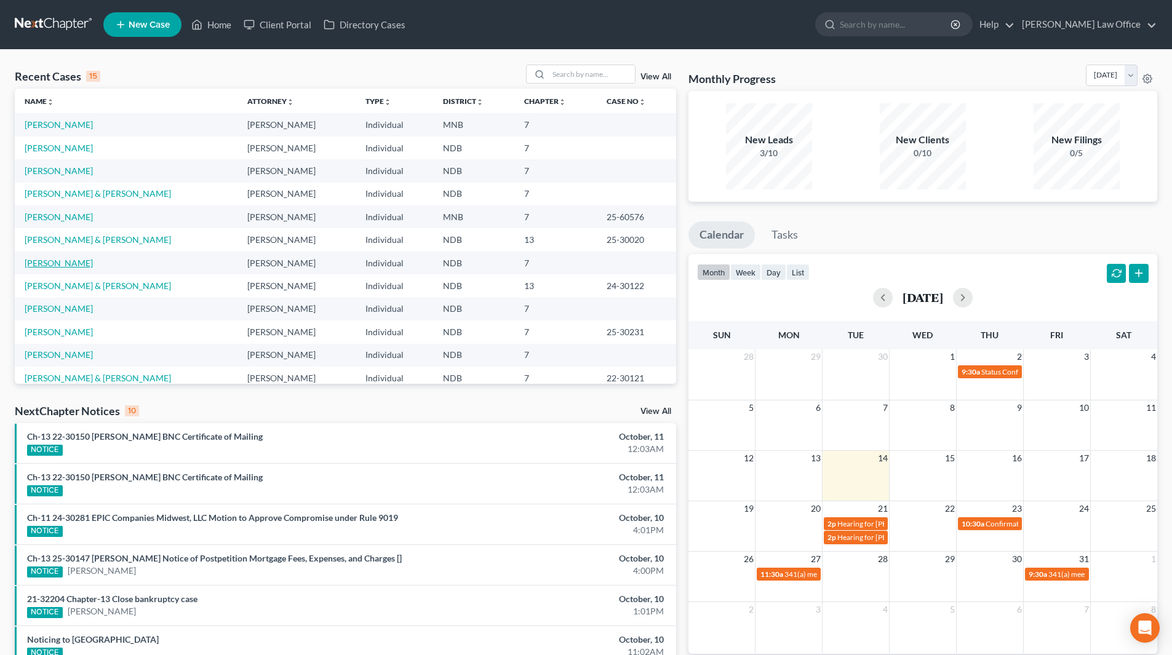
click at [62, 265] on link "Krebs, Carrie" at bounding box center [59, 263] width 68 height 10
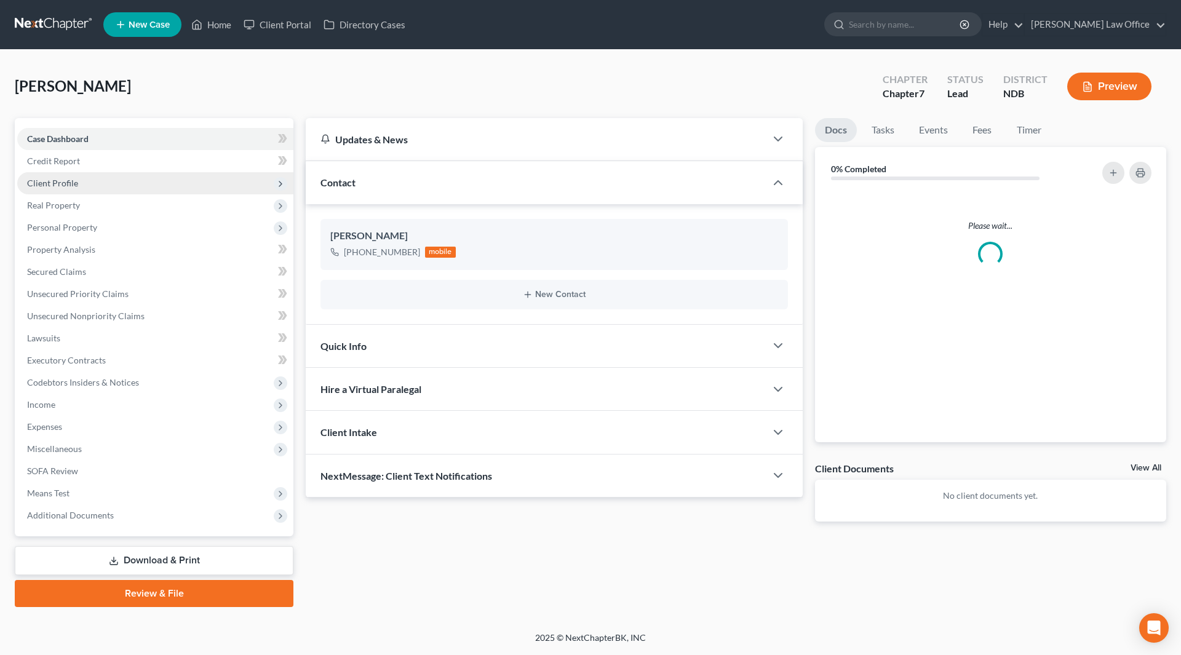
click at [58, 185] on span "Client Profile" at bounding box center [52, 183] width 51 height 10
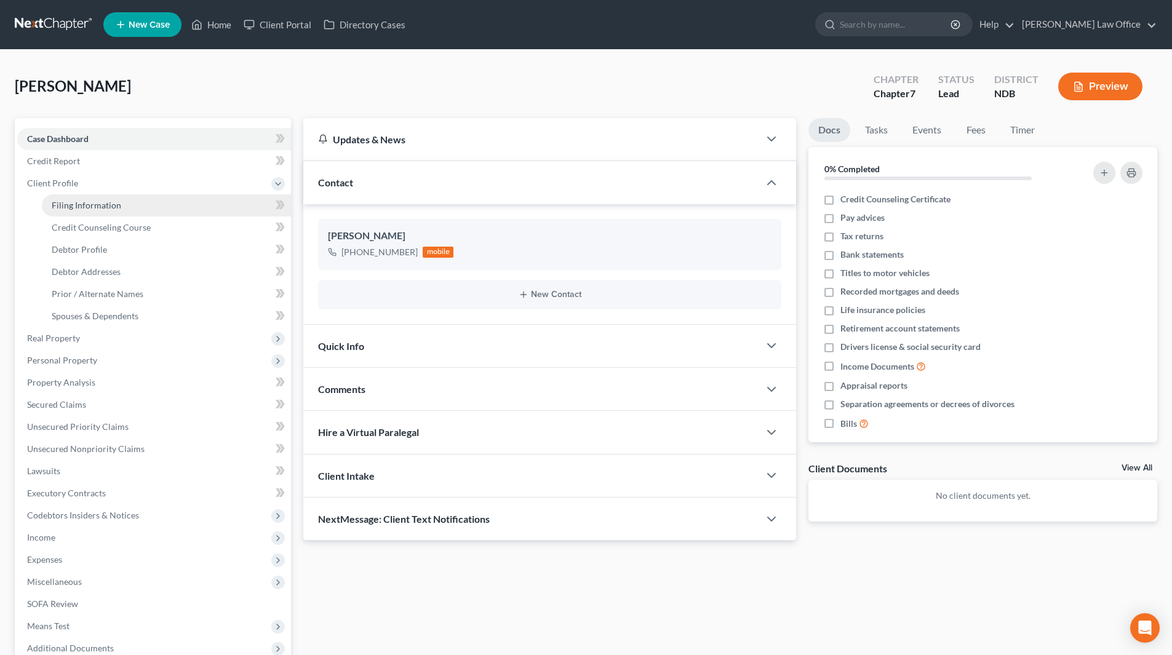
click at [73, 206] on span "Filing Information" at bounding box center [87, 205] width 70 height 10
select select "1"
select select "0"
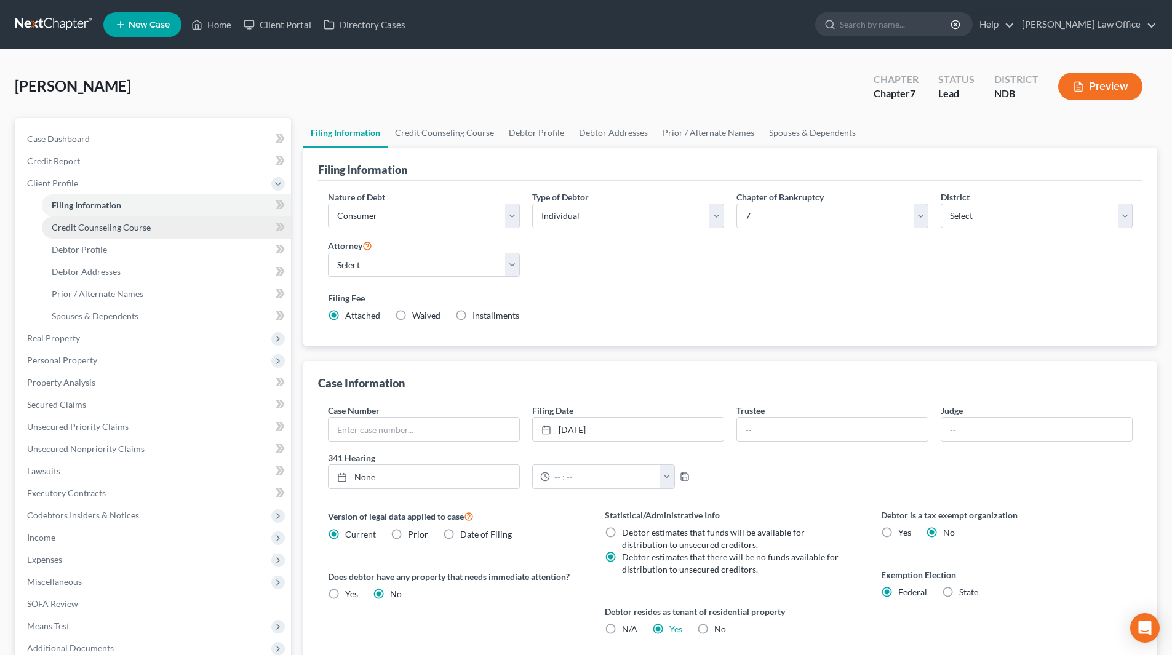
click at [74, 223] on span "Credit Counseling Course" at bounding box center [101, 227] width 99 height 10
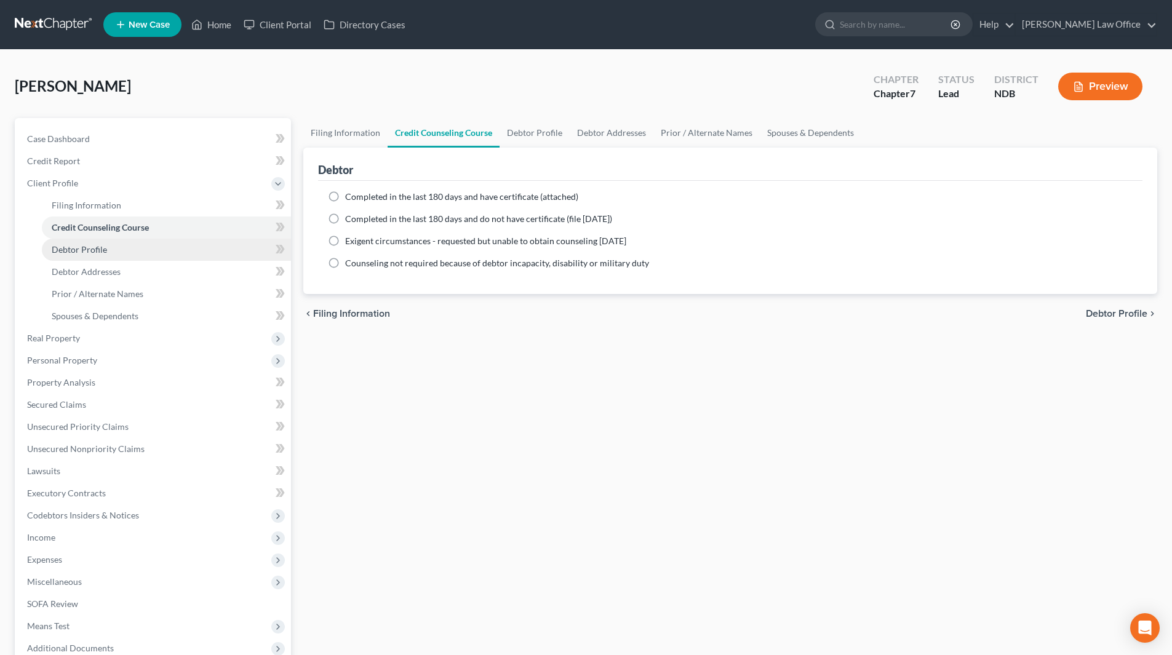
click at [74, 248] on span "Debtor Profile" at bounding box center [79, 249] width 55 height 10
select select "0"
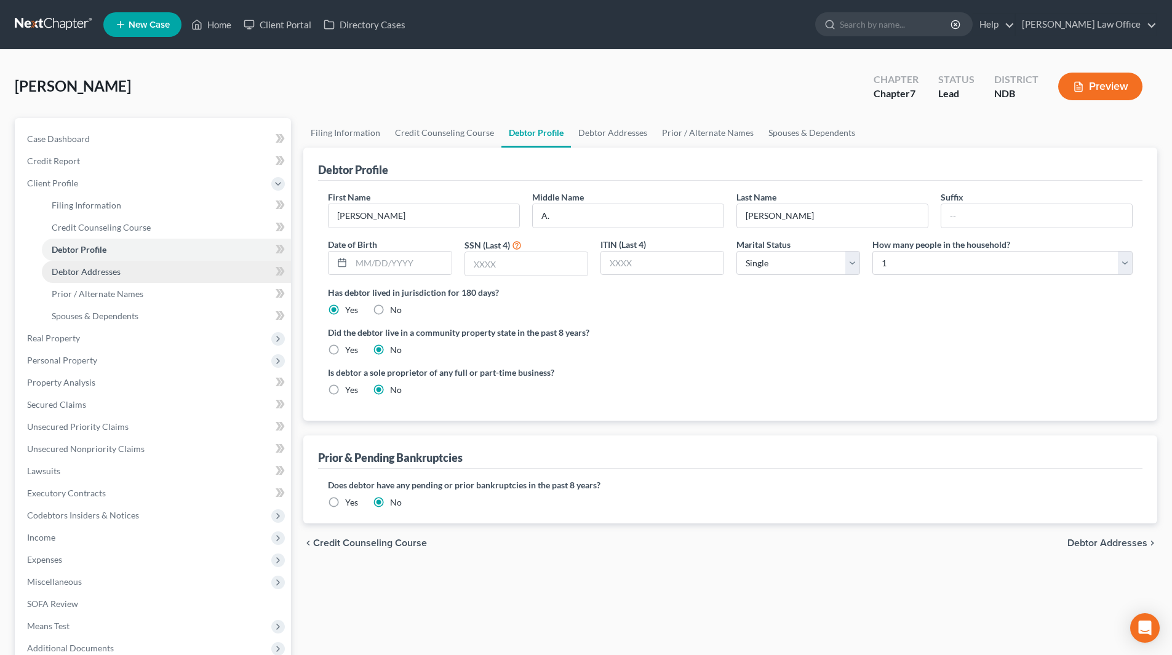
click at [74, 265] on link "Debtor Addresses" at bounding box center [166, 272] width 249 height 22
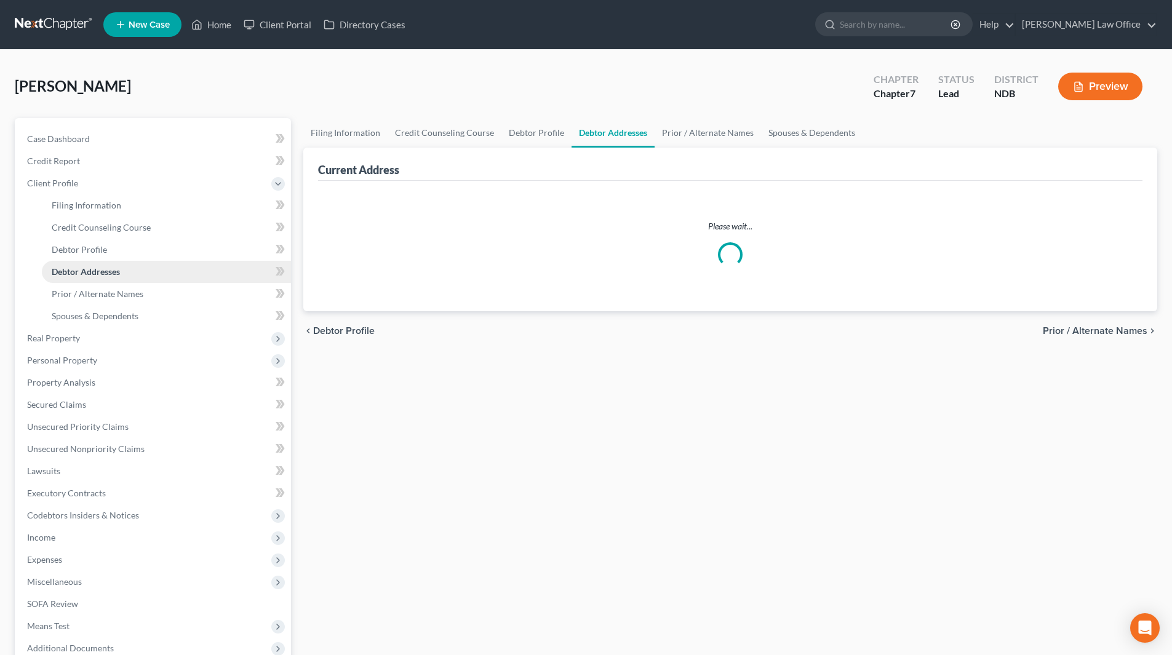
select select "0"
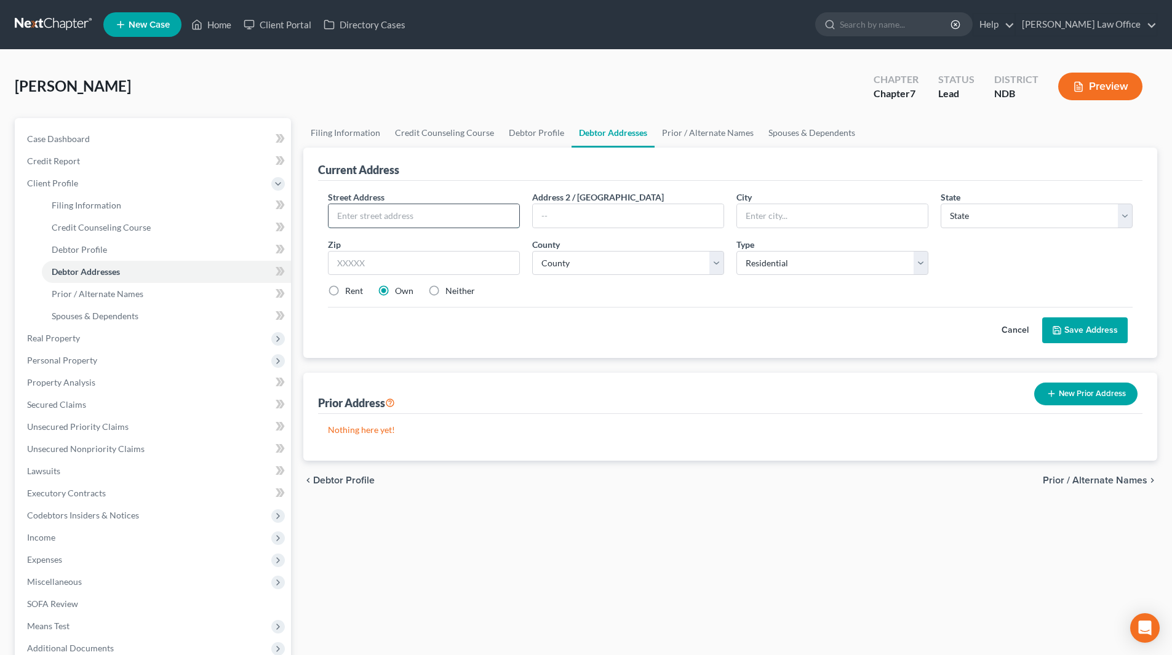
click at [367, 217] on input "text" at bounding box center [424, 215] width 191 height 23
click at [452, 212] on input "1121 Eaglewood Ave" at bounding box center [424, 215] width 191 height 23
type input "1121 Eaglewood Ave. W."
type input "West Fargo"
select select "29"
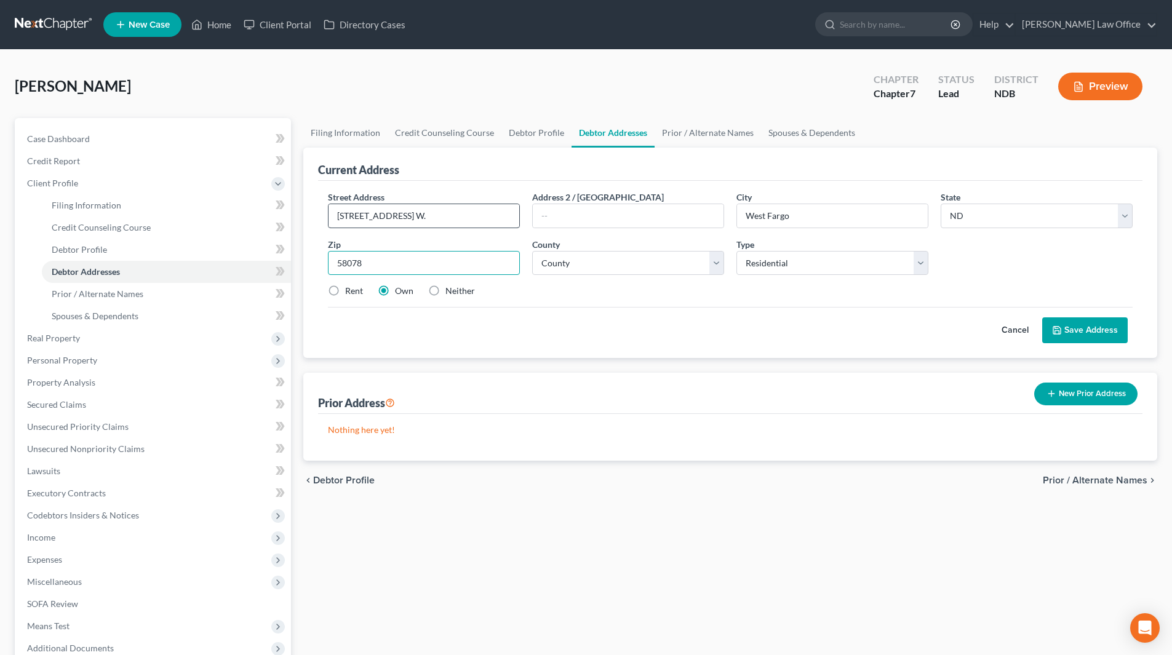
type input "58078"
select select "8"
click at [345, 292] on label "Rent" at bounding box center [354, 291] width 18 height 12
click at [350, 292] on input "Rent" at bounding box center [354, 289] width 8 height 8
radio input "true"
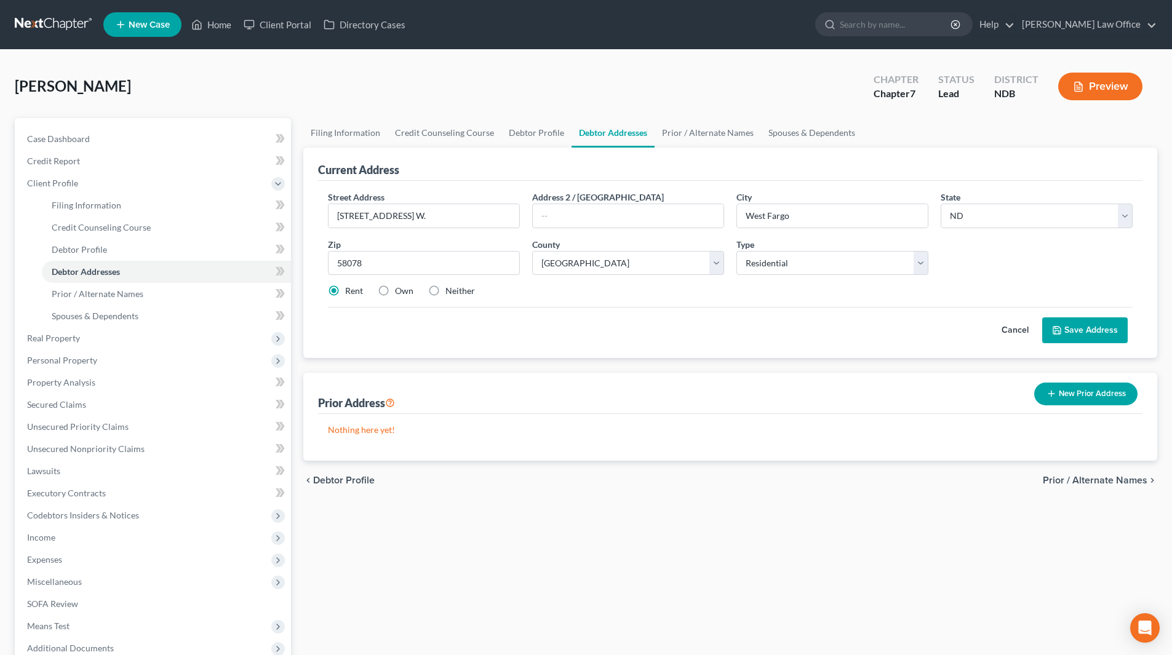
click at [1087, 329] on button "Save Address" at bounding box center [1085, 331] width 86 height 26
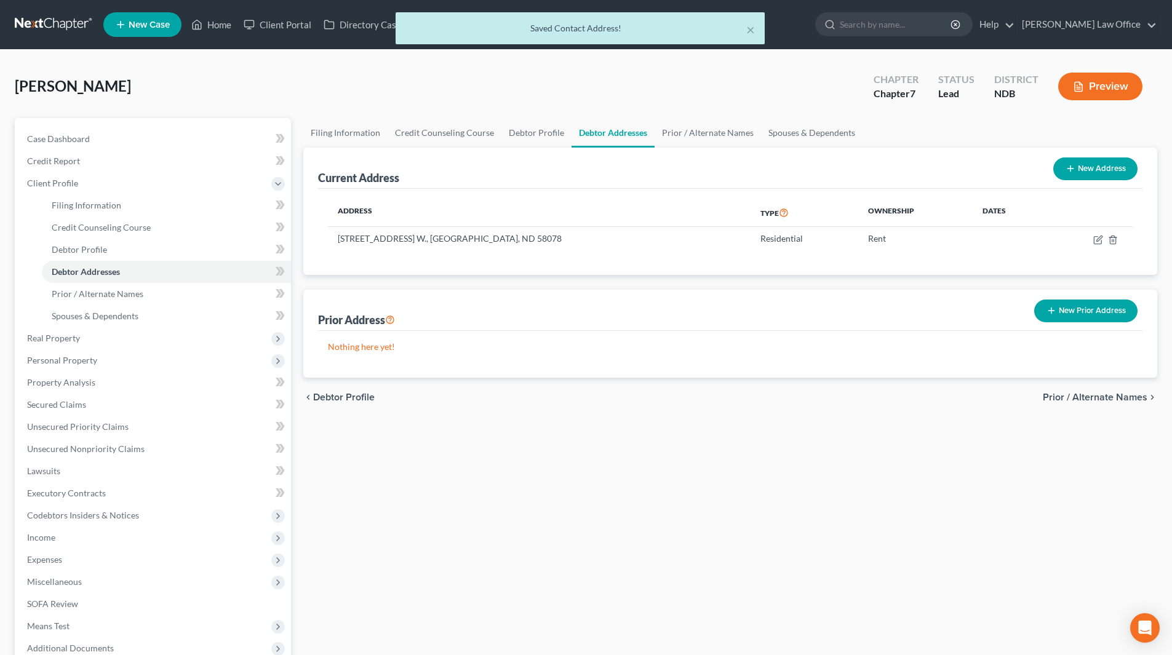
click at [1078, 310] on button "New Prior Address" at bounding box center [1085, 311] width 103 height 23
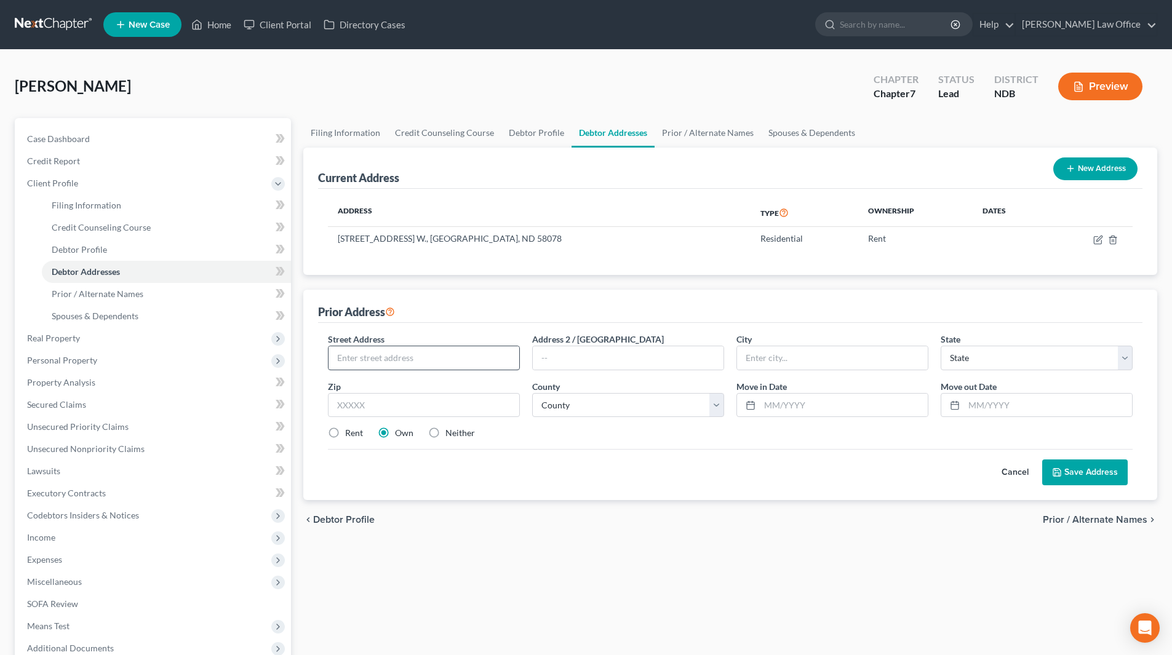
click at [486, 346] on div at bounding box center [424, 358] width 192 height 25
click at [482, 359] on input "text" at bounding box center [424, 357] width 191 height 23
type input "3550 8th Ave. S., #212"
type input "Moorhead"
select select "24"
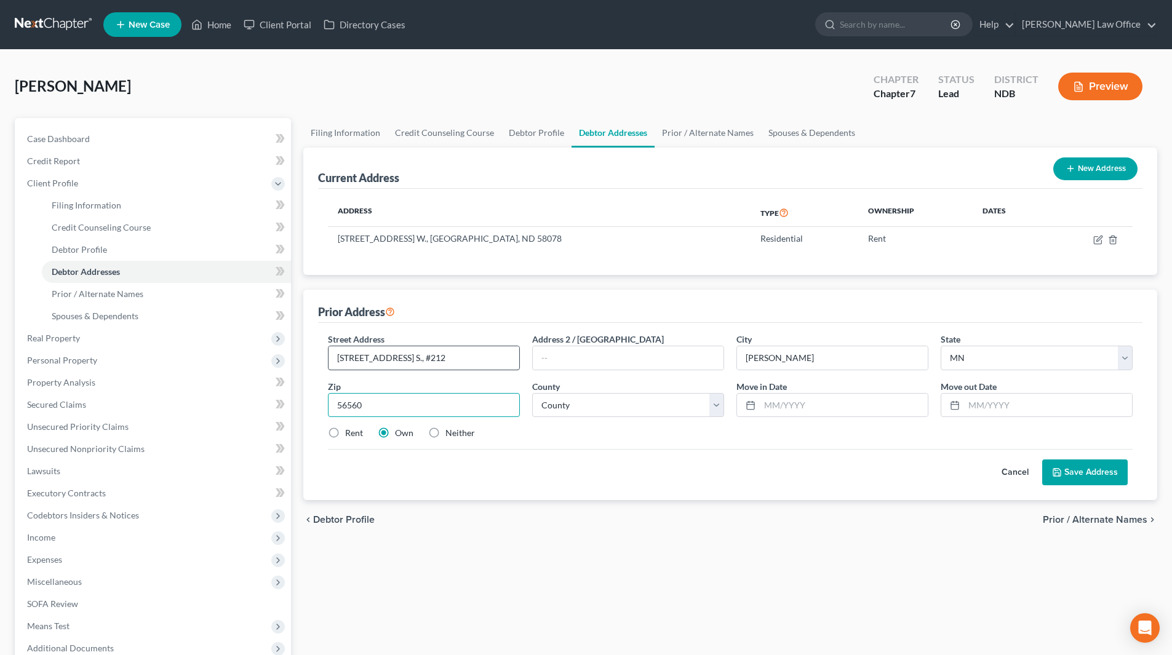
type input "56560"
click at [569, 390] on div "County * County Aitkin County Anoka County Becker County Beltrami County Benton…" at bounding box center [628, 399] width 204 height 38
click at [575, 398] on select "County Aitkin County Anoka County Becker County Beltrami County Benton County B…" at bounding box center [628, 405] width 192 height 25
select select "13"
click at [532, 393] on select "County Aitkin County Anoka County Becker County Beltrami County Benton County B…" at bounding box center [628, 405] width 192 height 25
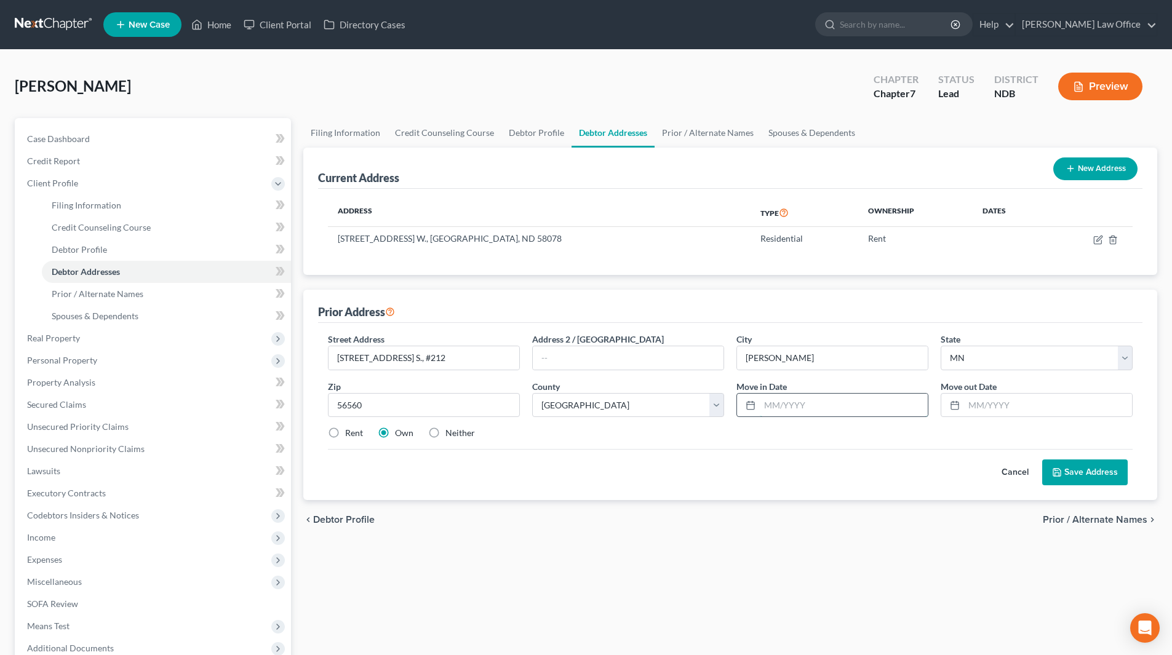
click at [799, 407] on input "text" at bounding box center [844, 405] width 168 height 23
type input "08/2022"
click at [993, 414] on input "text" at bounding box center [1048, 405] width 168 height 23
type input "9/1/25"
click at [345, 431] on label "Rent" at bounding box center [354, 433] width 18 height 12
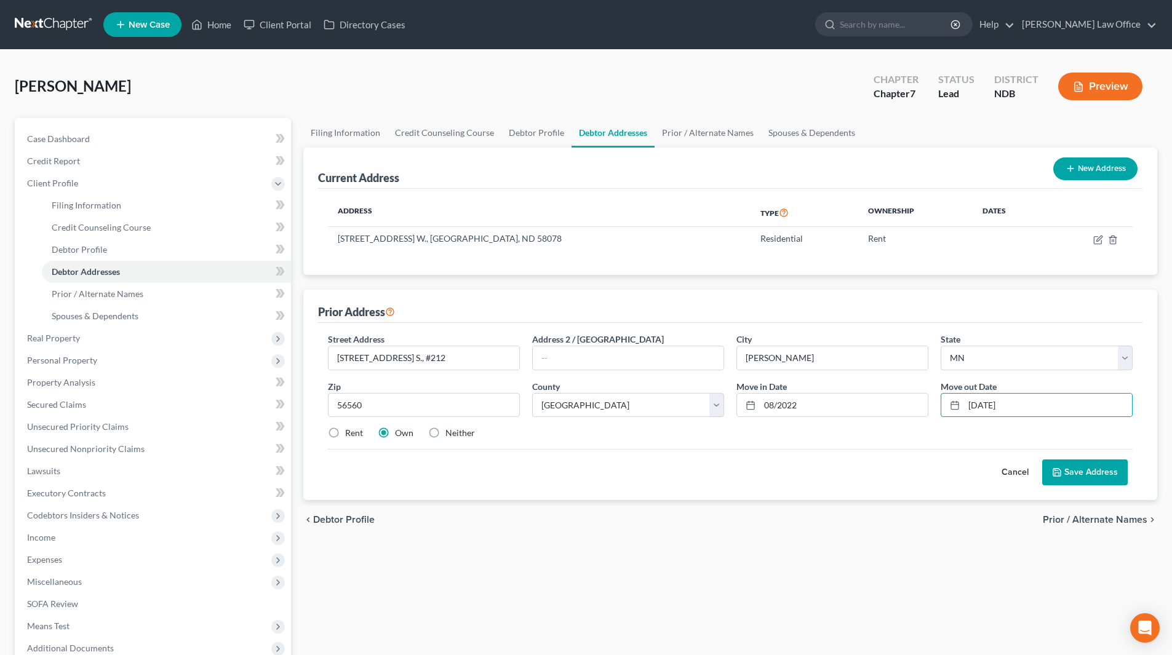
click at [350, 431] on input "Rent" at bounding box center [354, 431] width 8 height 8
radio input "true"
click at [1072, 473] on button "Save Address" at bounding box center [1085, 473] width 86 height 26
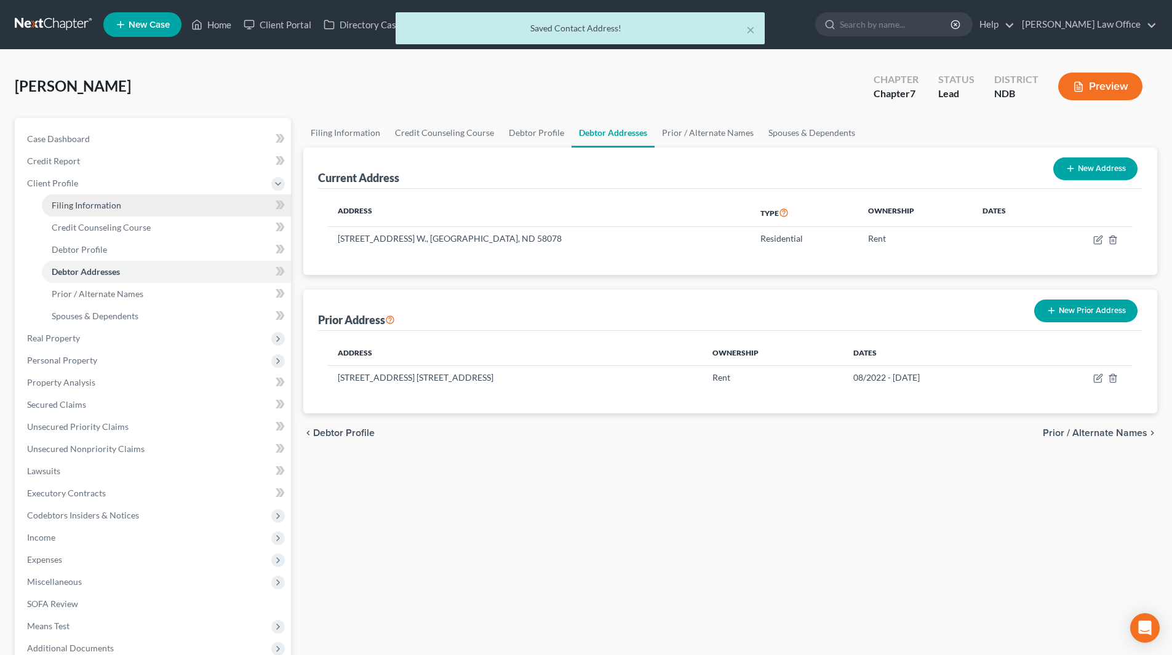
click at [96, 204] on span "Filing Information" at bounding box center [87, 205] width 70 height 10
select select "1"
select select "0"
select select "60"
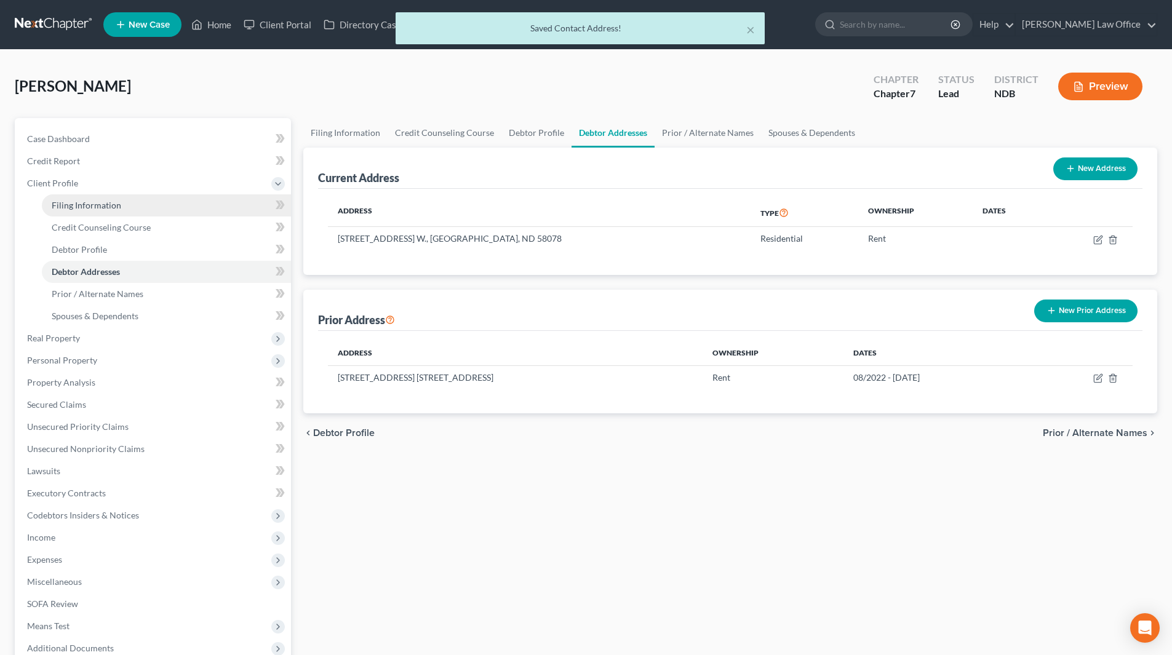
select select "0"
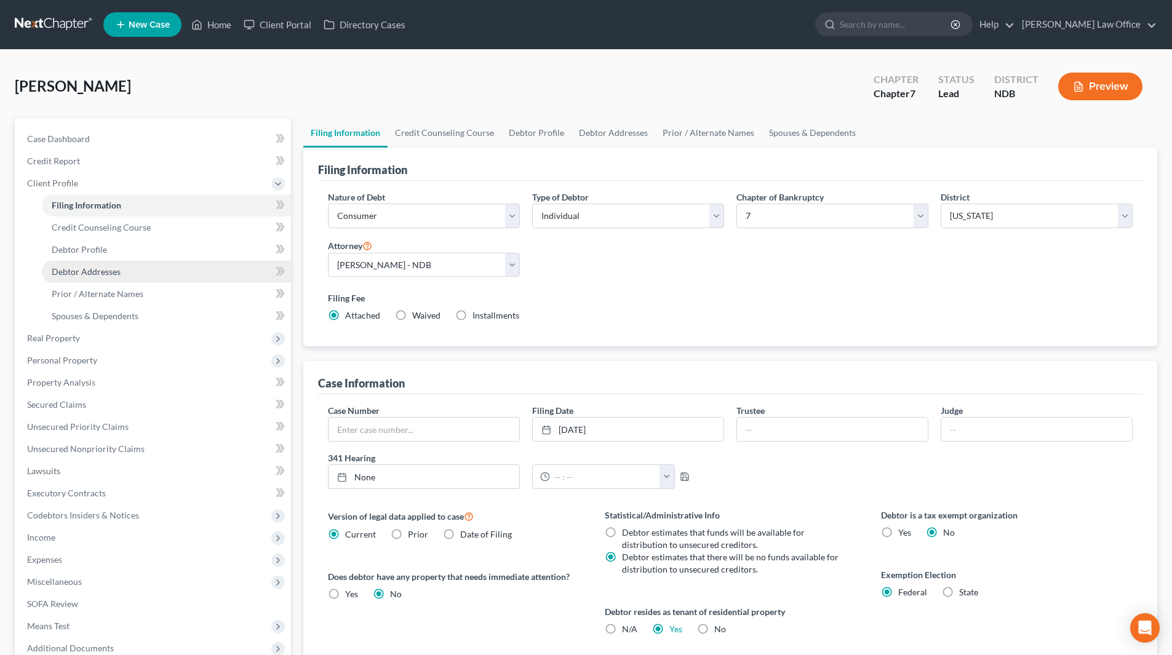
click at [97, 275] on span "Debtor Addresses" at bounding box center [86, 271] width 69 height 10
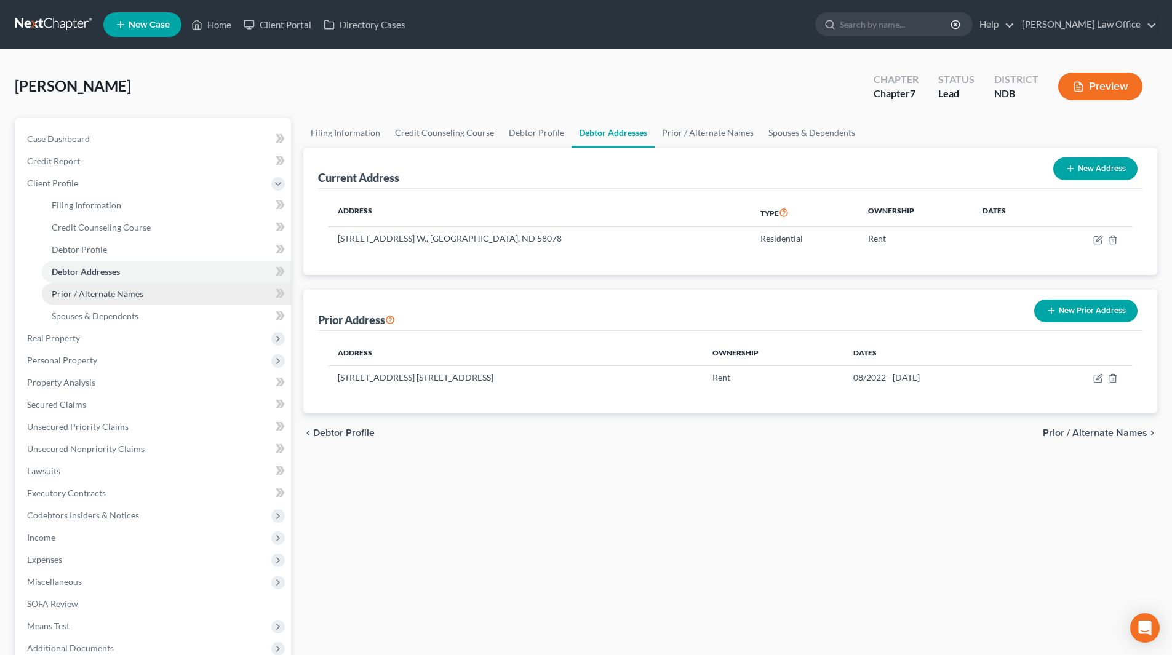
click at [91, 290] on span "Prior / Alternate Names" at bounding box center [98, 294] width 92 height 10
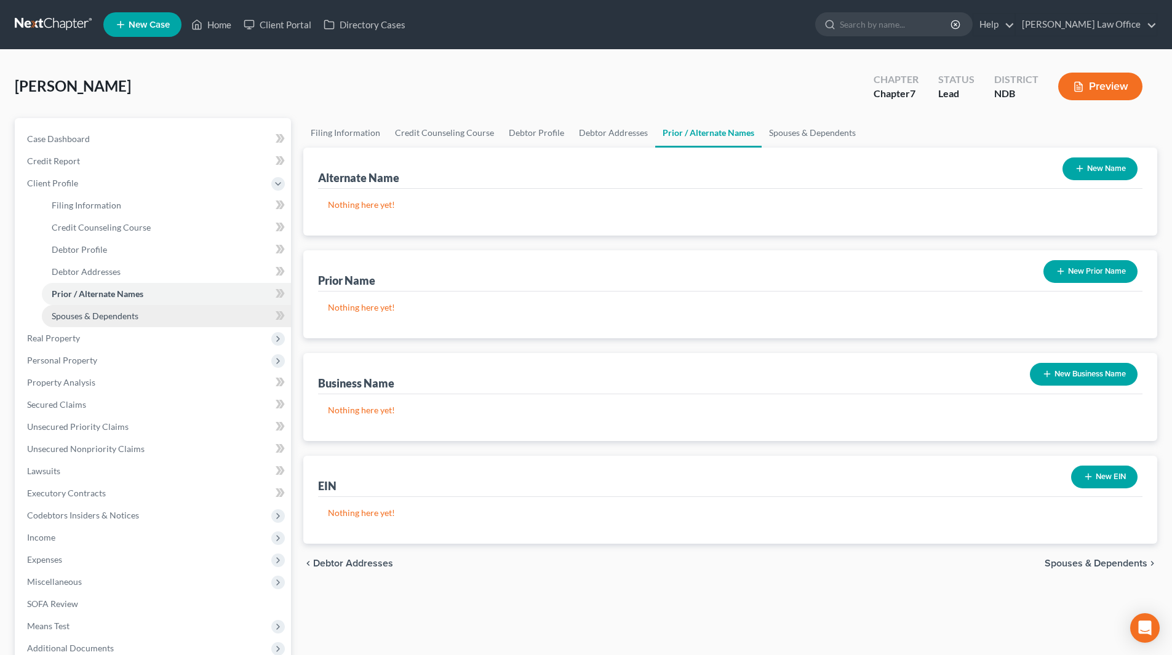
click at [100, 311] on span "Spouses & Dependents" at bounding box center [95, 316] width 87 height 10
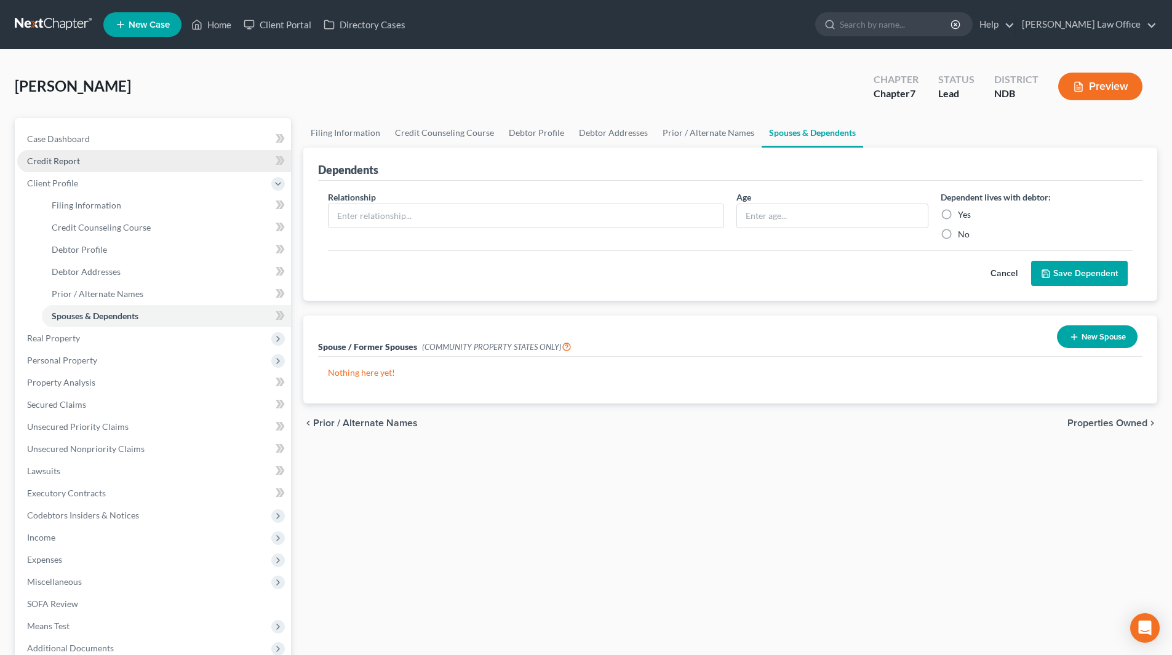
click at [76, 159] on span "Credit Report" at bounding box center [53, 161] width 53 height 10
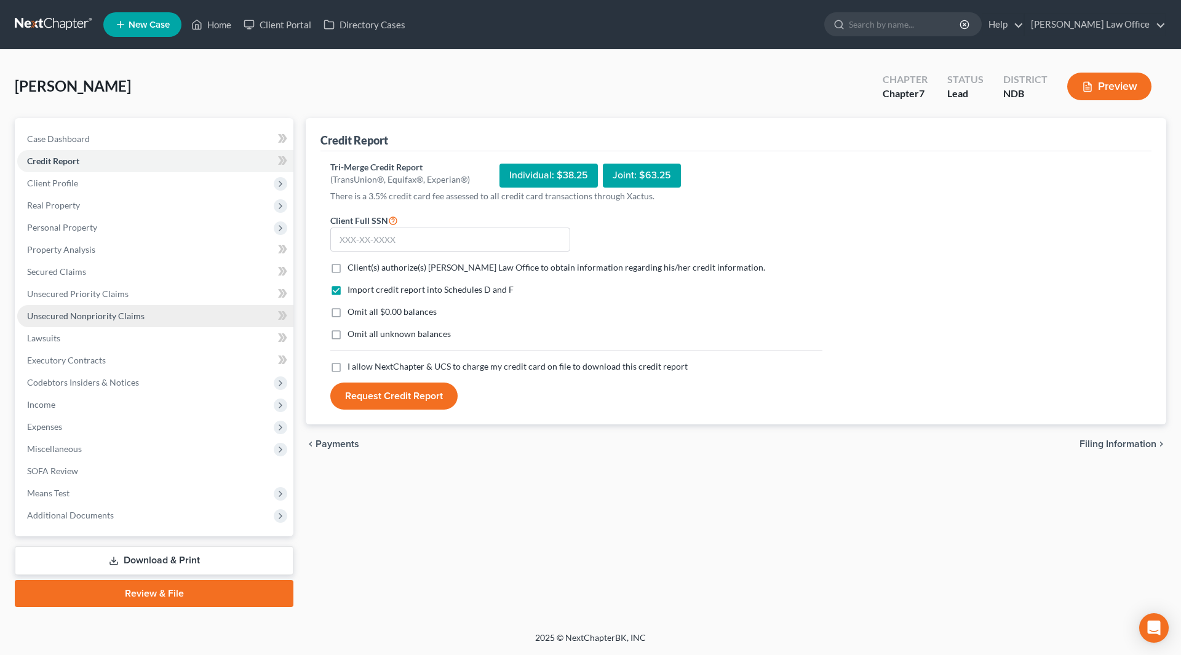
click at [122, 320] on span "Unsecured Nonpriority Claims" at bounding box center [86, 316] width 118 height 10
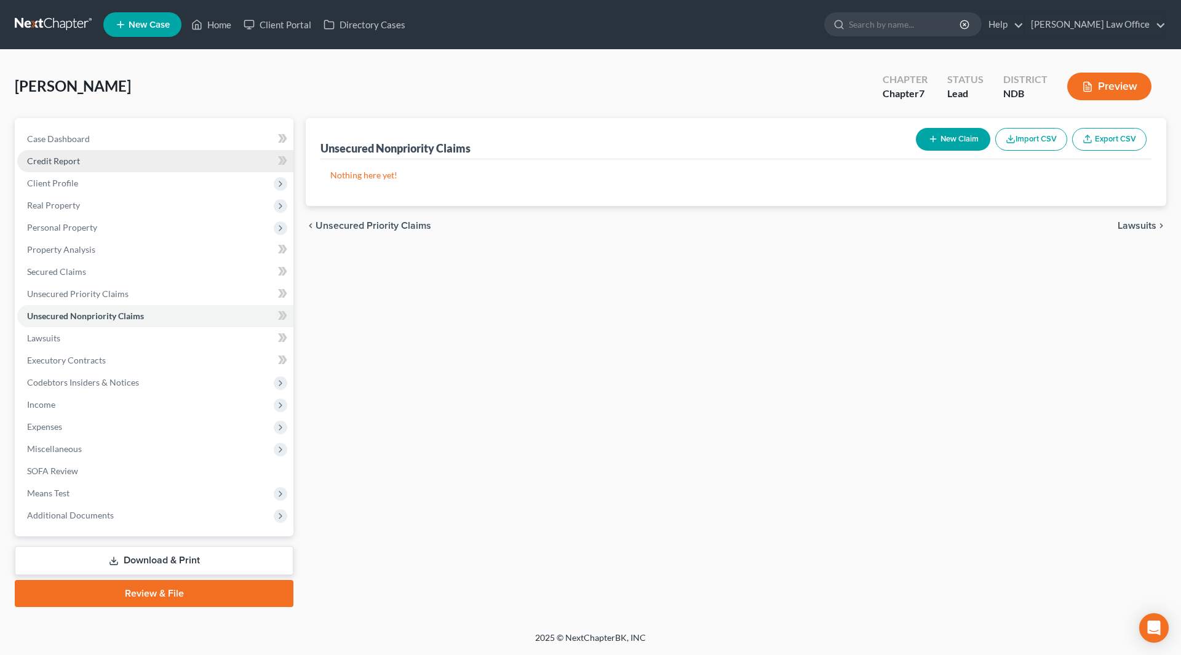
click at [73, 163] on span "Credit Report" at bounding box center [53, 161] width 53 height 10
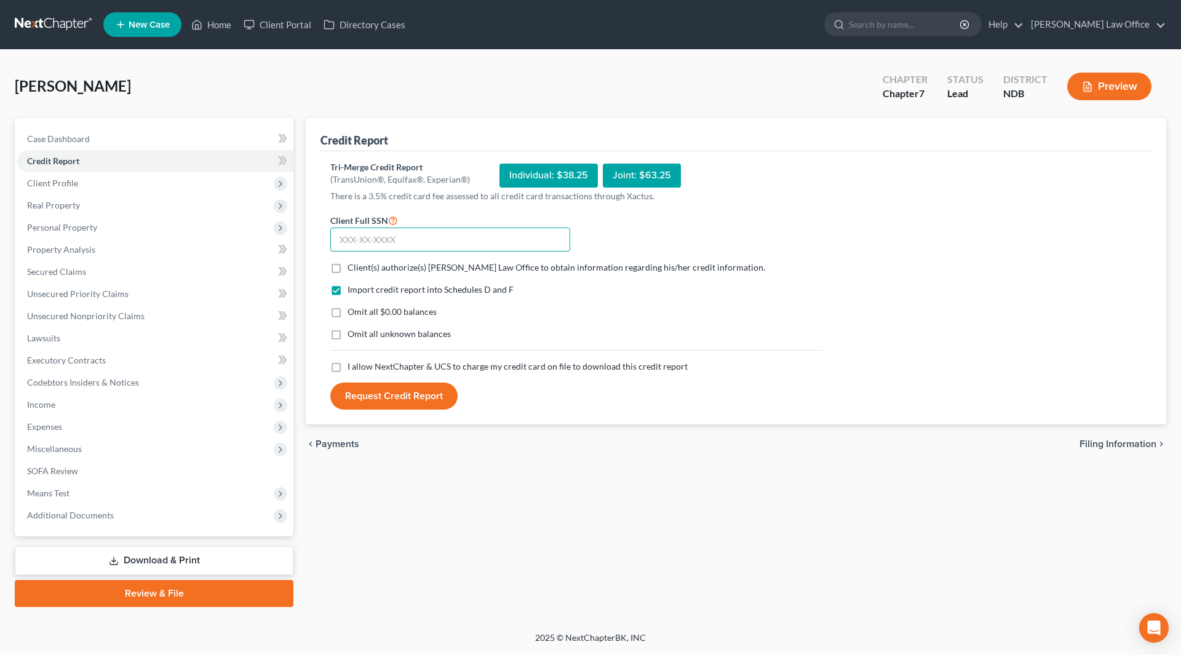
click at [404, 236] on input "text" at bounding box center [450, 240] width 240 height 25
